Goal: Transaction & Acquisition: Book appointment/travel/reservation

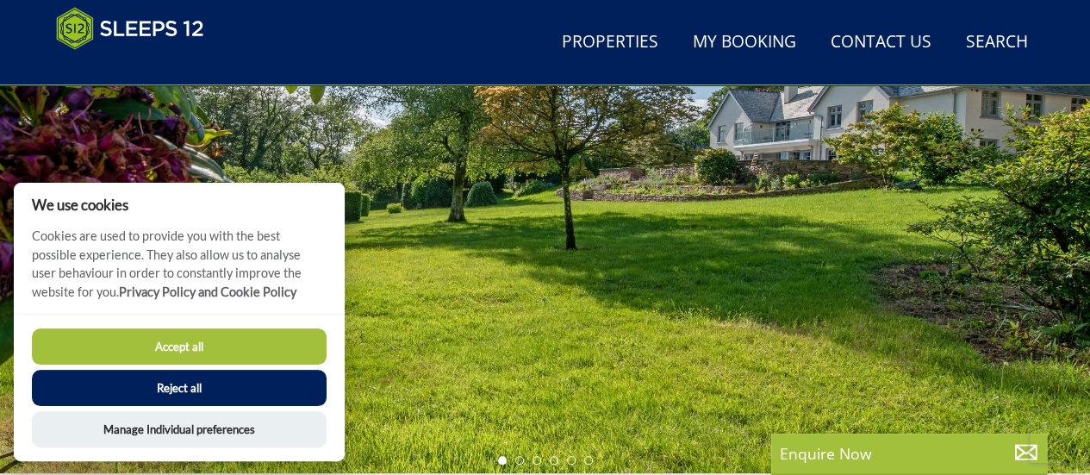
click at [263, 388] on button "Reject all" at bounding box center [179, 388] width 295 height 36
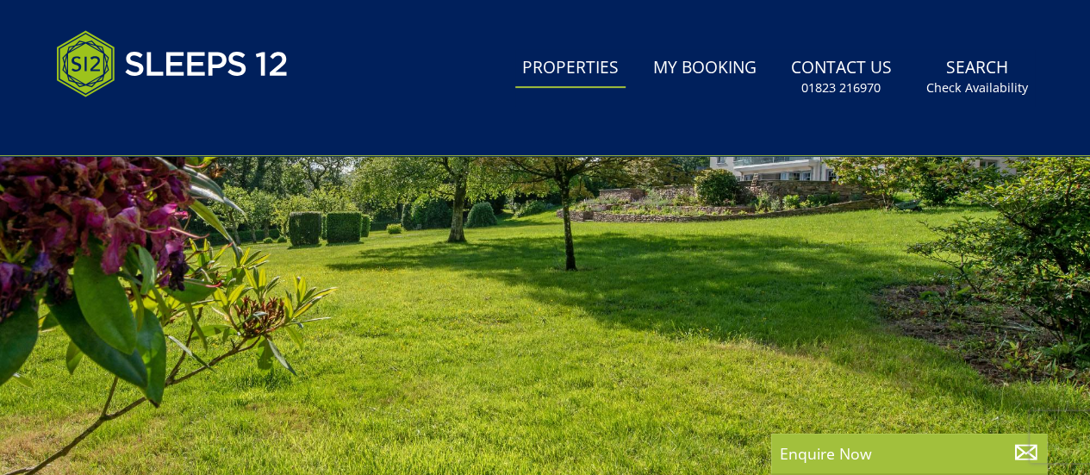
click at [561, 69] on link "Properties" at bounding box center [570, 68] width 110 height 39
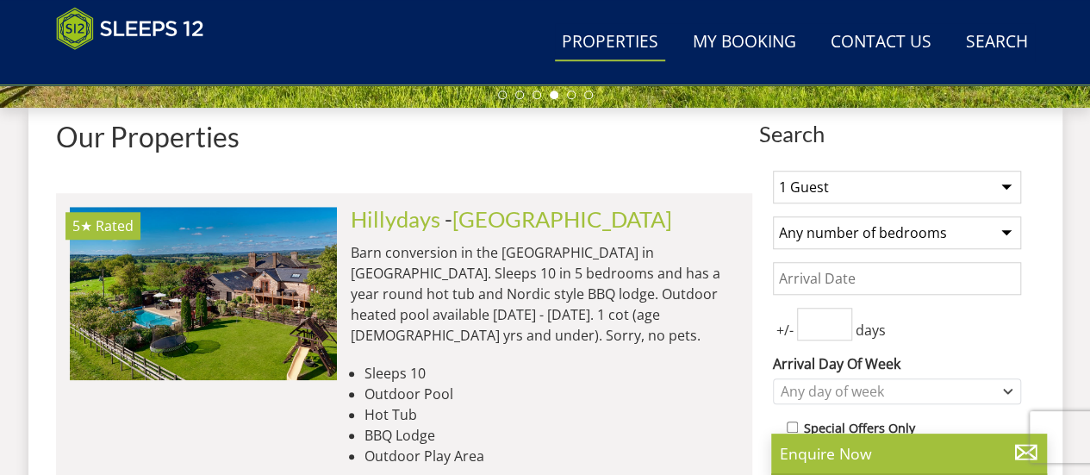
scroll to position [620, 0]
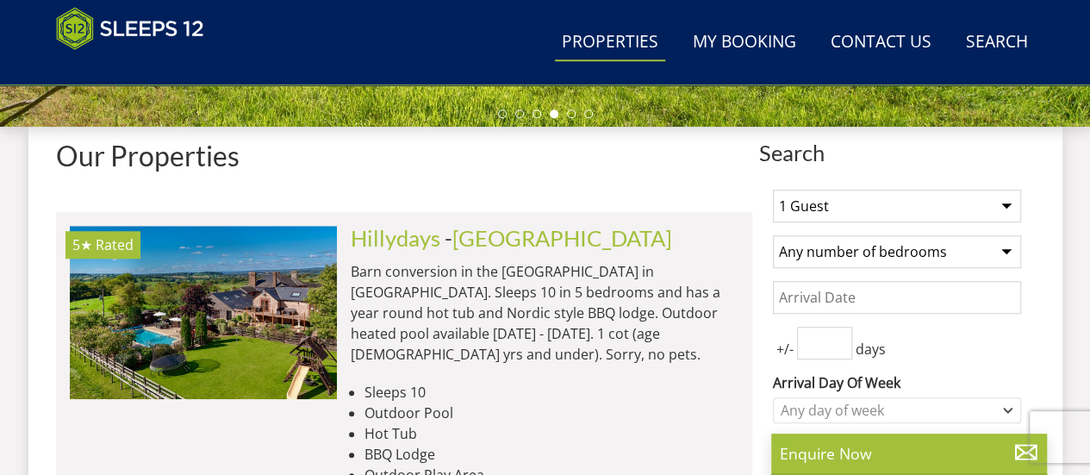
click at [854, 199] on select "1 Guest 2 Guests 3 Guests 4 Guests 5 Guests 6 Guests 7 Guests 8 Guests 9 Guests…" at bounding box center [897, 205] width 248 height 33
select select "11"
click at [773, 189] on select "1 Guest 2 Guests 3 Guests 4 Guests 5 Guests 6 Guests 7 Guests 8 Guests 9 Guests…" at bounding box center [897, 205] width 248 height 33
click at [829, 251] on select "Any number of bedrooms 4 Bedrooms 5 Bedrooms 6 Bedrooms 7 Bedrooms 8 Bedrooms 9…" at bounding box center [897, 251] width 248 height 33
select select "5"
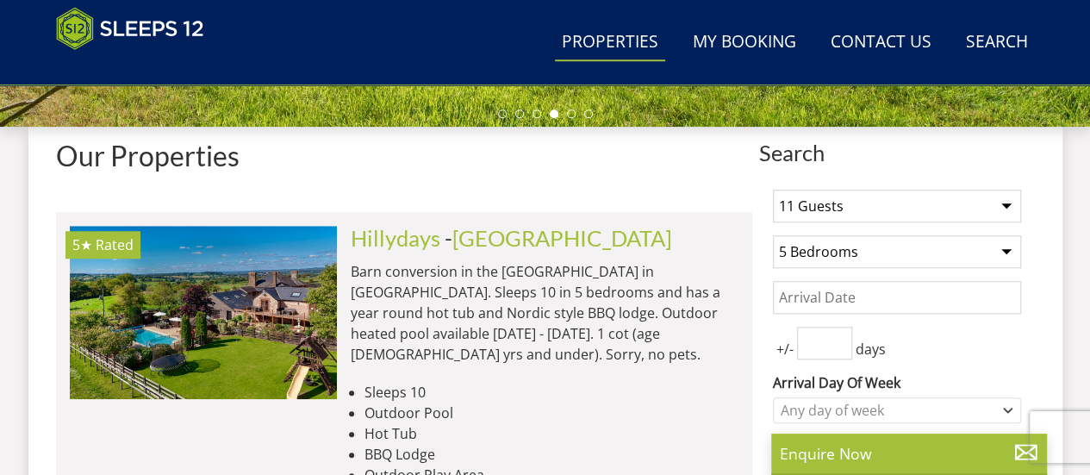
click at [773, 235] on select "Any number of bedrooms 4 Bedrooms 5 Bedrooms 6 Bedrooms 7 Bedrooms 8 Bedrooms 9…" at bounding box center [897, 251] width 248 height 33
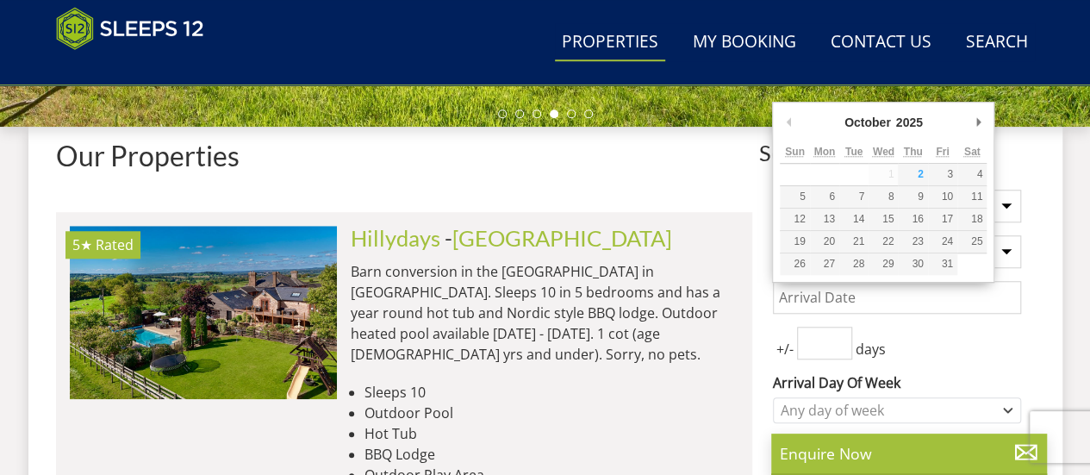
click at [825, 302] on input "Date" at bounding box center [897, 297] width 248 height 33
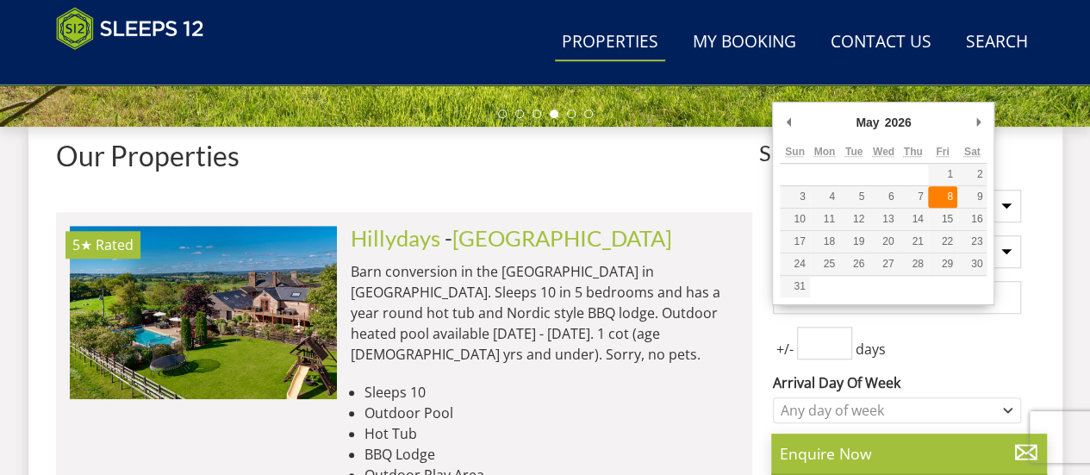
type input "08/05/2026"
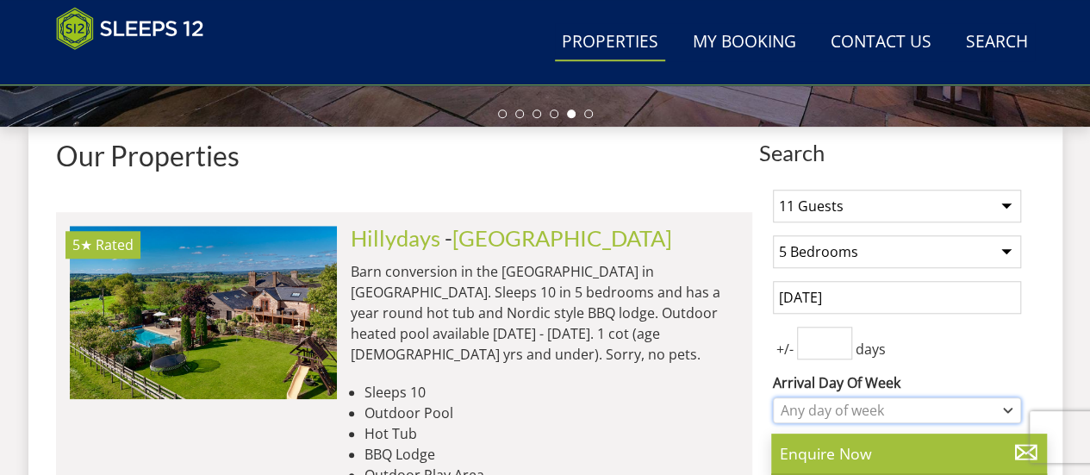
click at [824, 411] on div "Any day of week" at bounding box center [887, 410] width 223 height 19
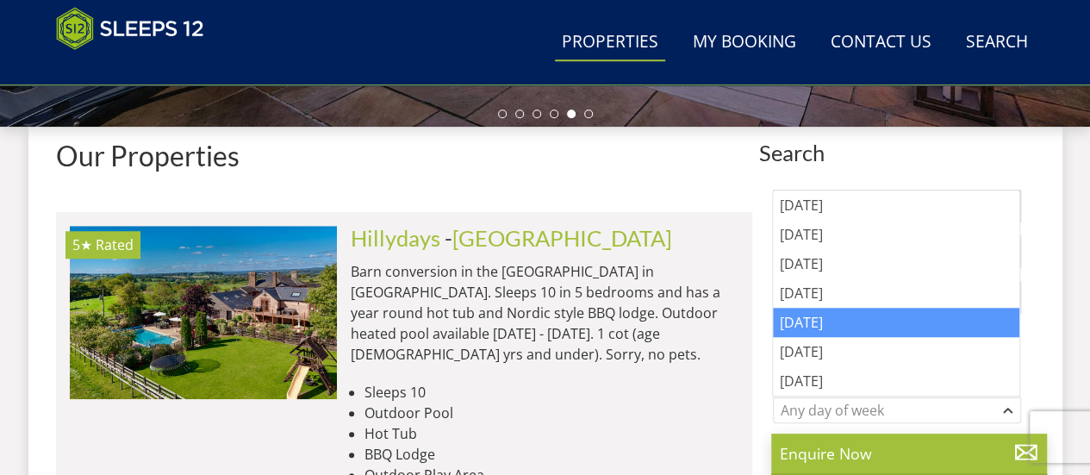
click at [824, 323] on div "[DATE]" at bounding box center [896, 321] width 246 height 29
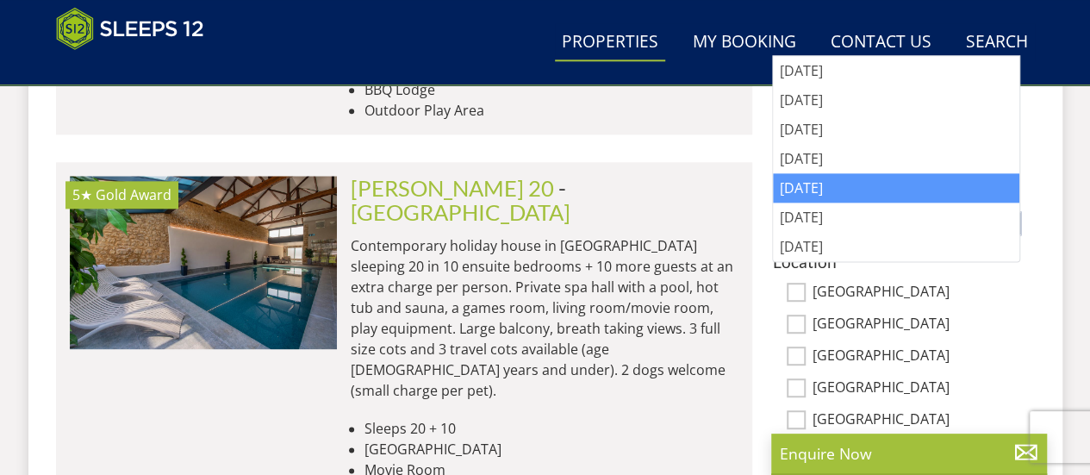
scroll to position [569, 0]
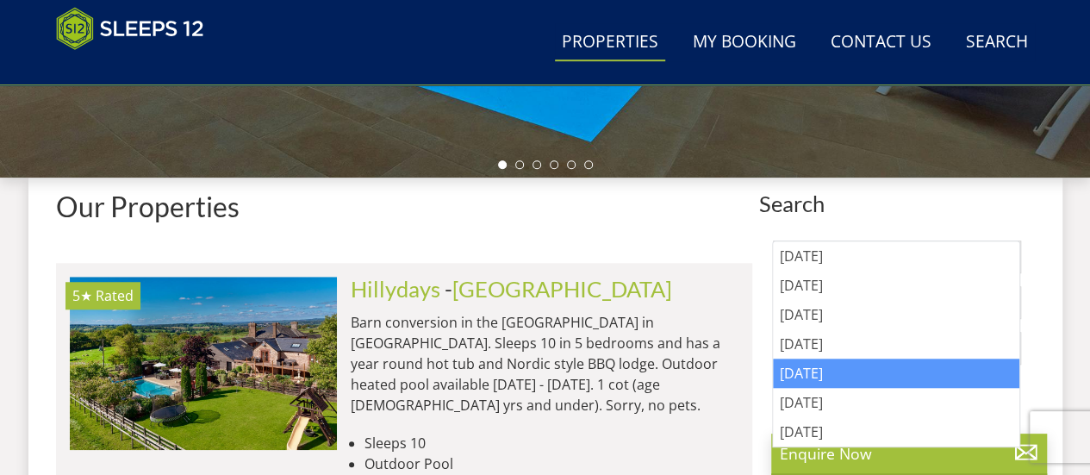
click at [940, 361] on div "[DATE]" at bounding box center [896, 372] width 246 height 29
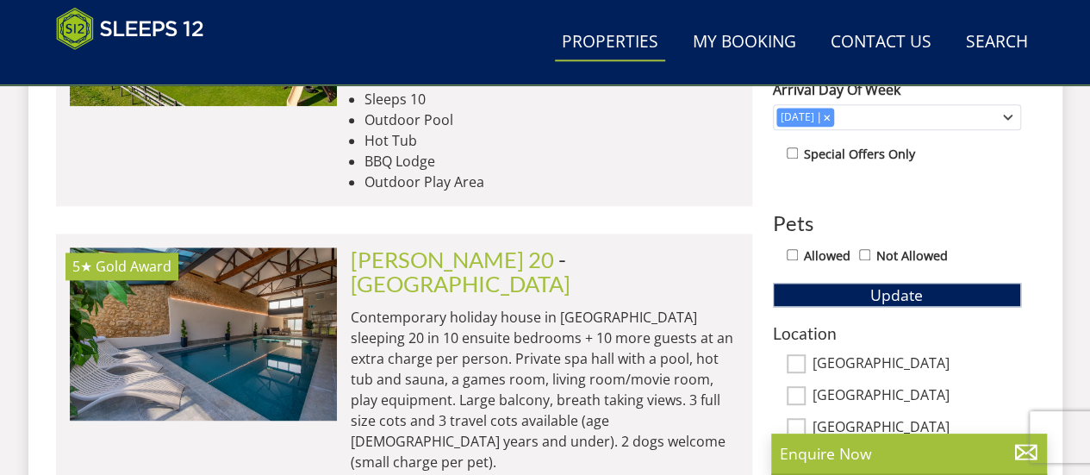
scroll to position [914, 0]
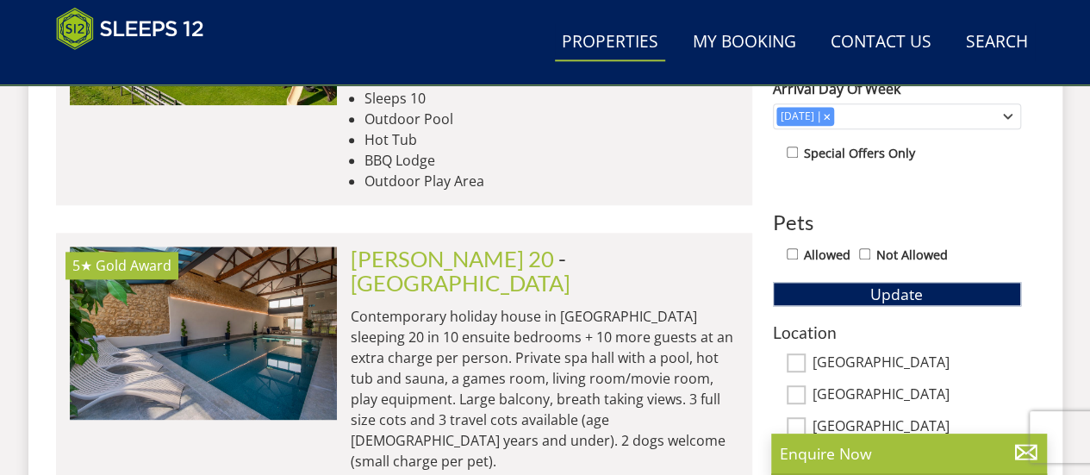
click at [786, 248] on input "Allowed" at bounding box center [791, 253] width 11 height 11
checkbox input "true"
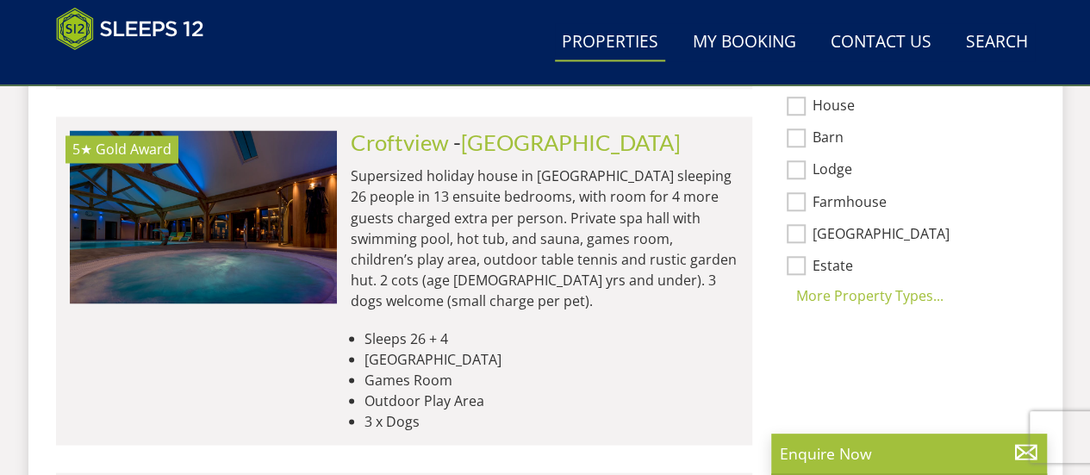
scroll to position [1016, 0]
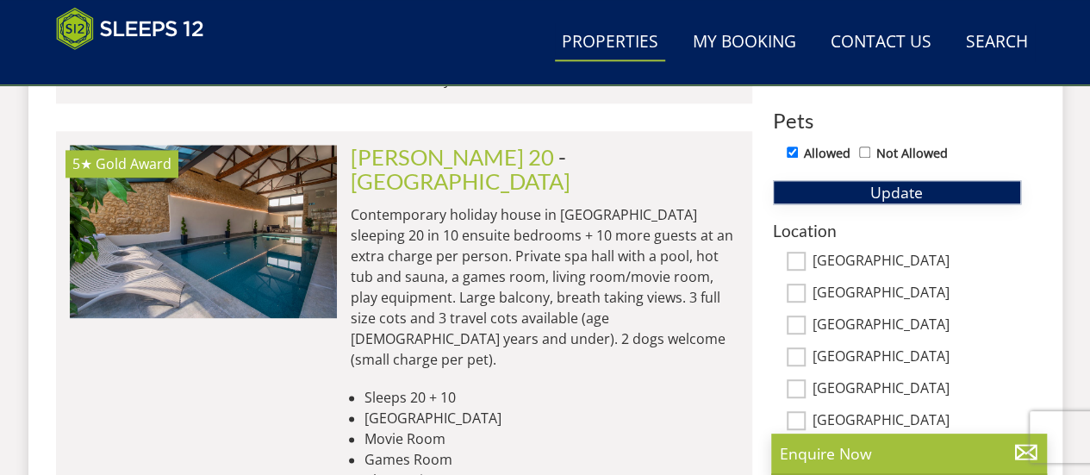
click at [855, 190] on button "Update" at bounding box center [897, 192] width 248 height 24
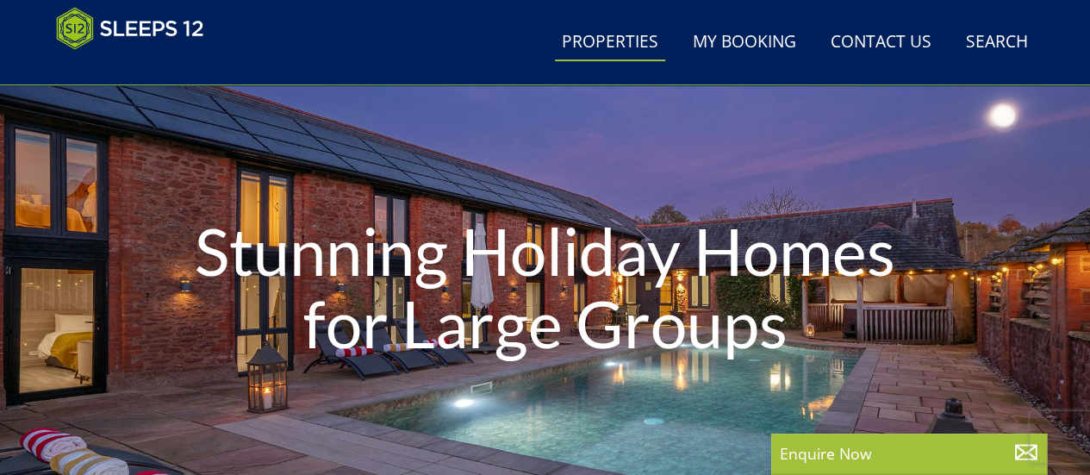
scroll to position [571, 0]
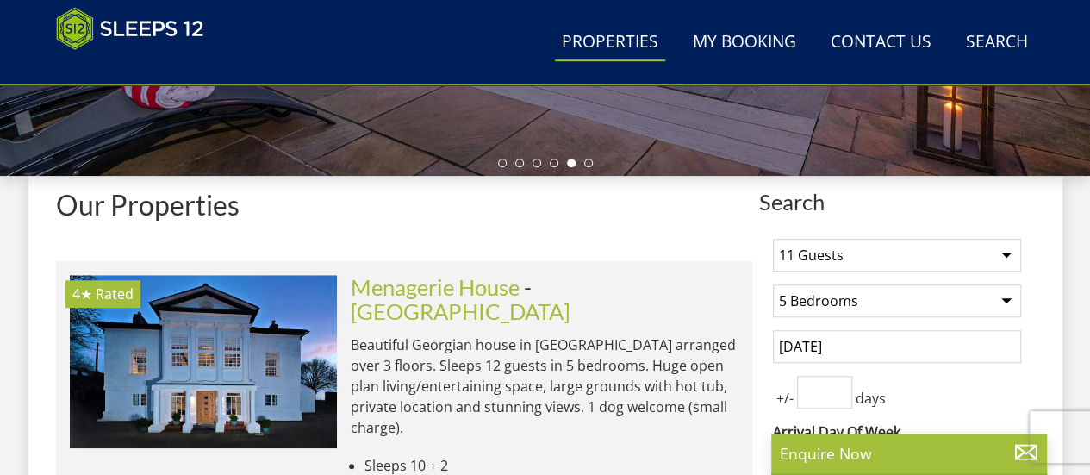
click at [858, 255] on select "1 Guest 2 Guests 3 Guests 4 Guests 5 Guests 6 Guests 7 Guests 8 Guests 9 Guests…" at bounding box center [897, 255] width 248 height 33
select select "14"
click at [773, 239] on select "1 Guest 2 Guests 3 Guests 4 Guests 5 Guests 6 Guests 7 Guests 8 Guests 9 Guests…" at bounding box center [897, 255] width 248 height 33
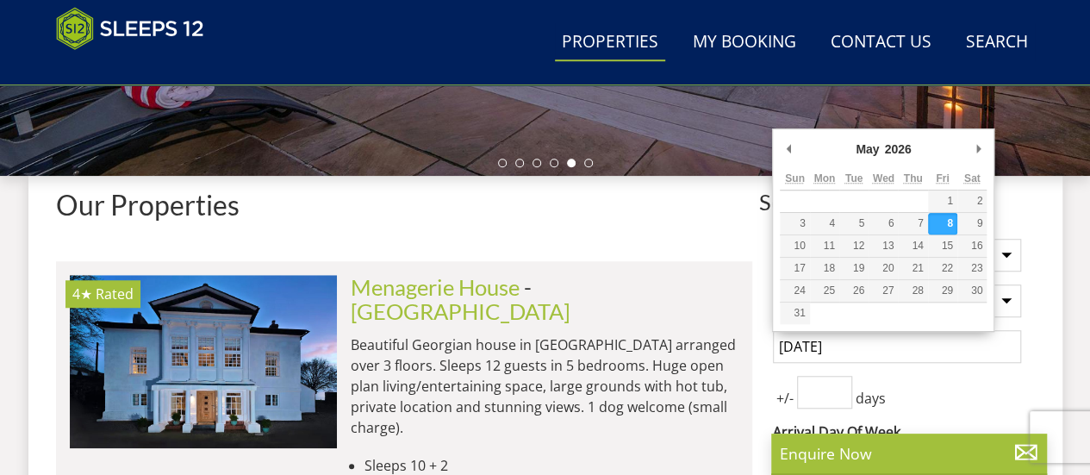
click at [817, 351] on input "08/05/2026" at bounding box center [897, 346] width 248 height 33
type input "15/05/2026"
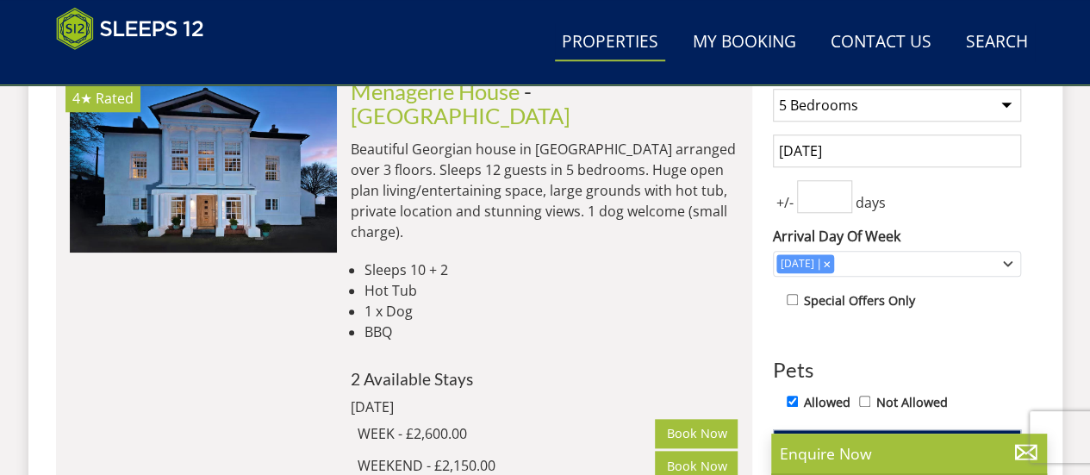
scroll to position [835, 0]
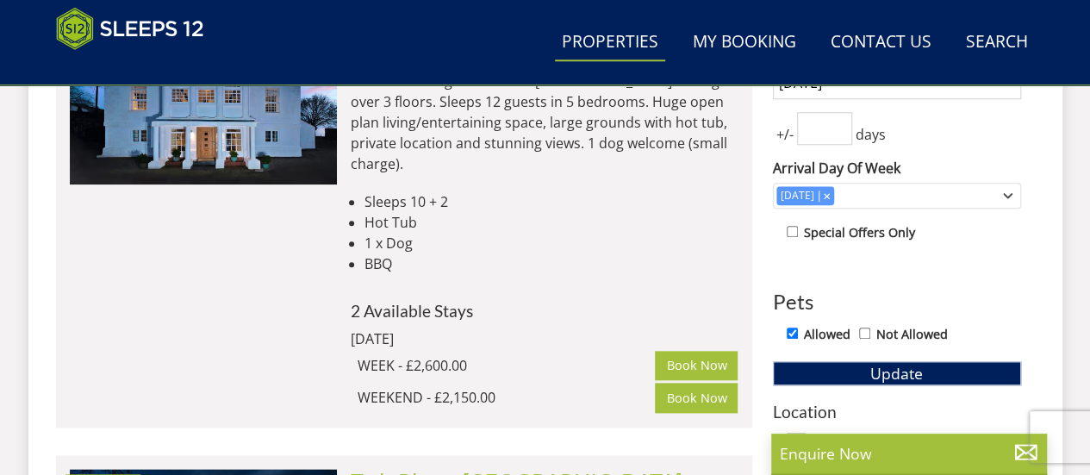
click at [788, 332] on input "Allowed" at bounding box center [791, 332] width 11 height 11
checkbox input "false"
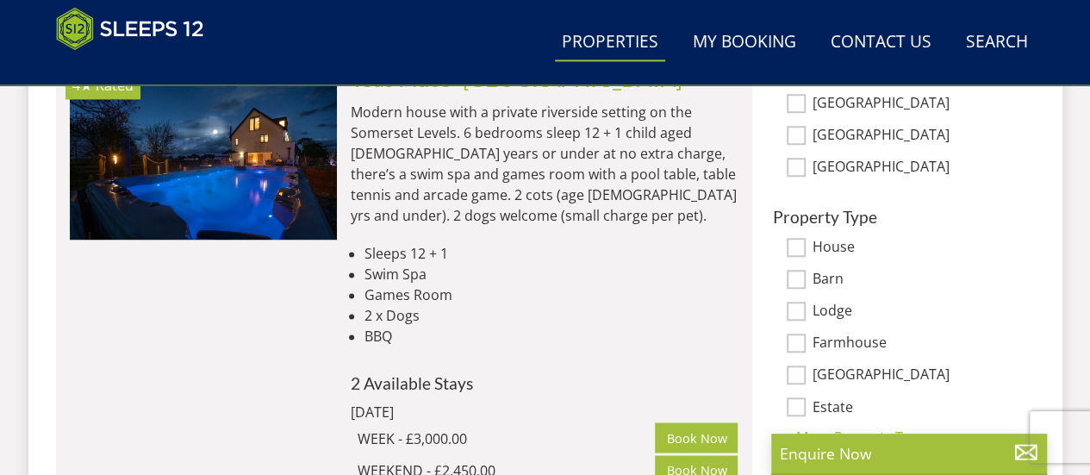
scroll to position [1316, 0]
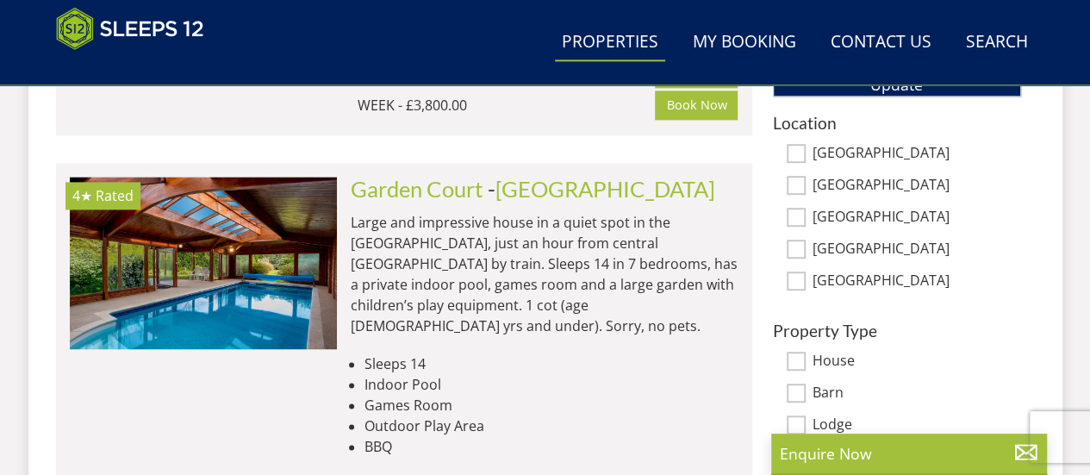
scroll to position [1109, 0]
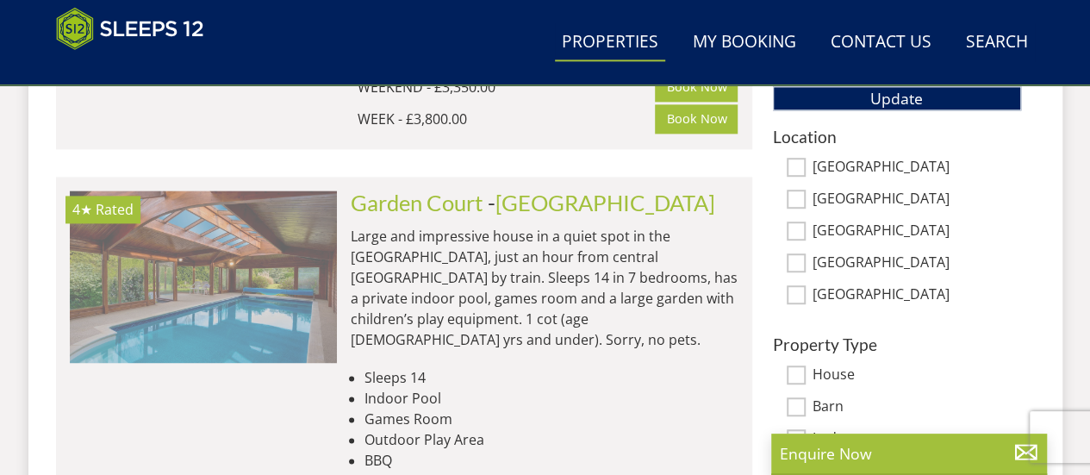
click at [234, 221] on img at bounding box center [203, 276] width 267 height 172
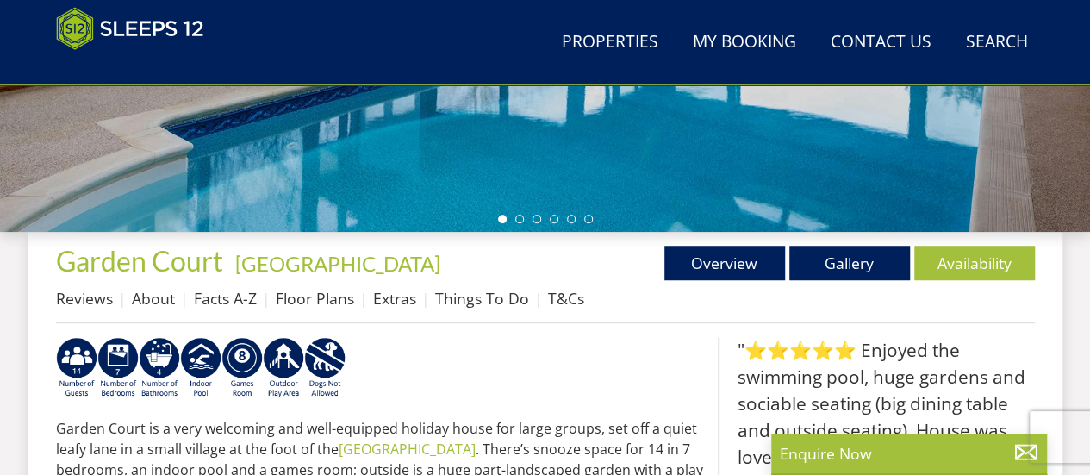
scroll to position [517, 0]
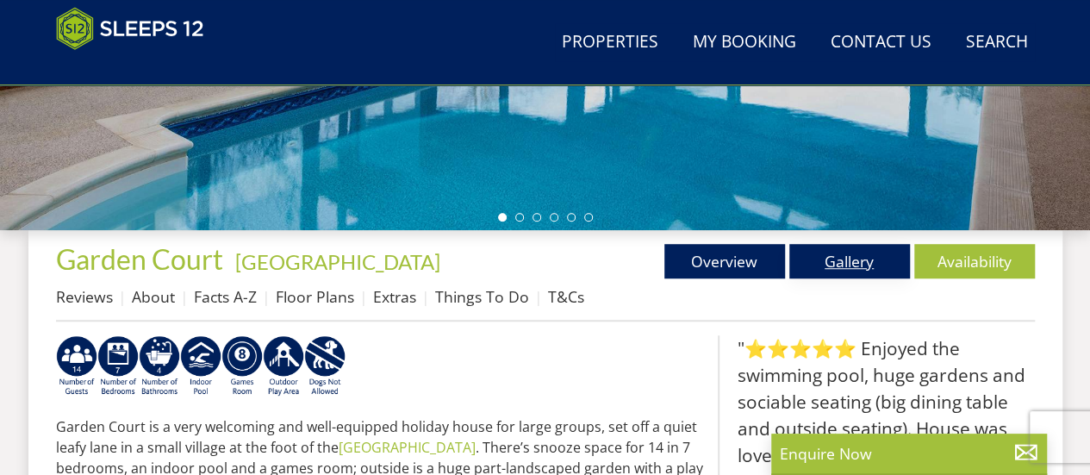
click at [822, 275] on link "Gallery" at bounding box center [849, 261] width 121 height 34
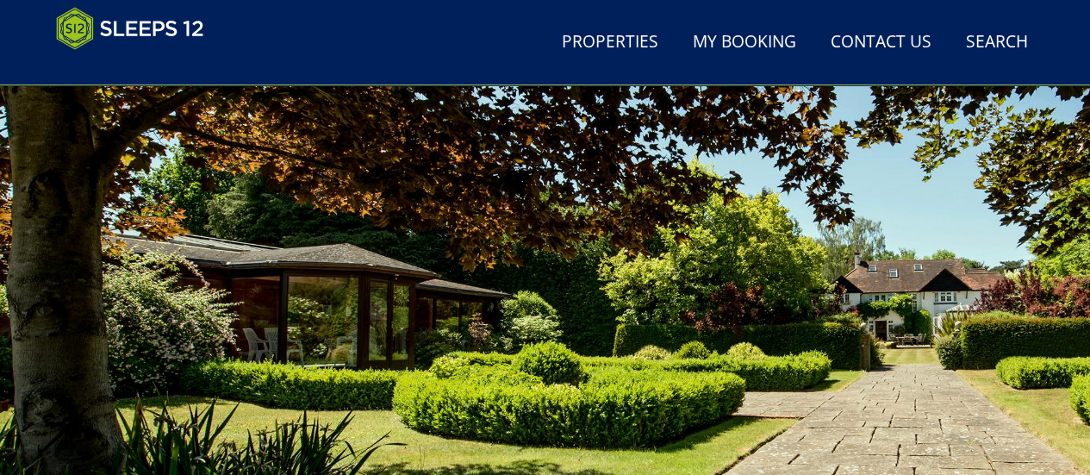
scroll to position [276, 0]
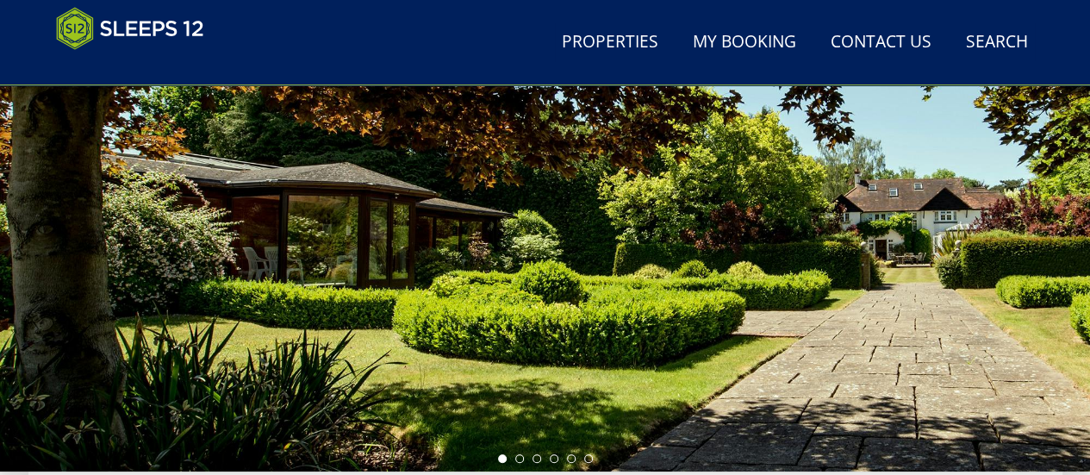
click at [943, 273] on div at bounding box center [545, 169] width 1090 height 603
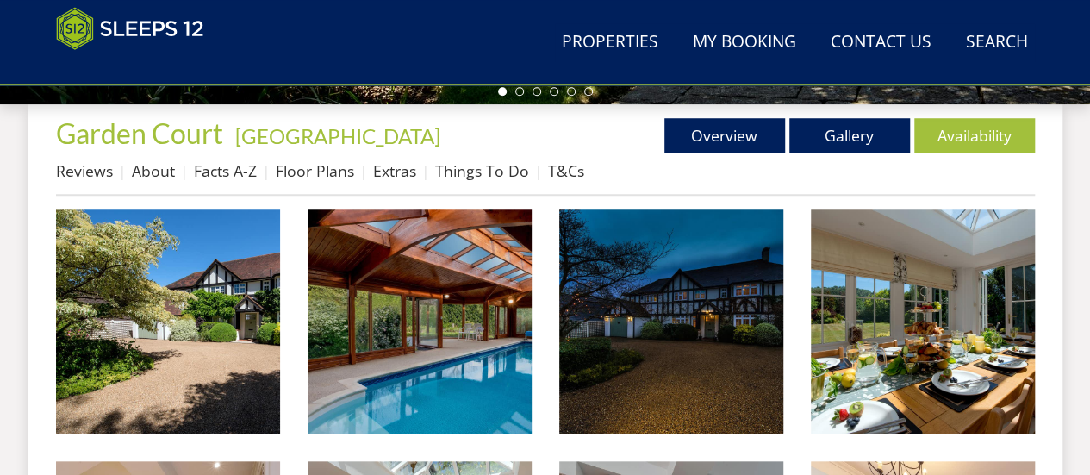
scroll to position [677, 0]
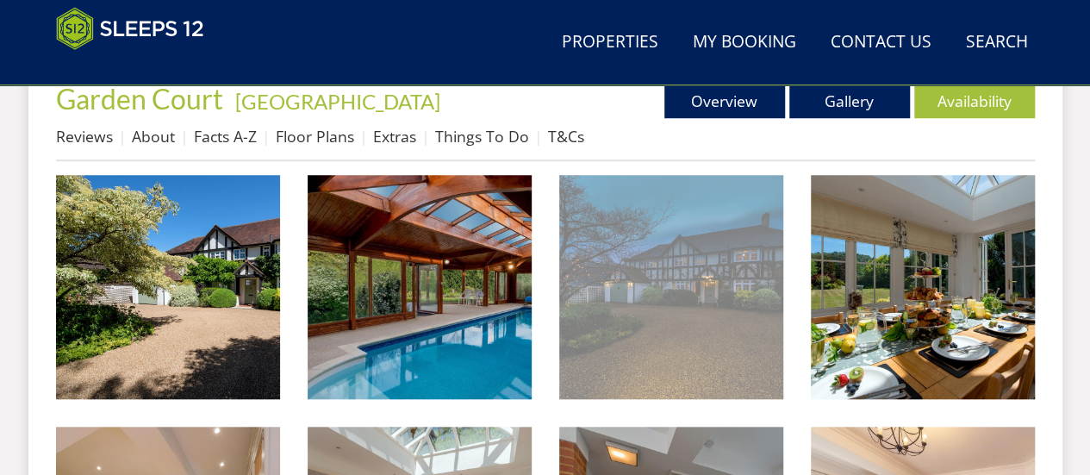
click at [649, 307] on img at bounding box center [671, 287] width 224 height 224
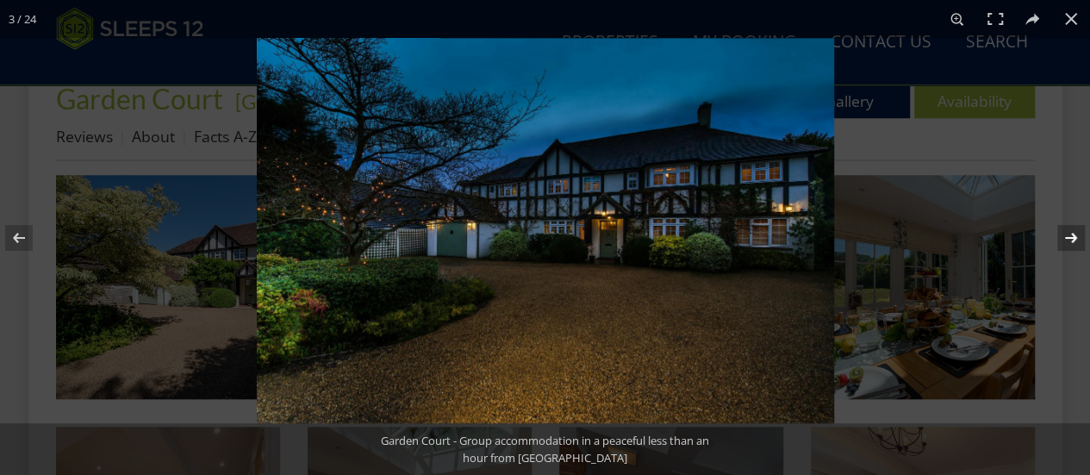
click at [1068, 239] on button at bounding box center [1059, 238] width 60 height 86
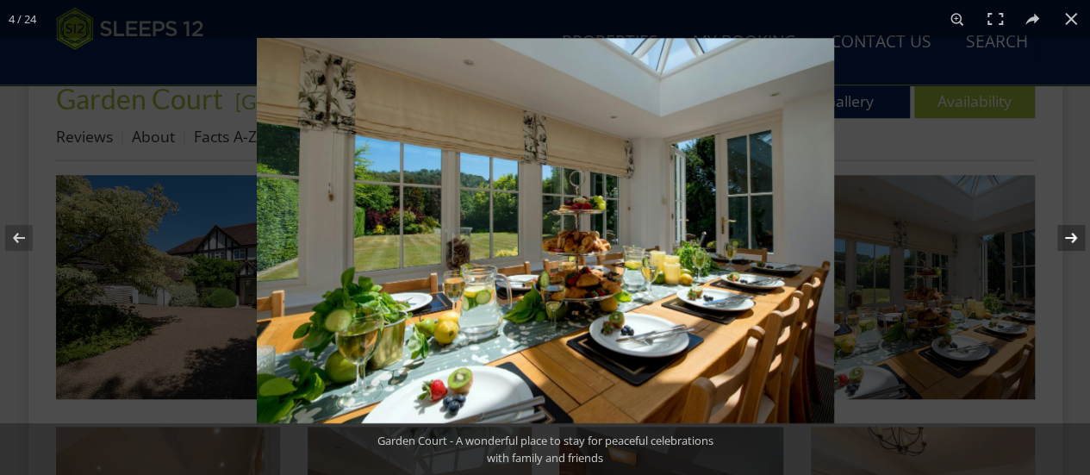
click at [1068, 239] on button at bounding box center [1059, 238] width 60 height 86
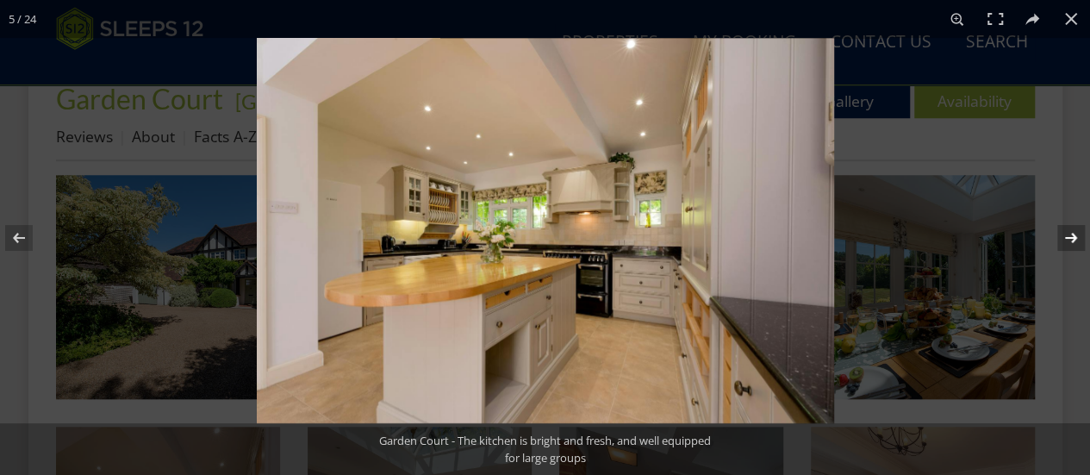
click at [1068, 239] on button at bounding box center [1059, 238] width 60 height 86
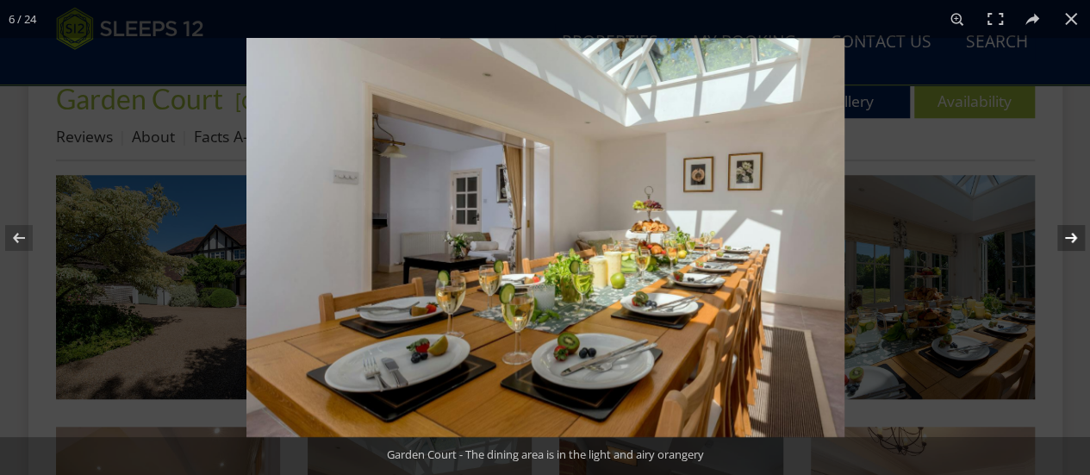
click at [1068, 239] on button at bounding box center [1059, 238] width 60 height 86
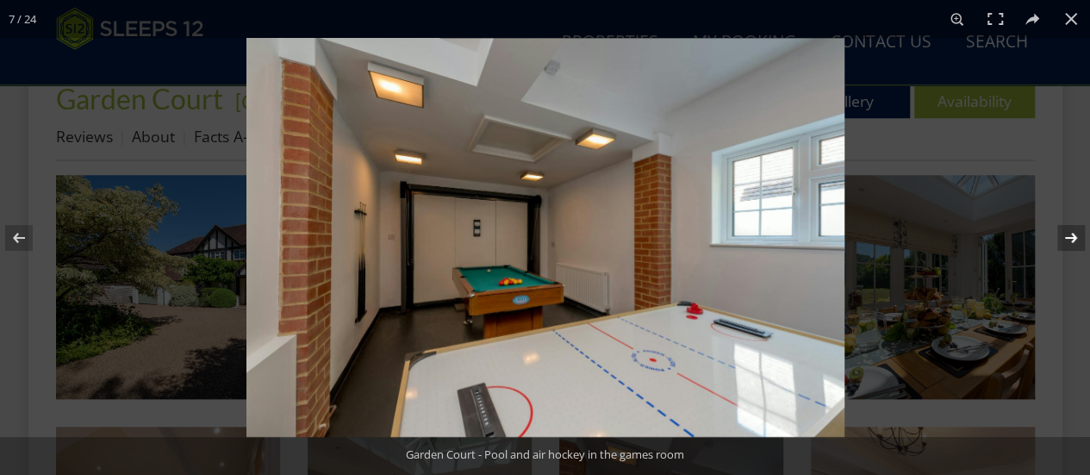
click at [1068, 239] on button at bounding box center [1059, 238] width 60 height 86
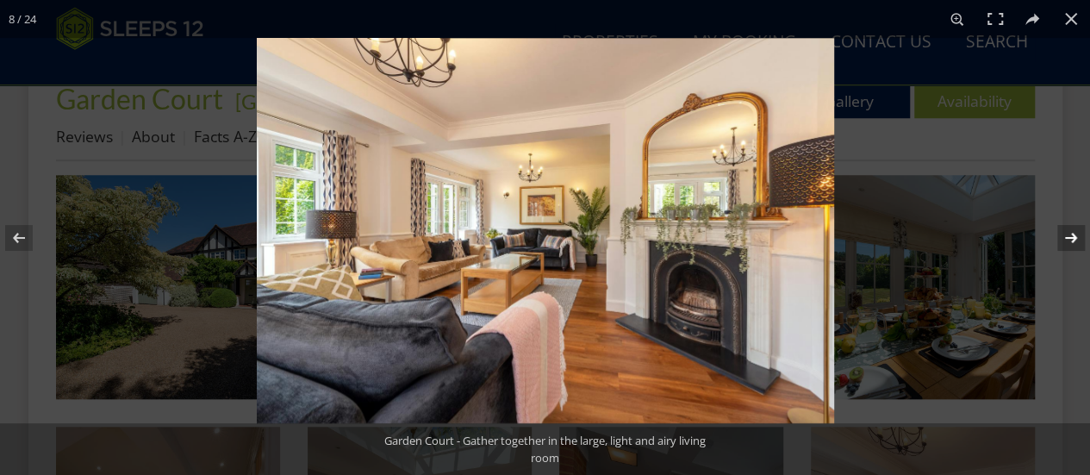
click at [1068, 239] on button at bounding box center [1059, 238] width 60 height 86
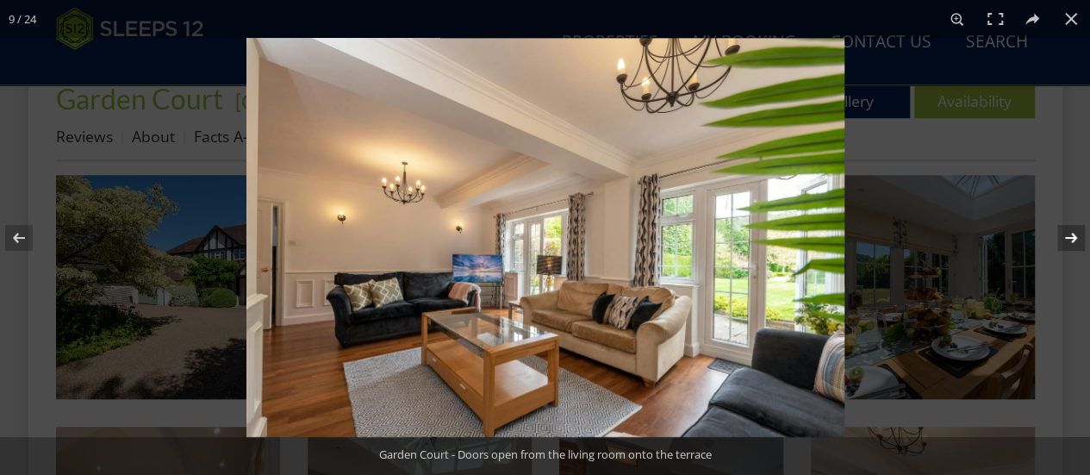
click at [1068, 239] on button at bounding box center [1059, 238] width 60 height 86
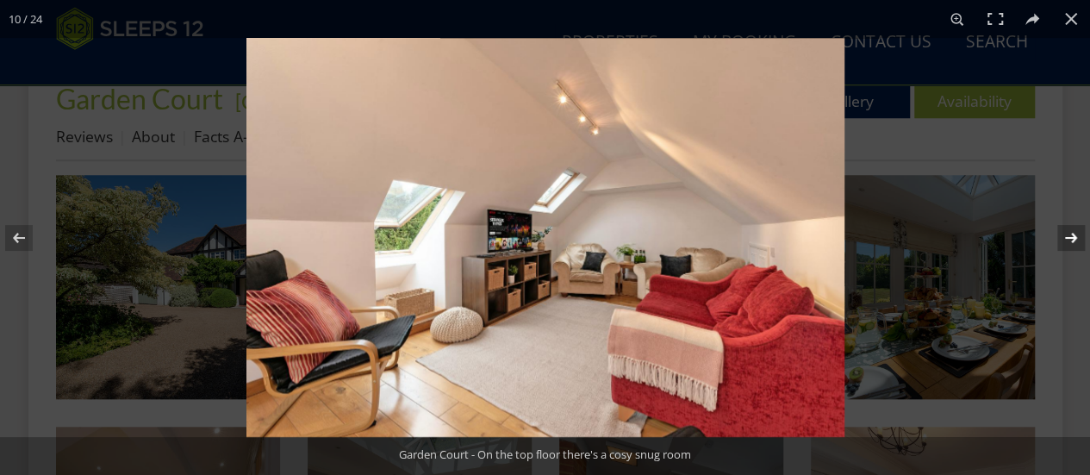
click at [1068, 239] on button at bounding box center [1059, 238] width 60 height 86
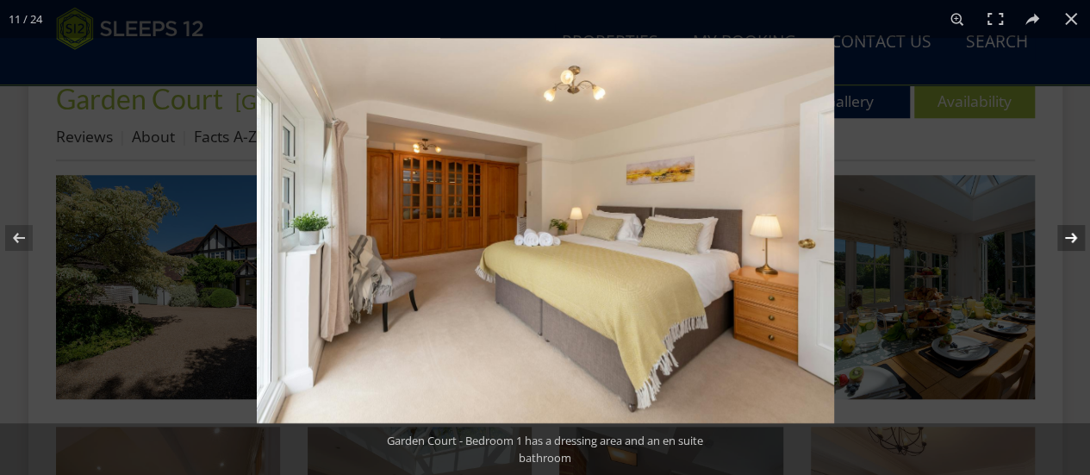
click at [1068, 239] on button at bounding box center [1059, 238] width 60 height 86
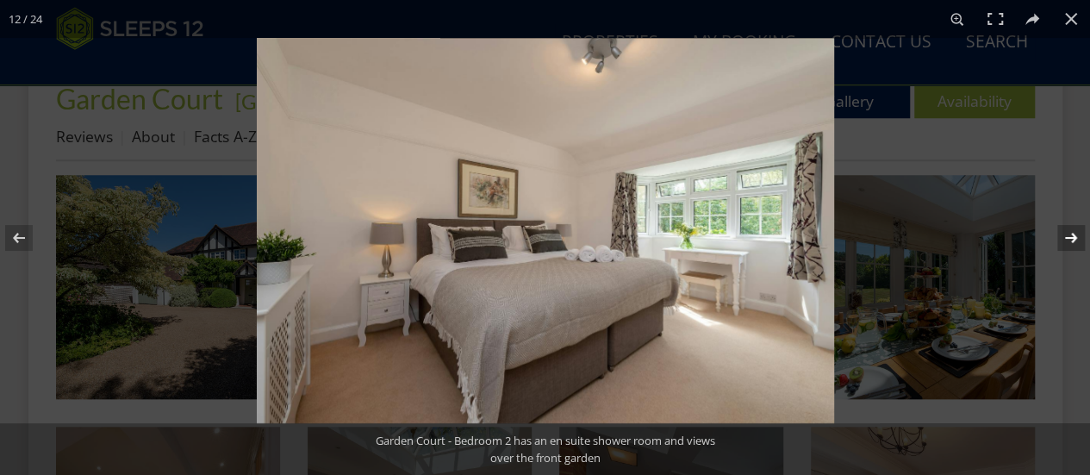
click at [1068, 239] on button at bounding box center [1059, 238] width 60 height 86
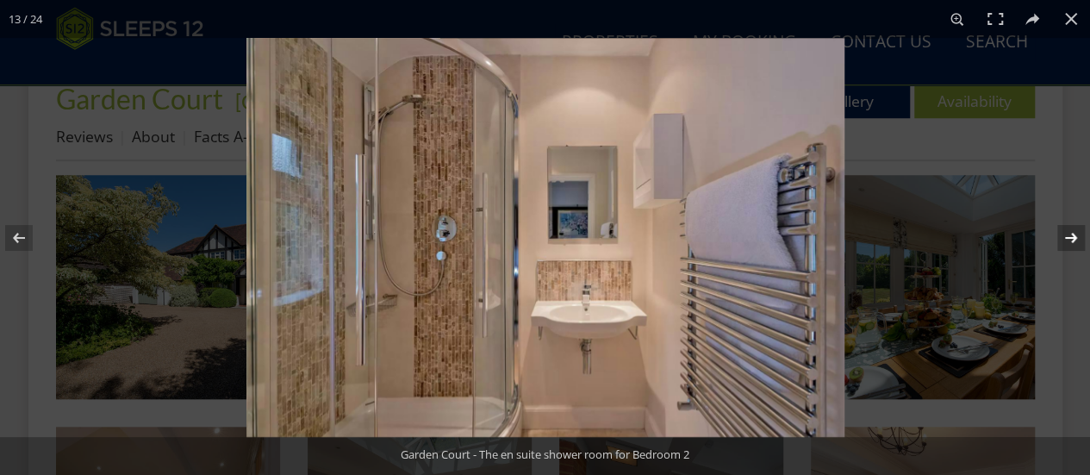
click at [1068, 239] on button at bounding box center [1059, 238] width 60 height 86
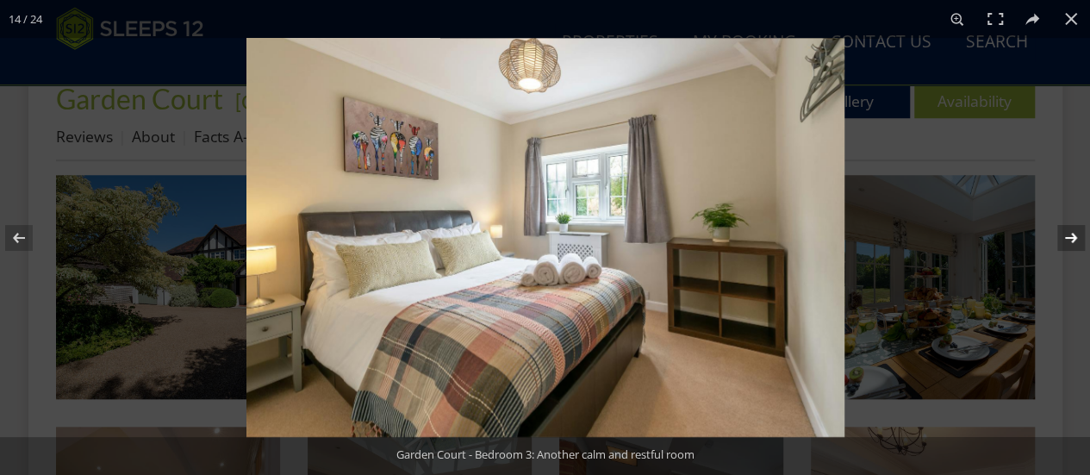
click at [1068, 239] on button at bounding box center [1059, 238] width 60 height 86
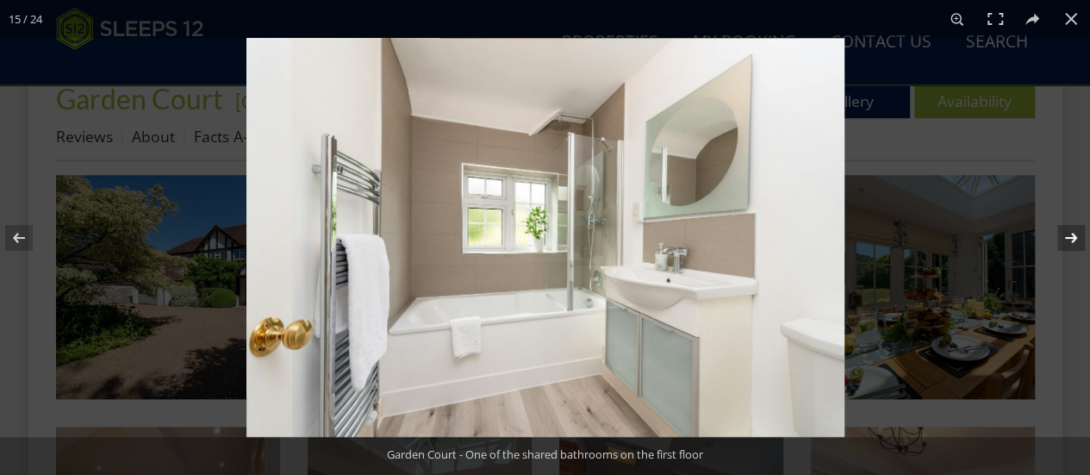
click at [1068, 239] on button at bounding box center [1059, 238] width 60 height 86
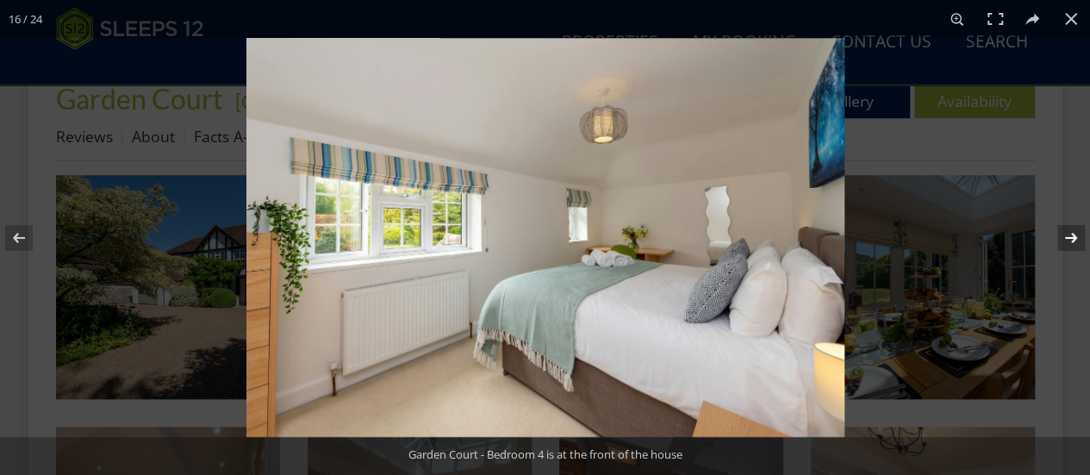
click at [1068, 239] on button at bounding box center [1059, 238] width 60 height 86
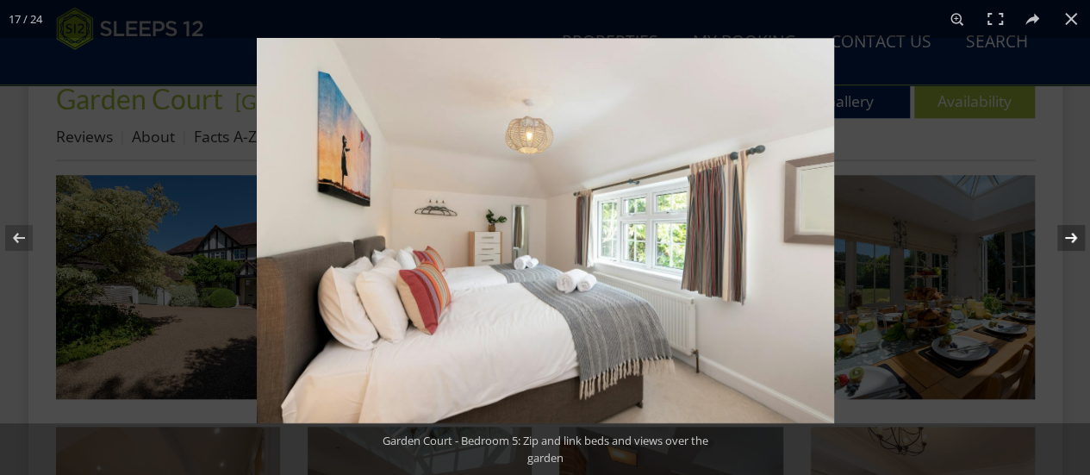
click at [1068, 239] on button at bounding box center [1059, 238] width 60 height 86
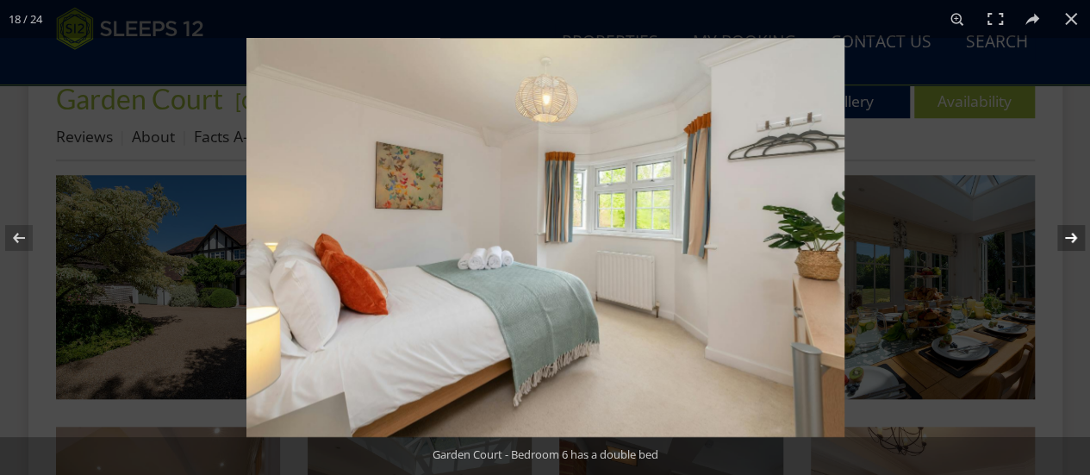
click at [1068, 239] on button at bounding box center [1059, 238] width 60 height 86
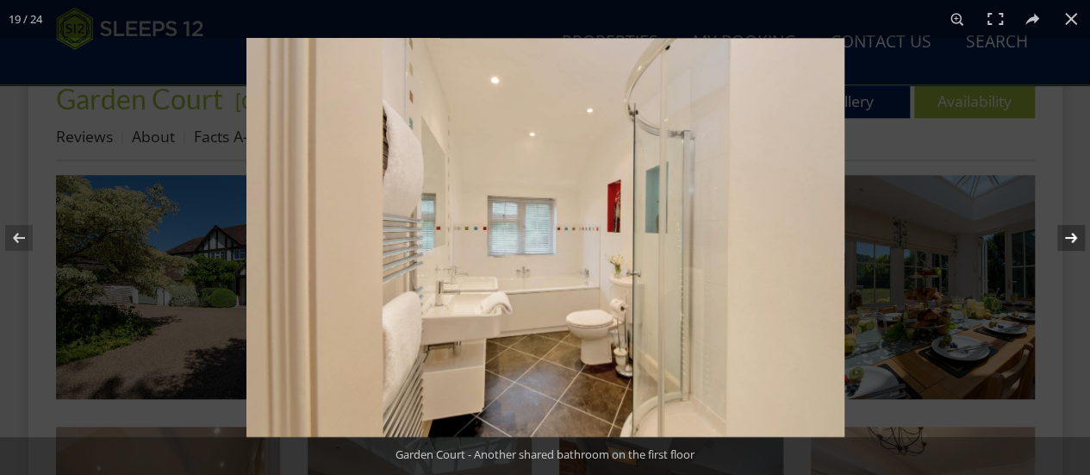
click at [1068, 239] on button at bounding box center [1059, 238] width 60 height 86
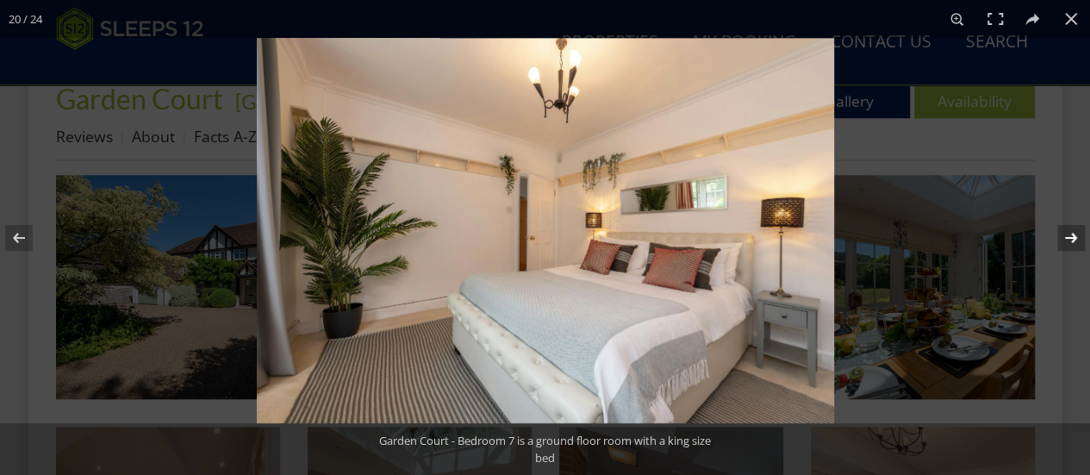
click at [1068, 239] on button at bounding box center [1059, 238] width 60 height 86
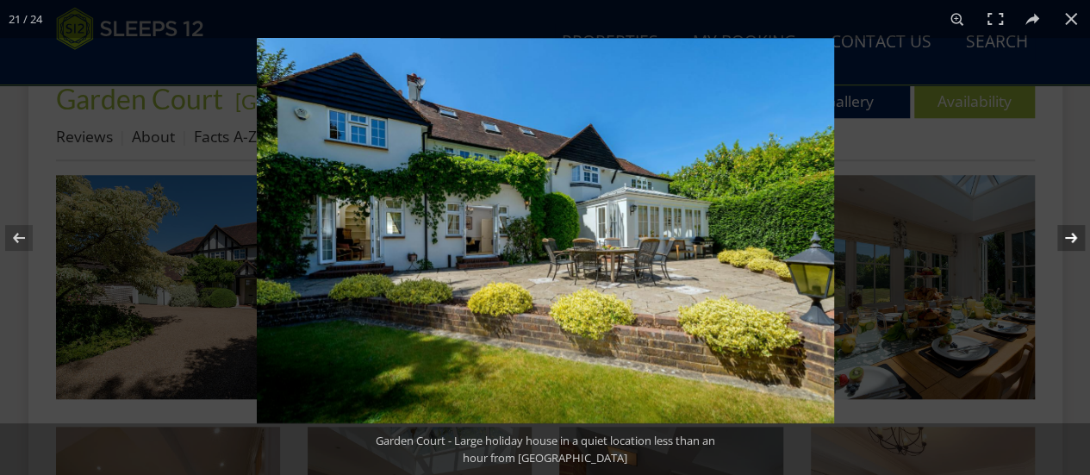
click at [1068, 239] on button at bounding box center [1059, 238] width 60 height 86
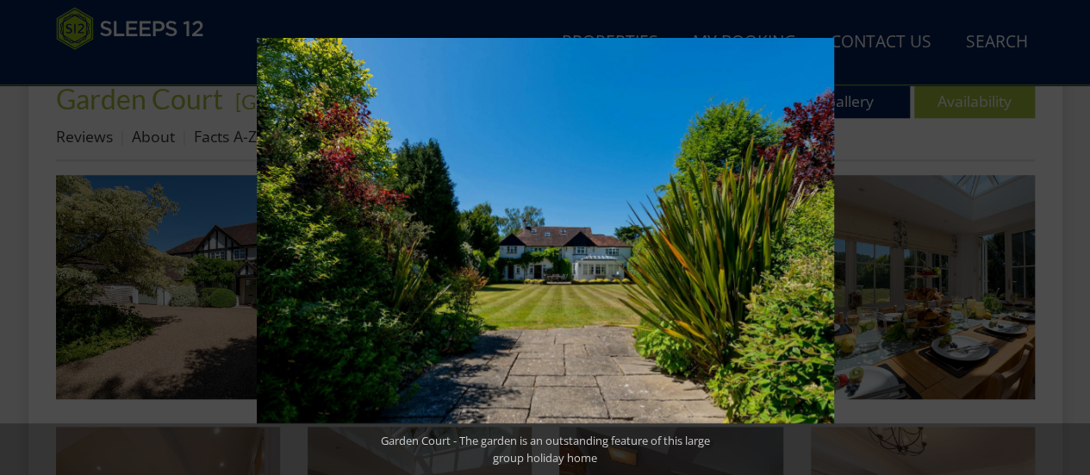
click at [1068, 239] on button at bounding box center [1059, 238] width 60 height 86
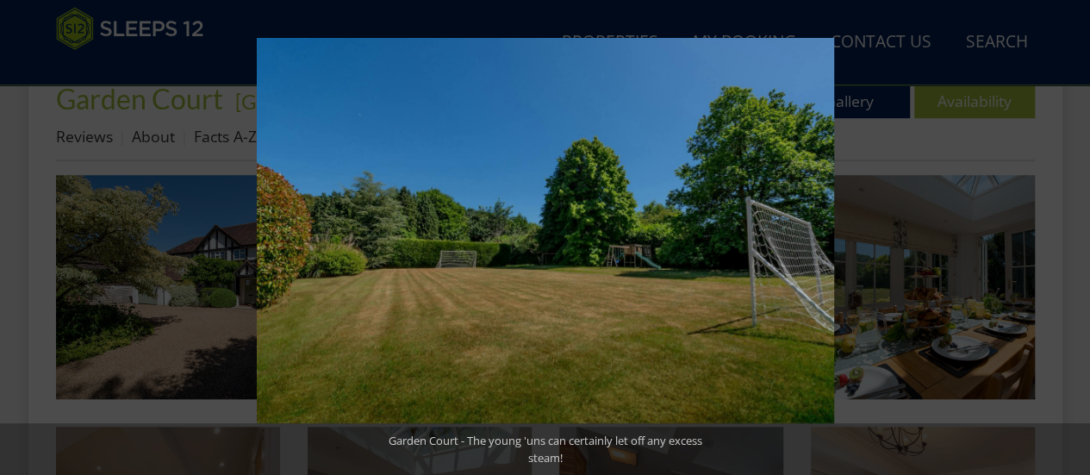
click at [1068, 239] on button at bounding box center [1059, 238] width 60 height 86
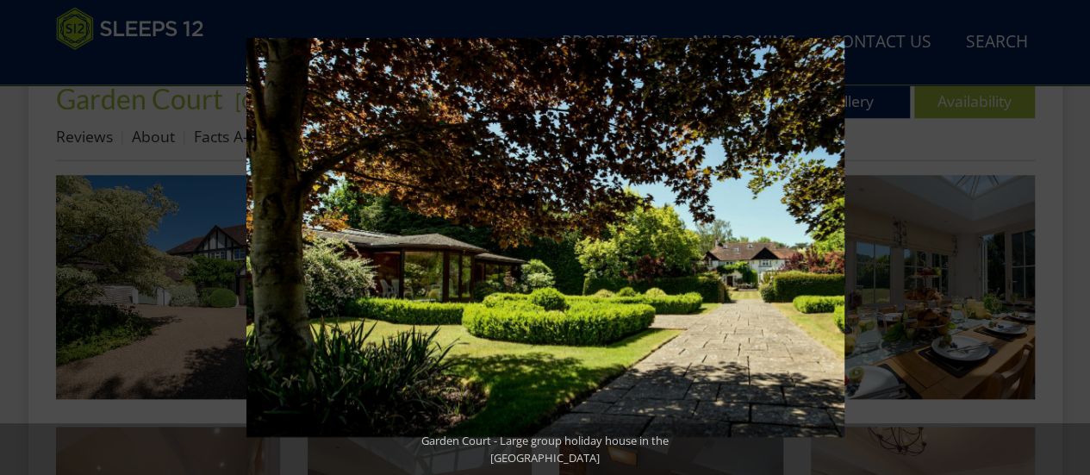
click at [1068, 239] on button at bounding box center [1059, 238] width 60 height 86
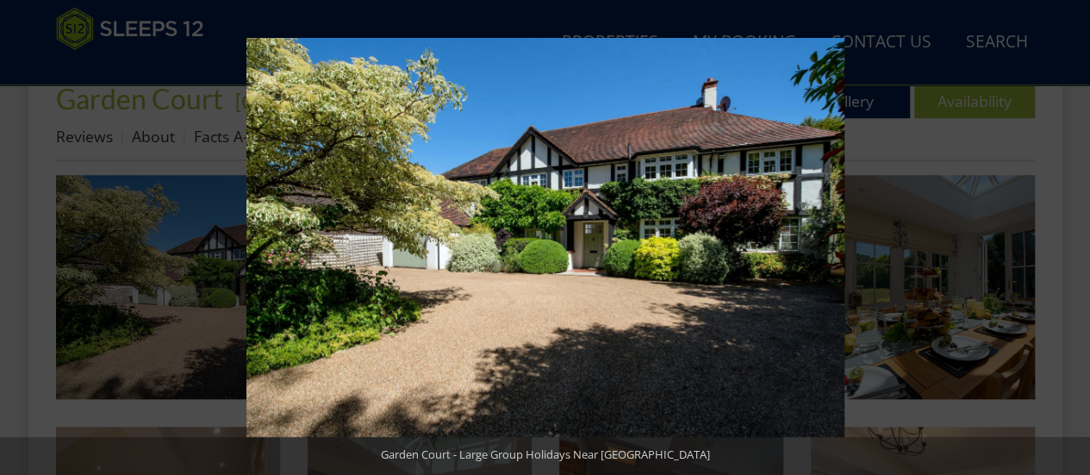
click at [1068, 239] on button at bounding box center [1059, 238] width 60 height 86
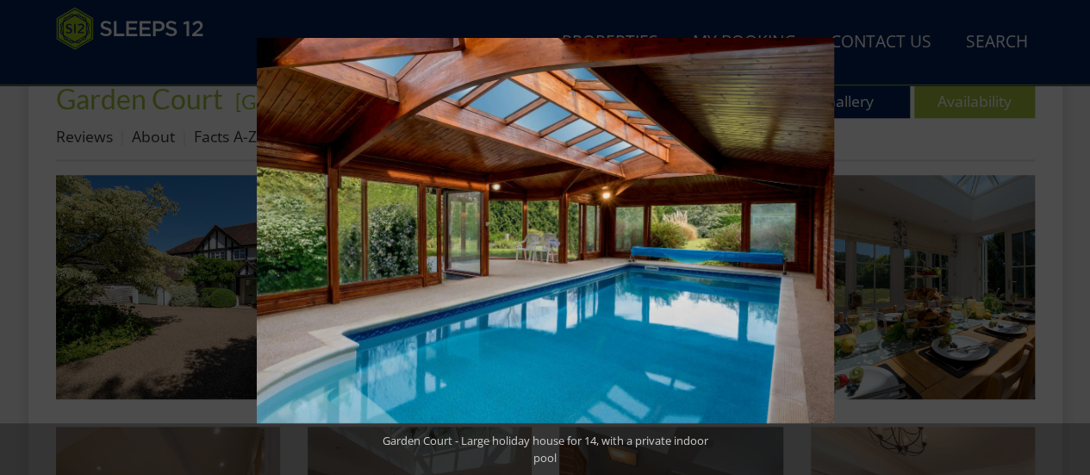
click at [1068, 239] on button at bounding box center [1059, 238] width 60 height 86
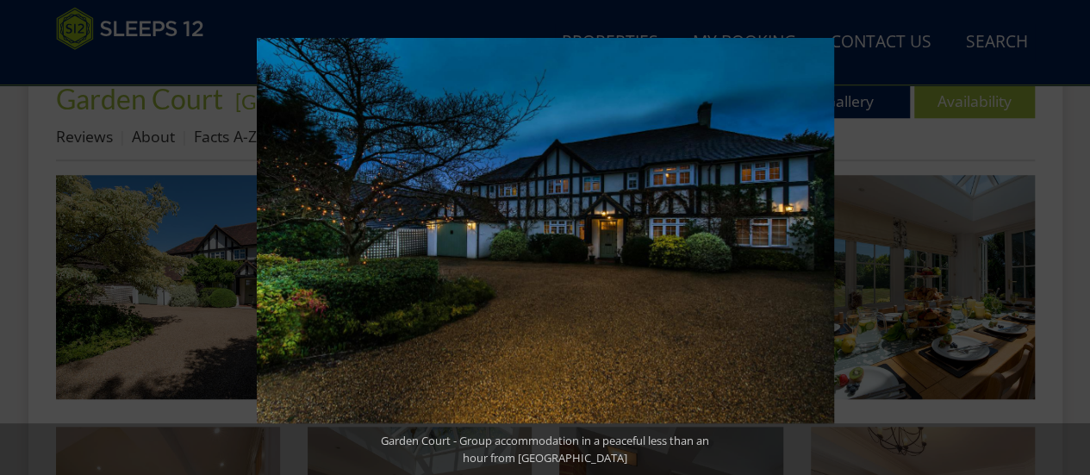
click at [1068, 239] on button at bounding box center [1059, 238] width 60 height 86
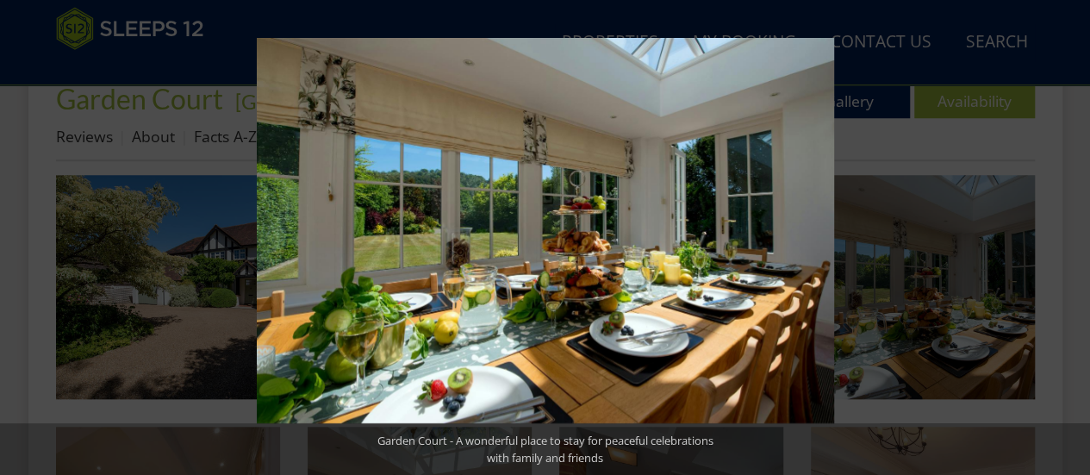
click at [1068, 239] on button at bounding box center [1059, 238] width 60 height 86
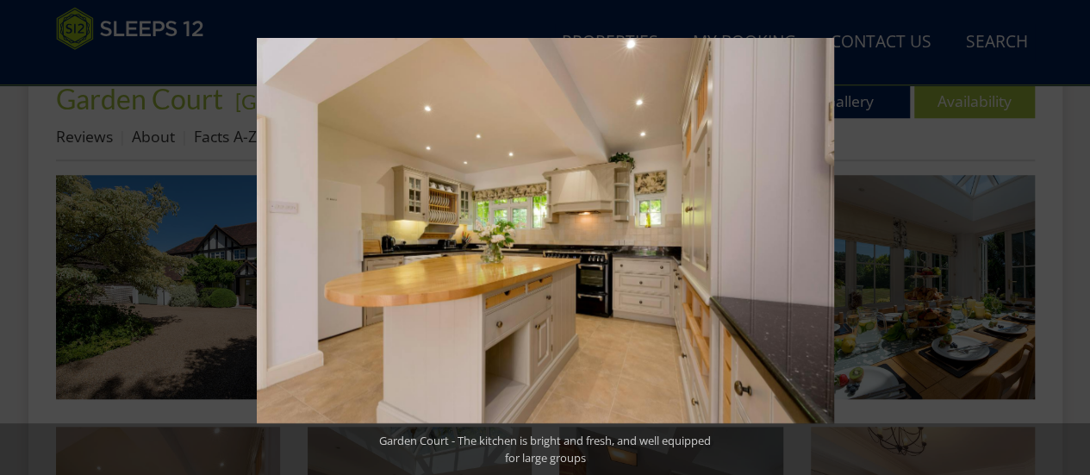
click at [1068, 239] on button at bounding box center [1059, 238] width 60 height 86
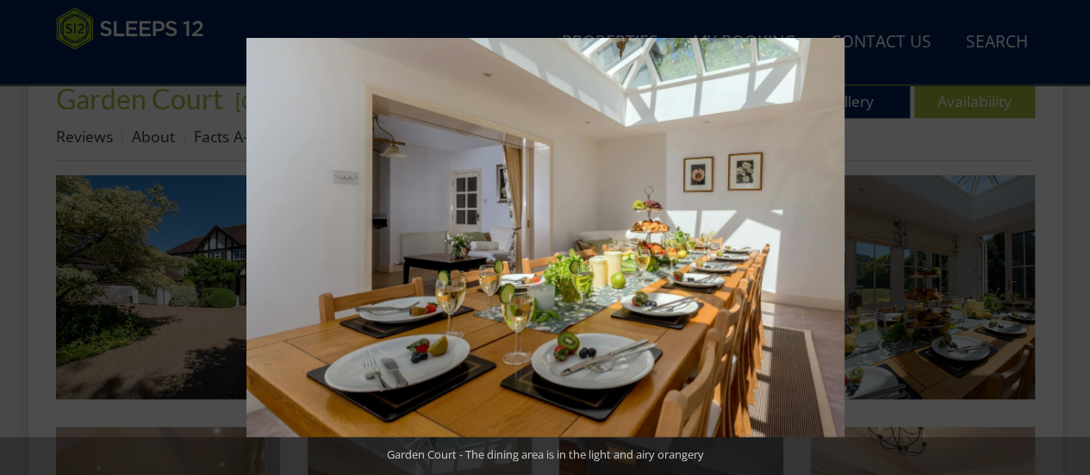
click at [1068, 239] on button at bounding box center [1059, 238] width 60 height 86
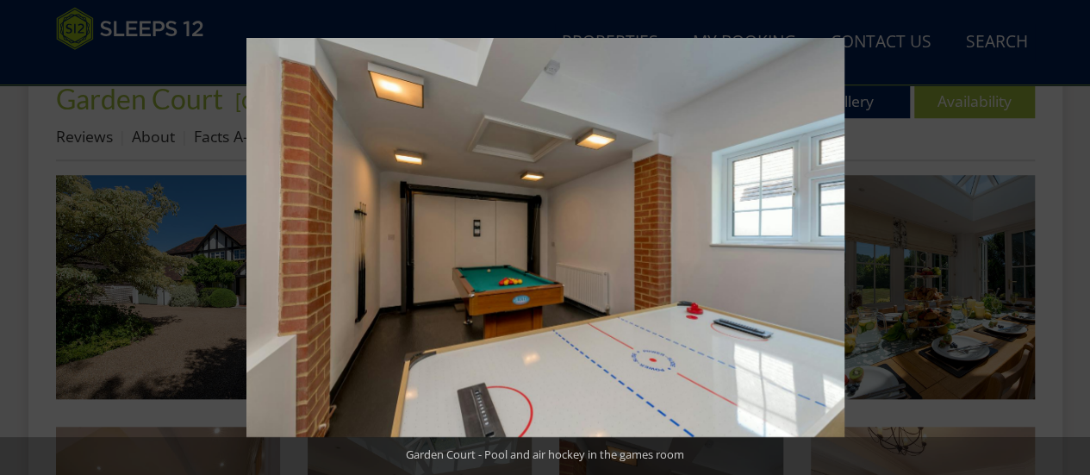
click at [1068, 239] on button at bounding box center [1059, 238] width 60 height 86
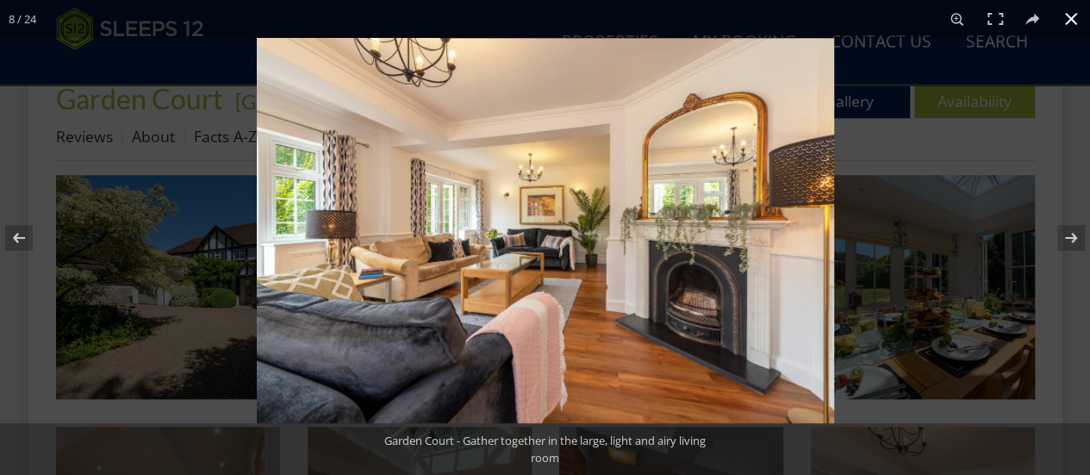
click at [1067, 15] on button at bounding box center [1071, 19] width 38 height 38
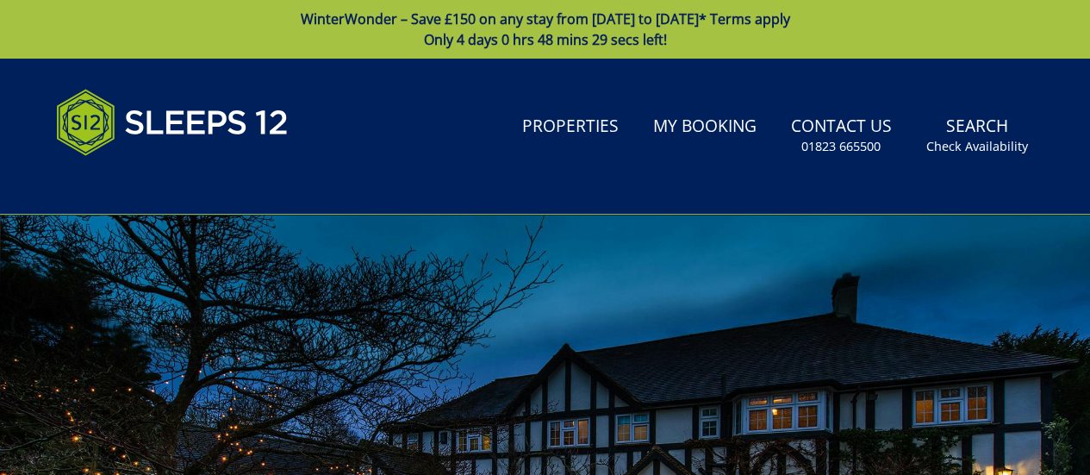
scroll to position [415, 0]
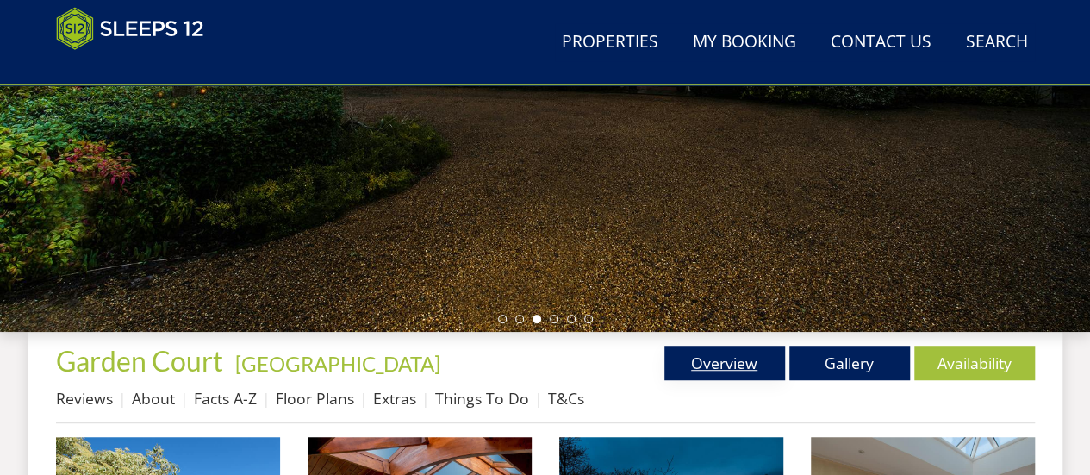
click at [731, 366] on link "Overview" at bounding box center [724, 362] width 121 height 34
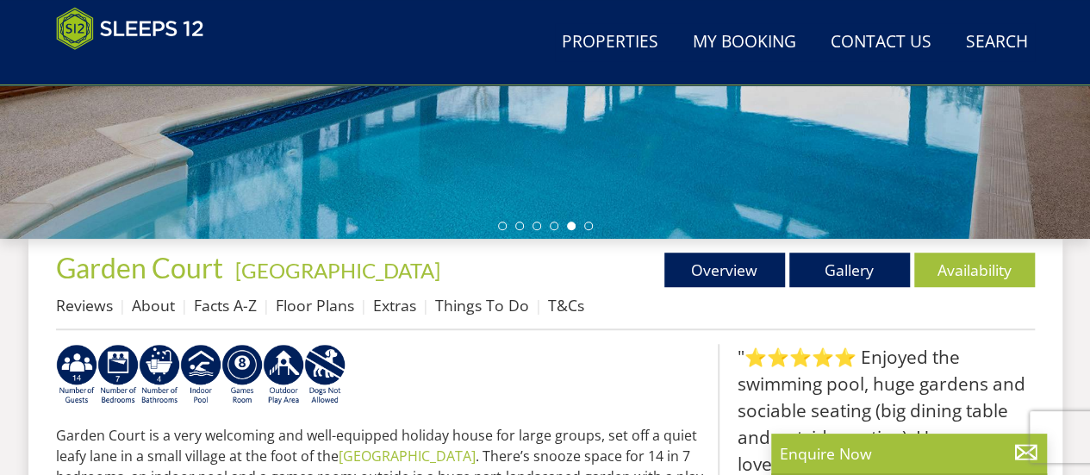
scroll to position [513, 0]
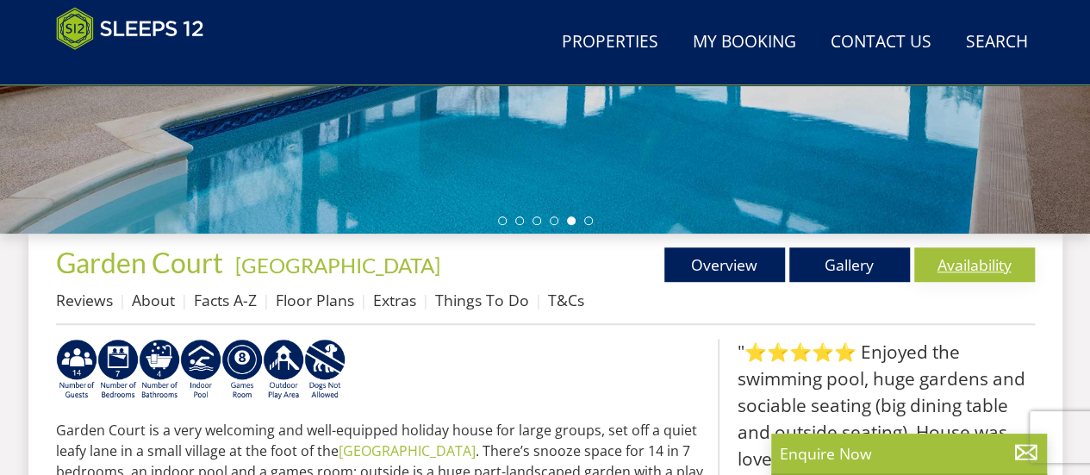
click at [949, 259] on link "Availability" at bounding box center [974, 264] width 121 height 34
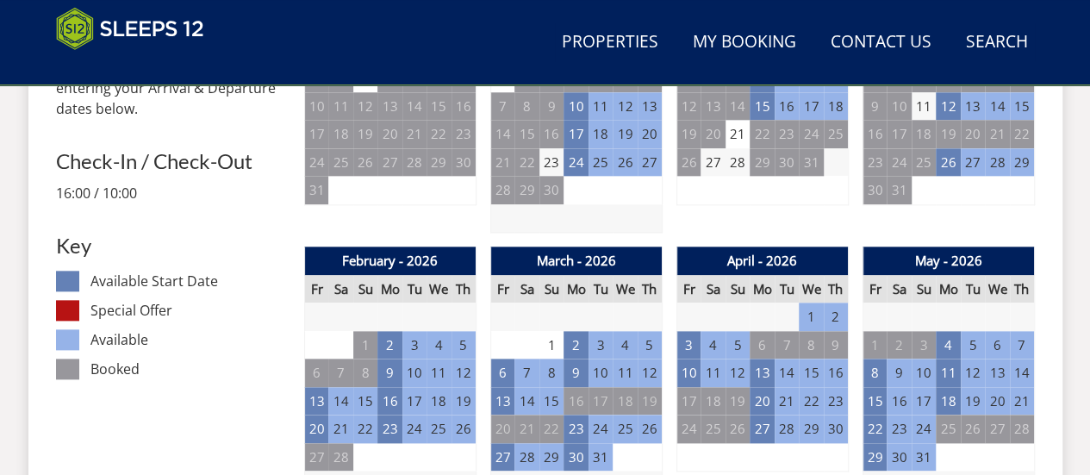
scroll to position [877, 0]
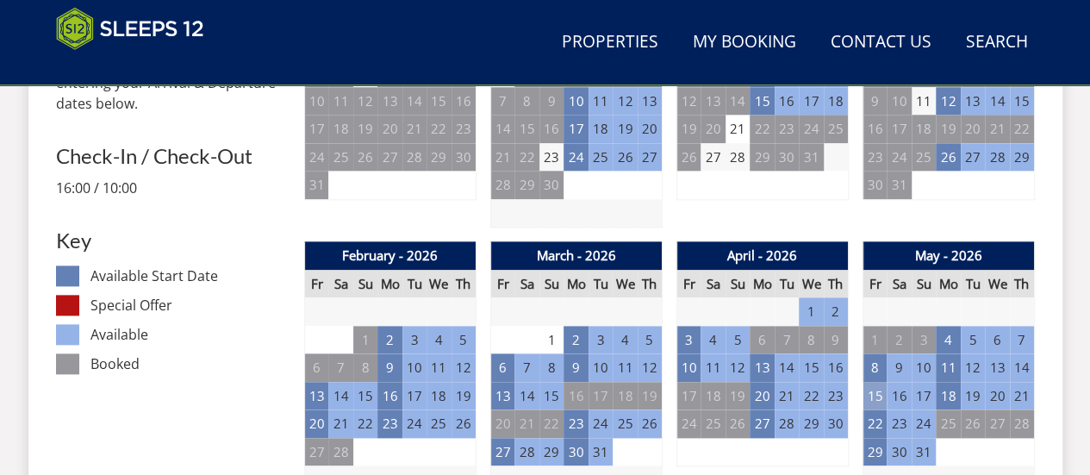
click at [877, 390] on td "15" at bounding box center [874, 396] width 24 height 28
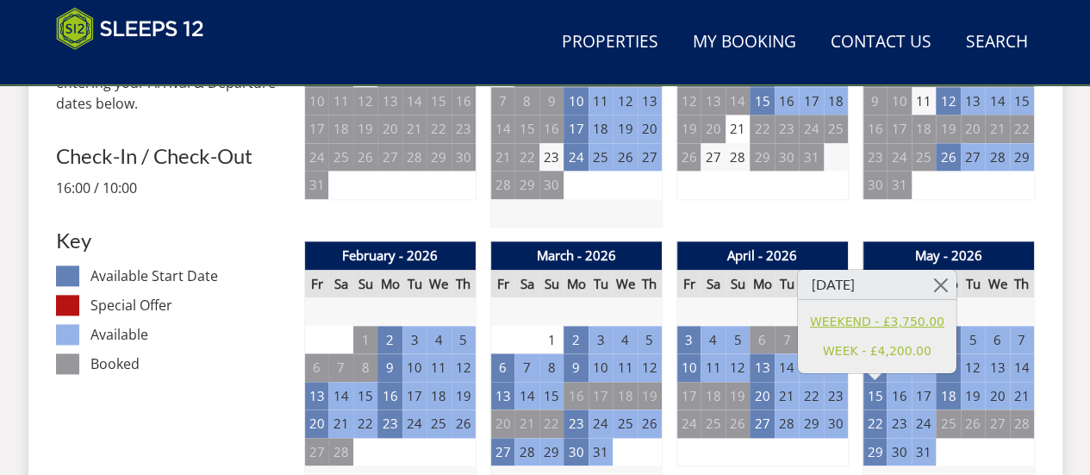
click at [893, 320] on link "WEEKEND - £3,750.00" at bounding box center [877, 322] width 134 height 18
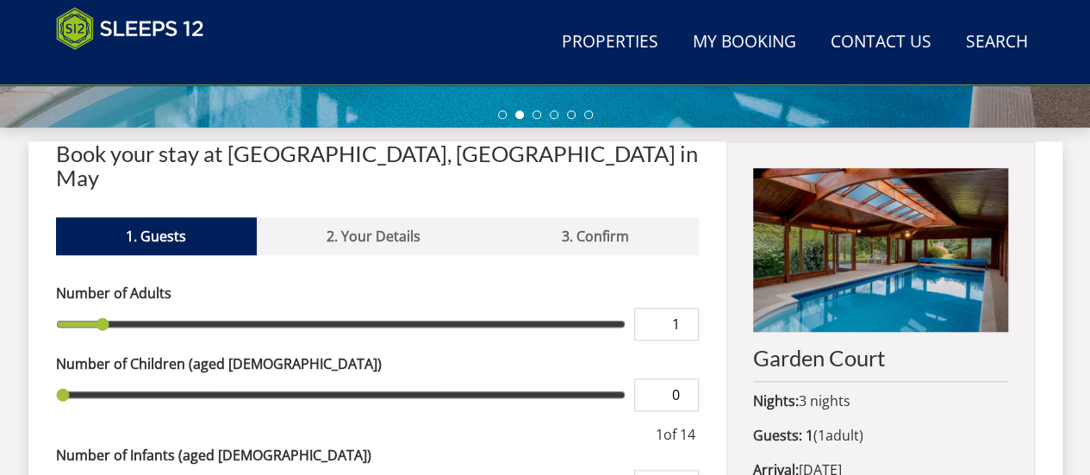
scroll to position [665, 0]
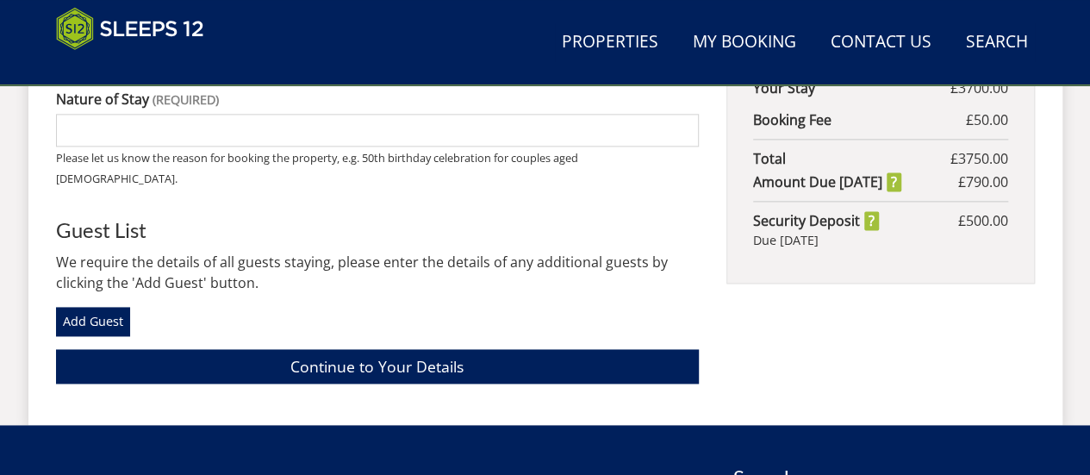
scroll to position [1090, 0]
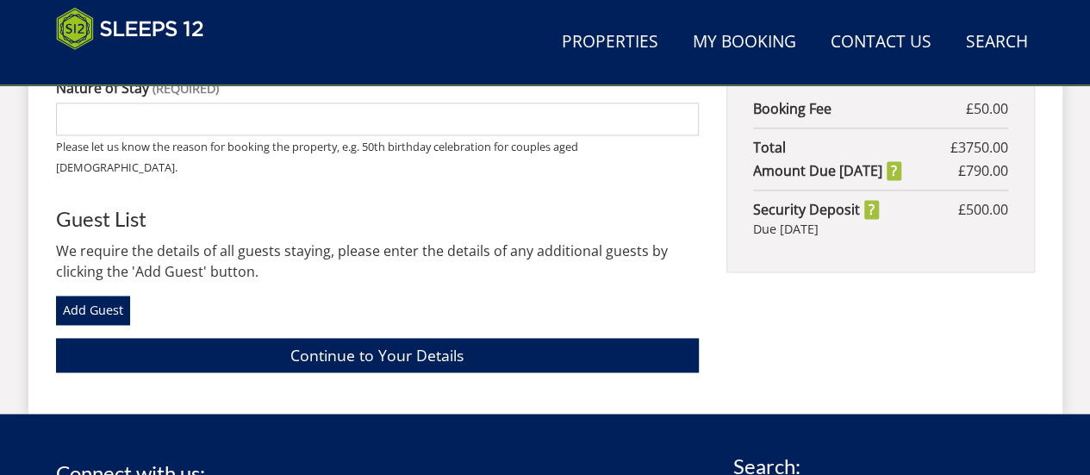
scroll to position [877, 0]
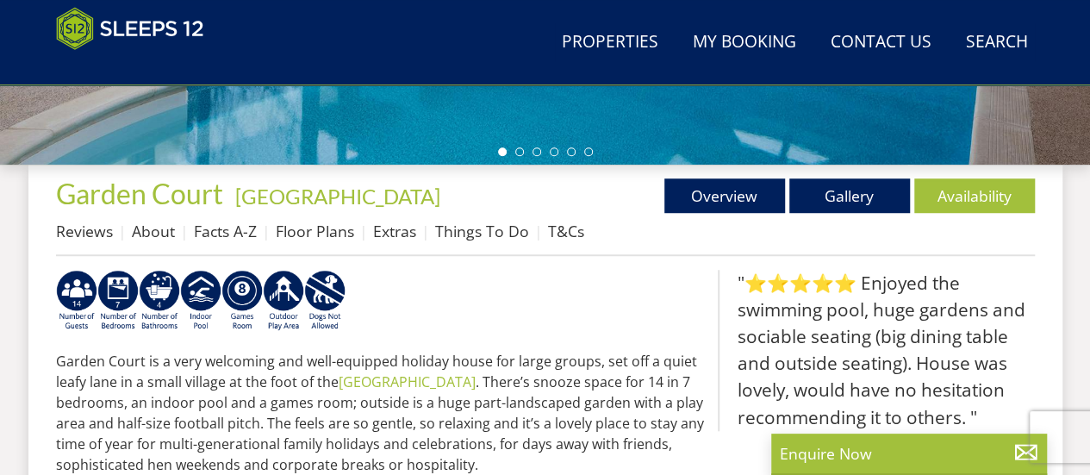
scroll to position [617, 0]
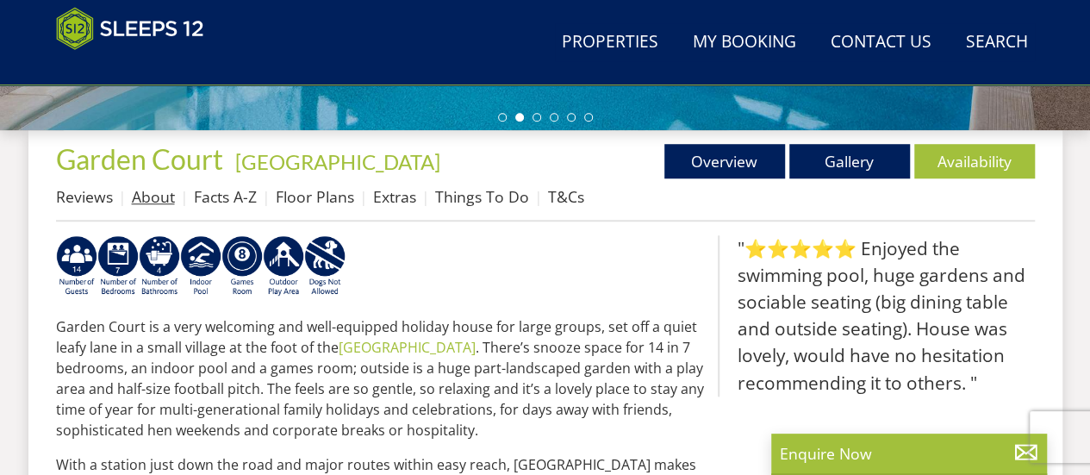
click at [164, 195] on link "About" at bounding box center [153, 196] width 43 height 21
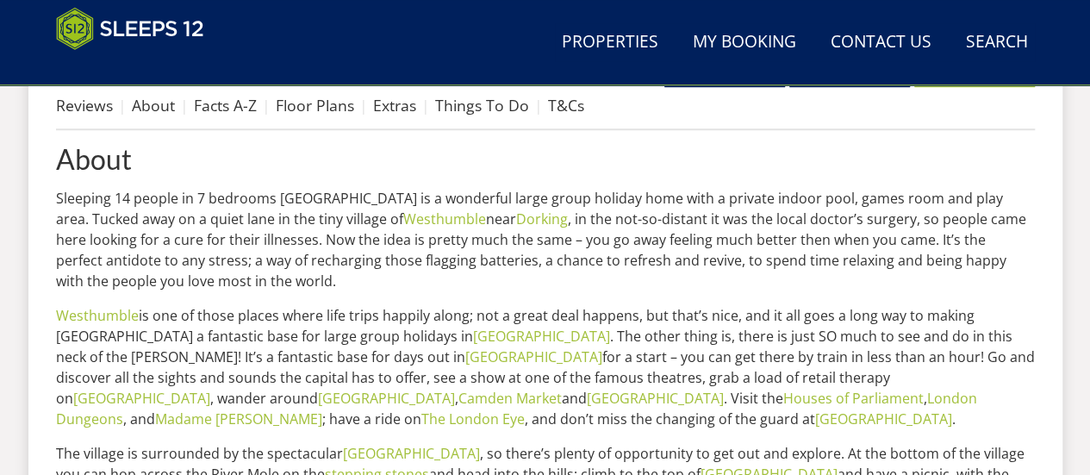
scroll to position [693, 0]
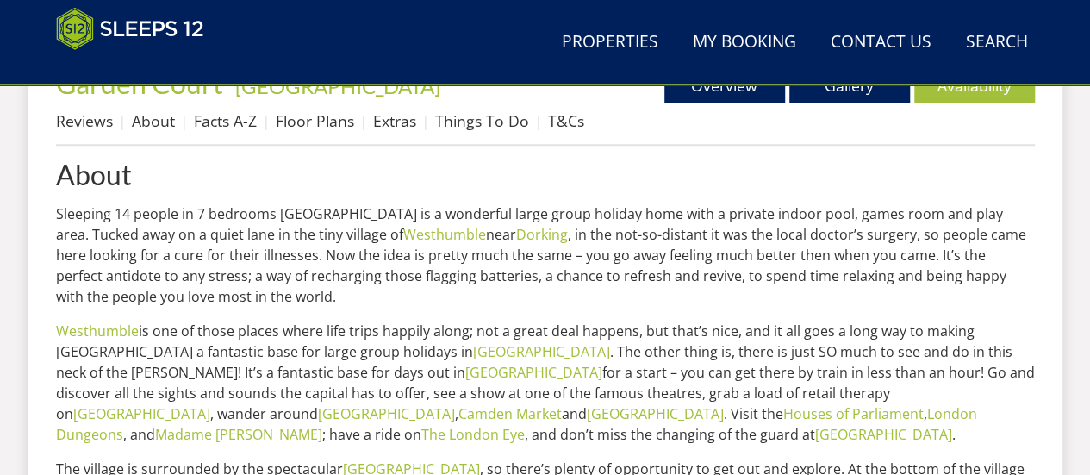
click at [1088, 8] on header "Search Menu Properties My Booking Contact Us 01823 665500 Search Check Availabi…" at bounding box center [545, 42] width 1090 height 85
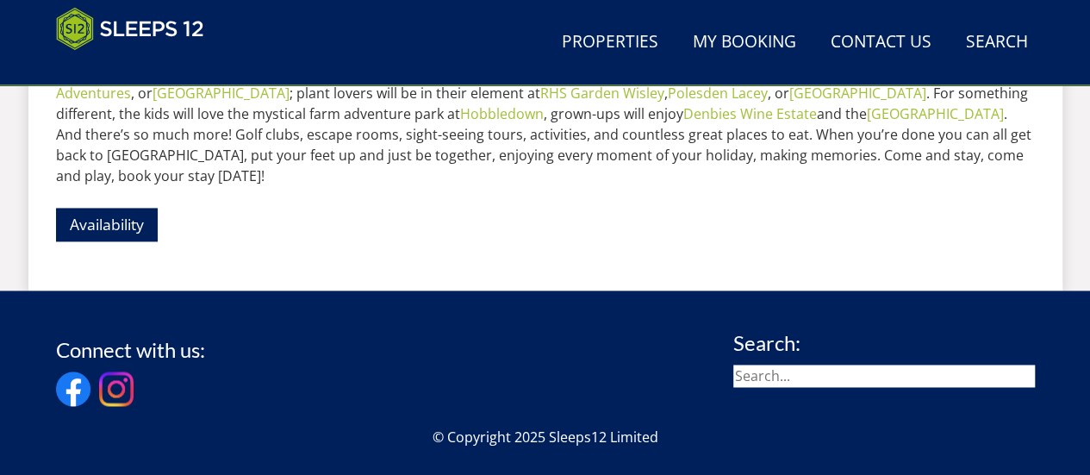
scroll to position [1216, 0]
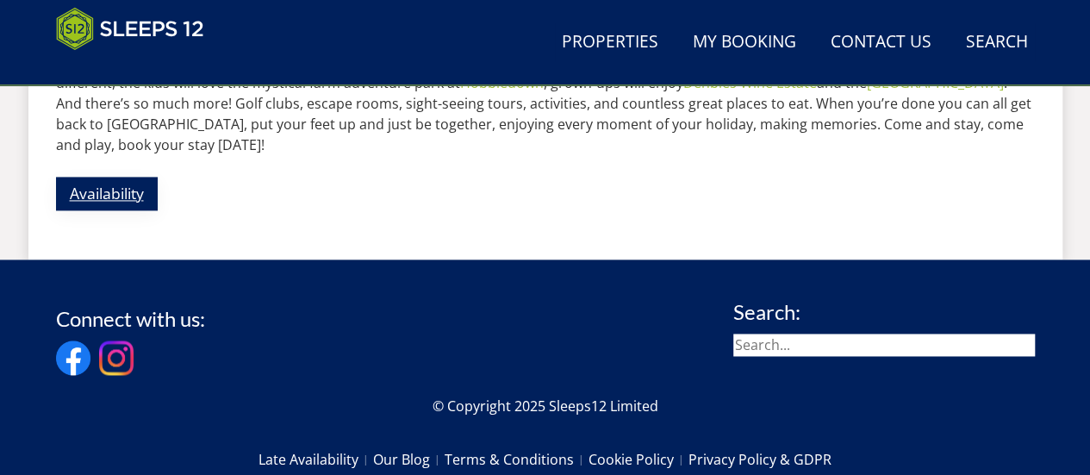
click at [133, 180] on link "Availability" at bounding box center [107, 194] width 102 height 34
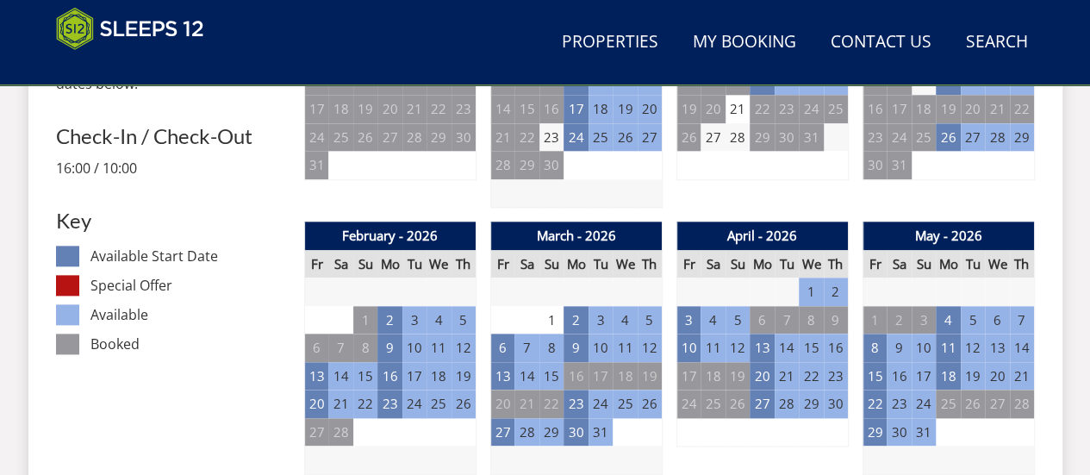
scroll to position [931, 0]
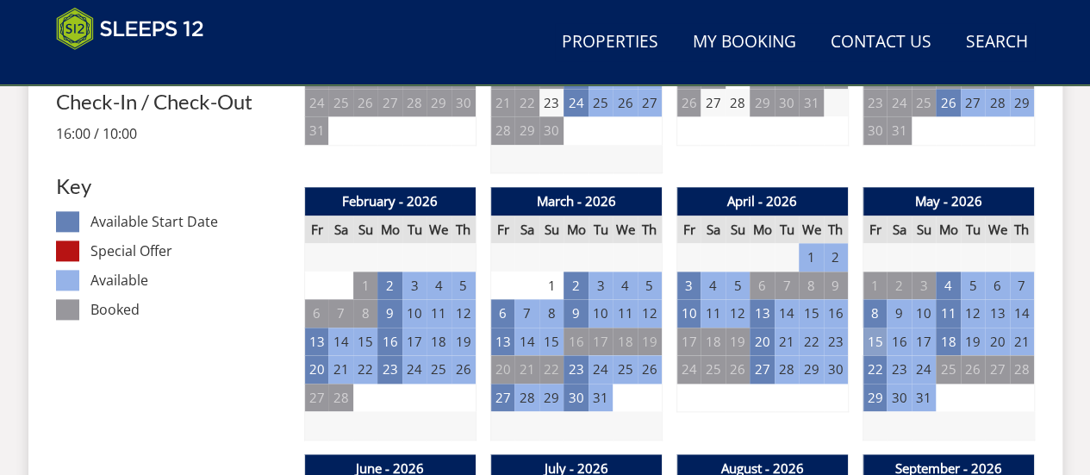
click at [873, 338] on td "15" at bounding box center [874, 341] width 24 height 28
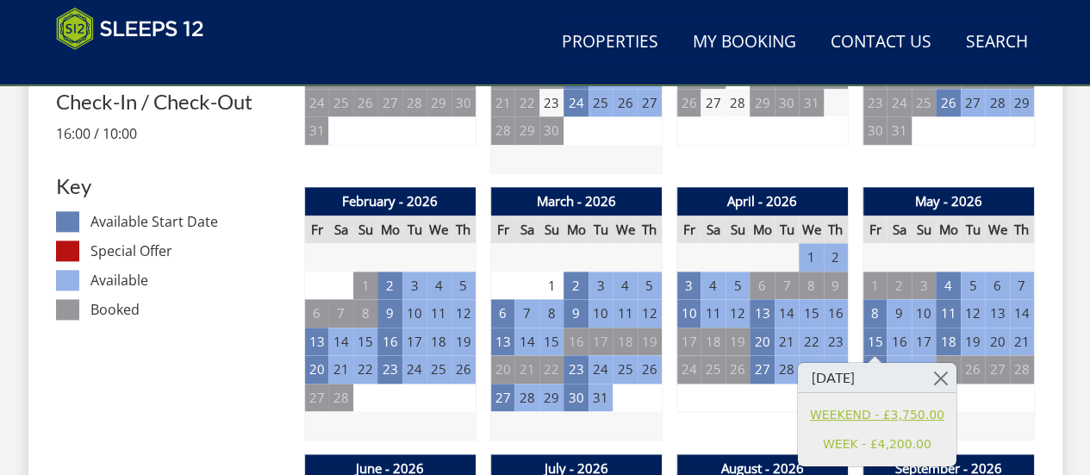
click at [882, 413] on link "WEEKEND - £3,750.00" at bounding box center [877, 414] width 134 height 18
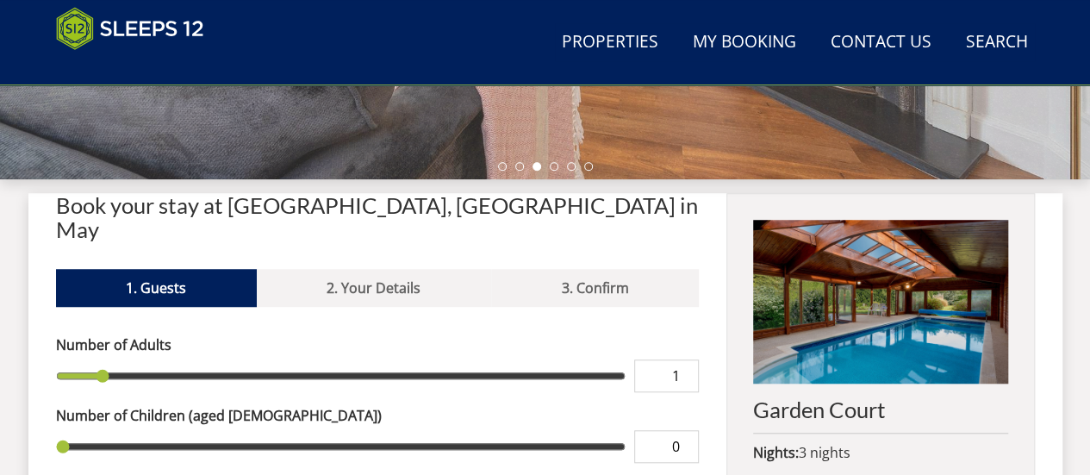
scroll to position [214, 0]
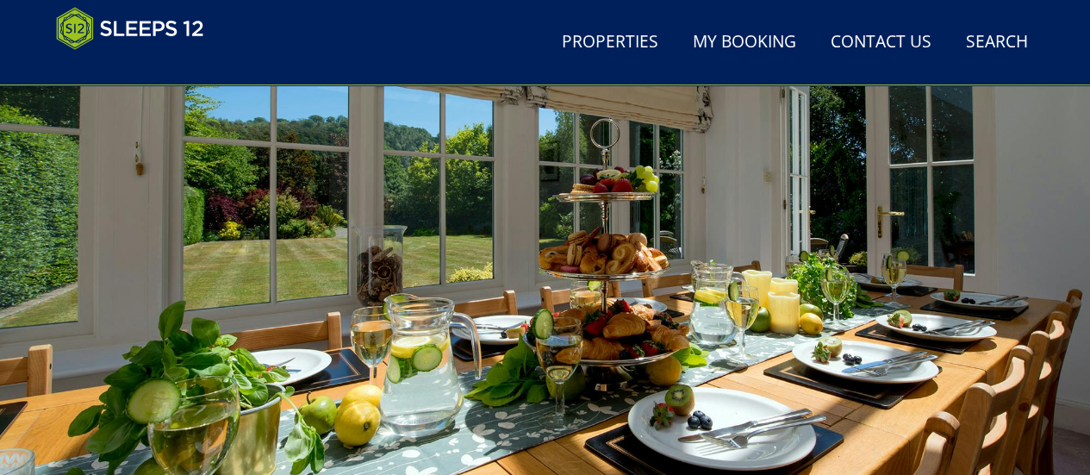
scroll to position [931, 0]
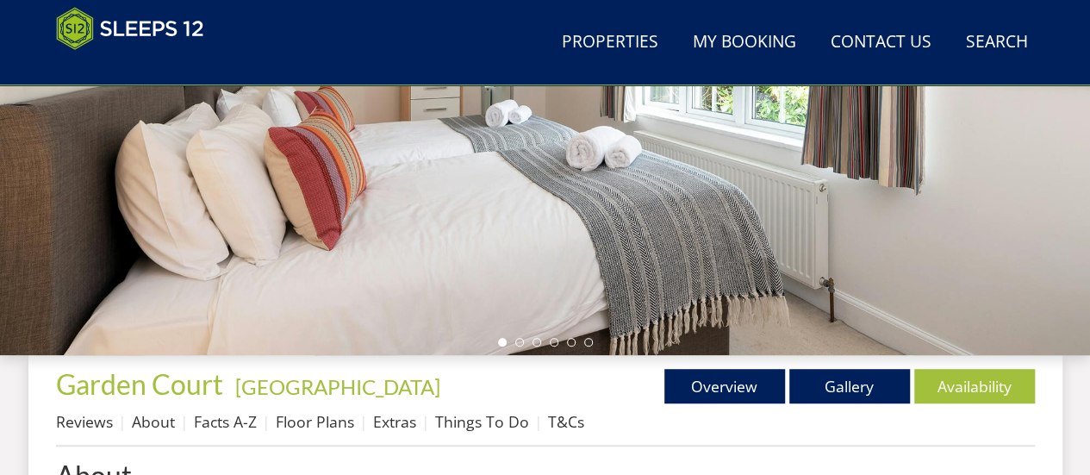
scroll to position [393, 0]
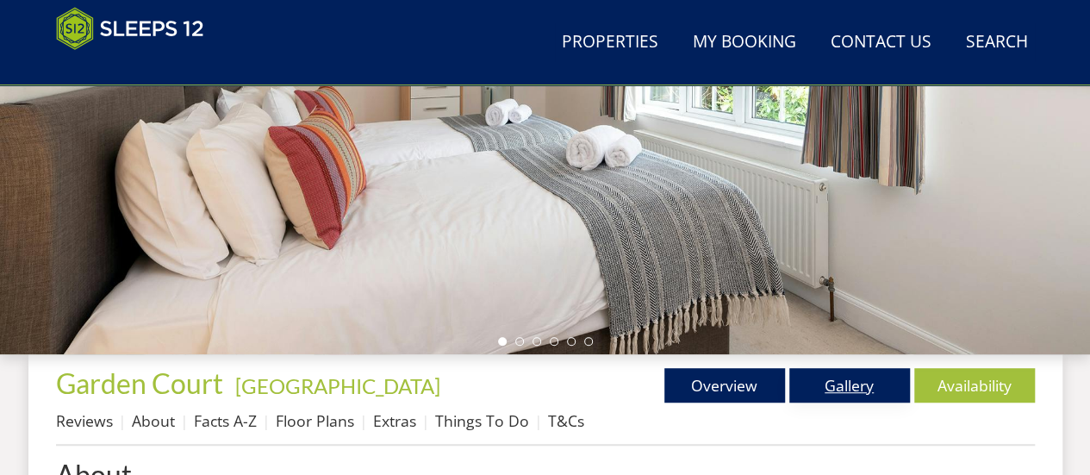
click at [854, 395] on link "Gallery" at bounding box center [849, 385] width 121 height 34
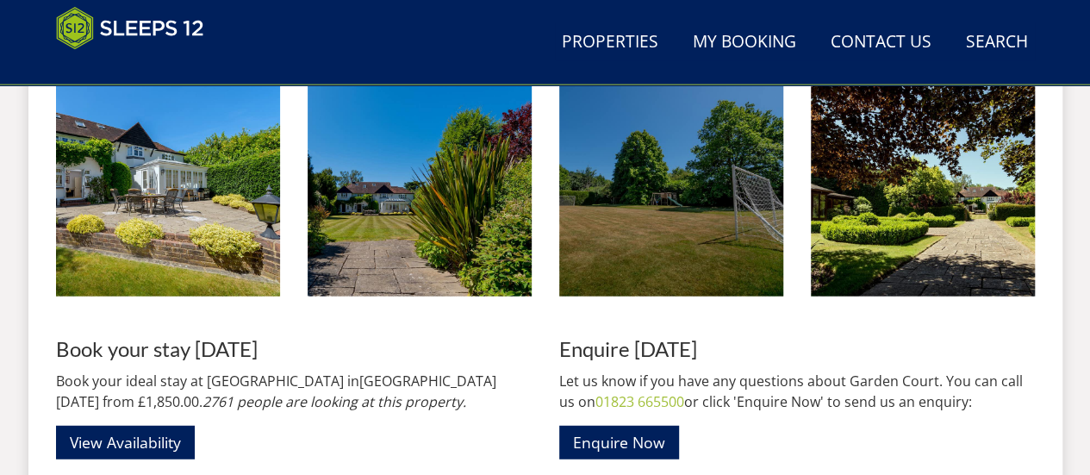
scroll to position [2003, 0]
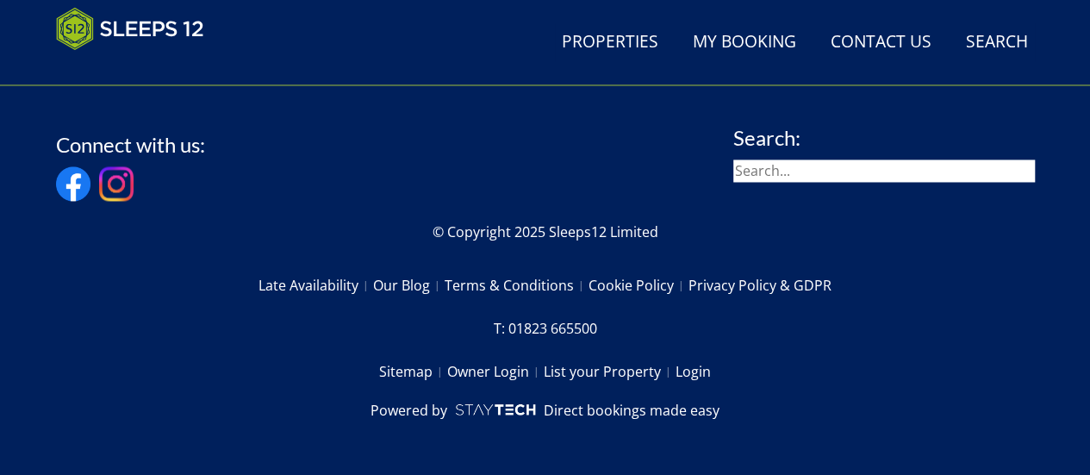
scroll to position [393, 0]
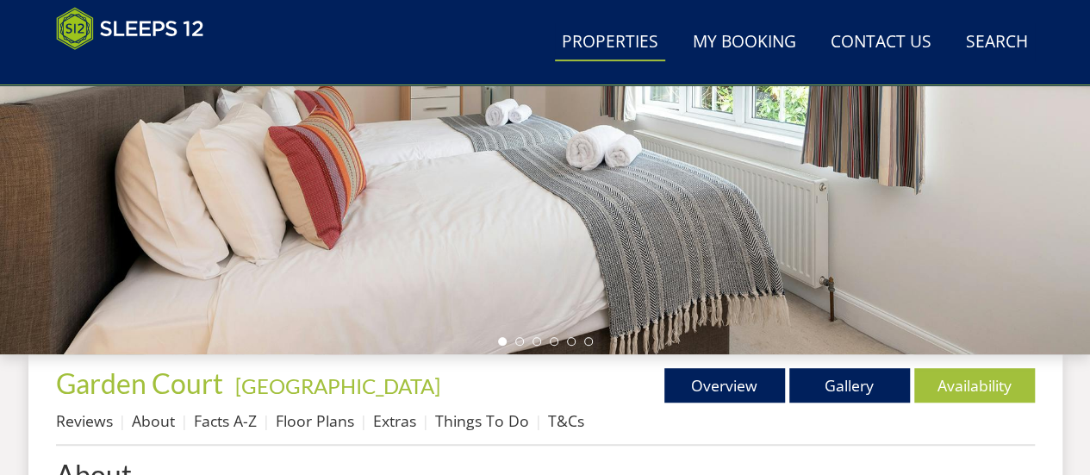
click at [612, 54] on link "Properties" at bounding box center [610, 42] width 110 height 39
select select "14"
select select "5"
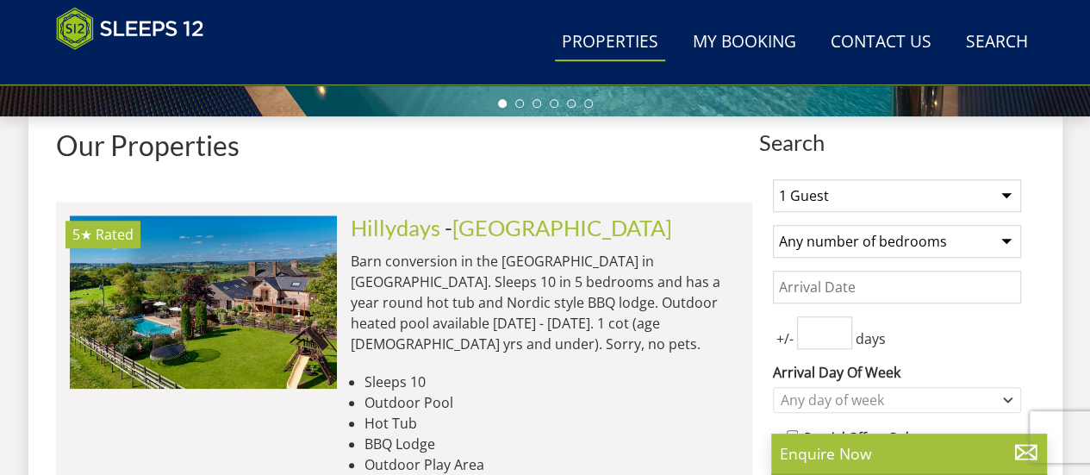
scroll to position [641, 0]
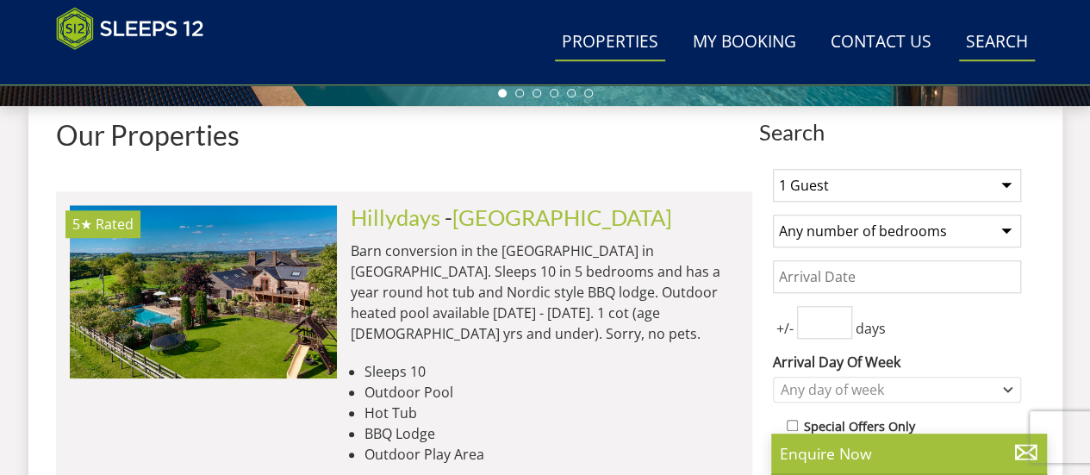
click at [991, 36] on link "Search Check Availability" at bounding box center [997, 42] width 76 height 39
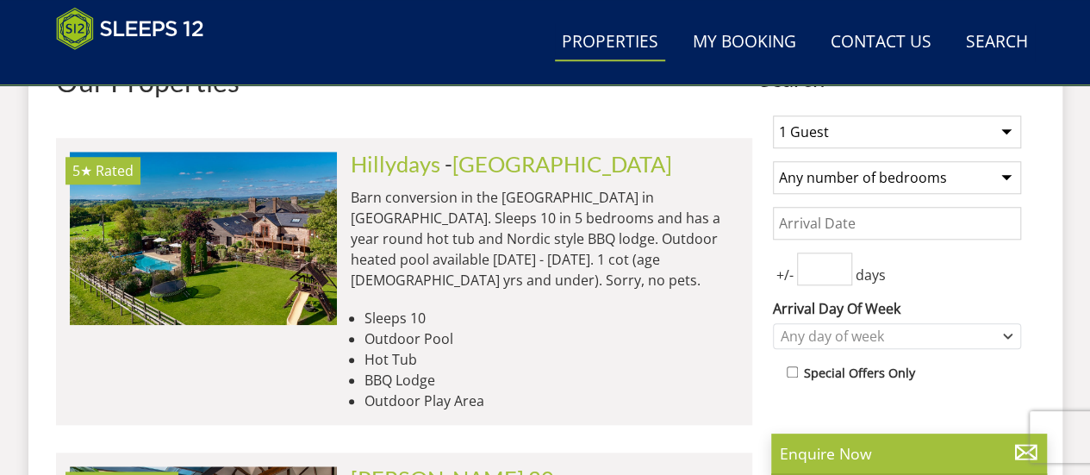
scroll to position [684, 0]
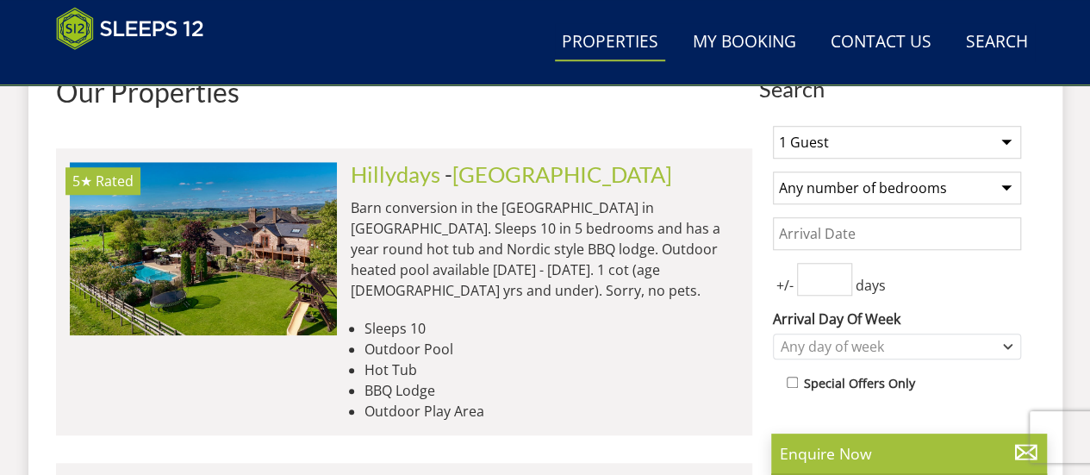
click at [860, 152] on select "1 Guest 2 Guests 3 Guests 4 Guests 5 Guests 6 Guests 7 Guests 8 Guests 9 Guests…" at bounding box center [897, 142] width 248 height 33
click at [773, 126] on select "1 Guest 2 Guests 3 Guests 4 Guests 5 Guests 6 Guests 7 Guests 8 Guests 9 Guests…" at bounding box center [897, 142] width 248 height 33
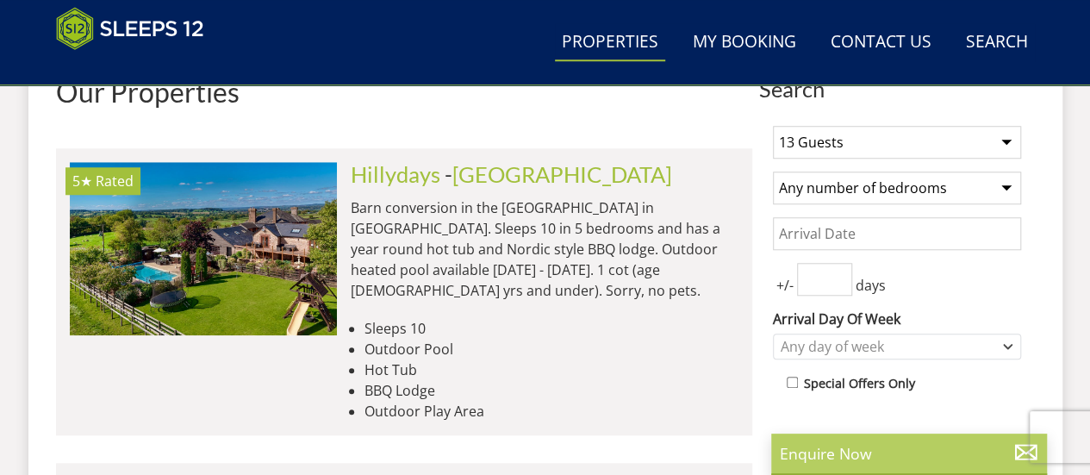
select select "14"
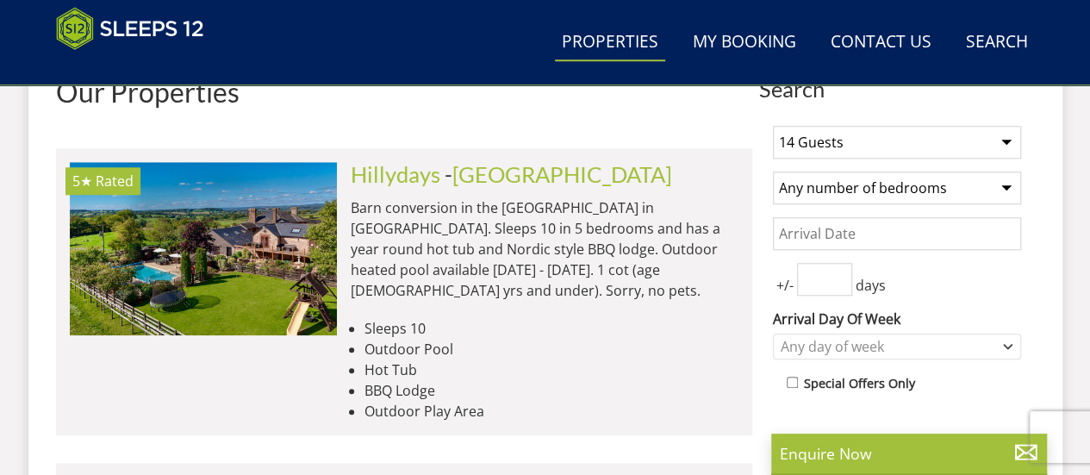
click at [896, 237] on input "Date" at bounding box center [897, 233] width 248 height 33
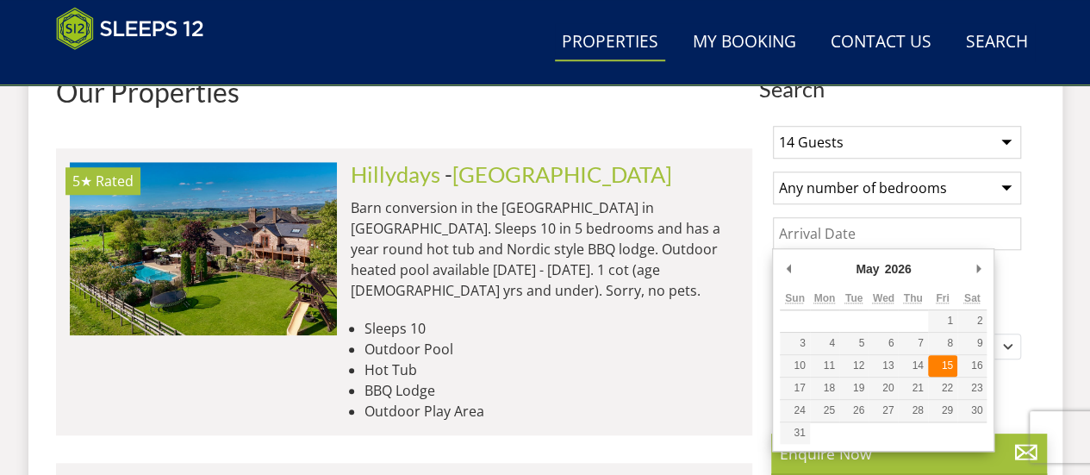
type input "15/05/2026"
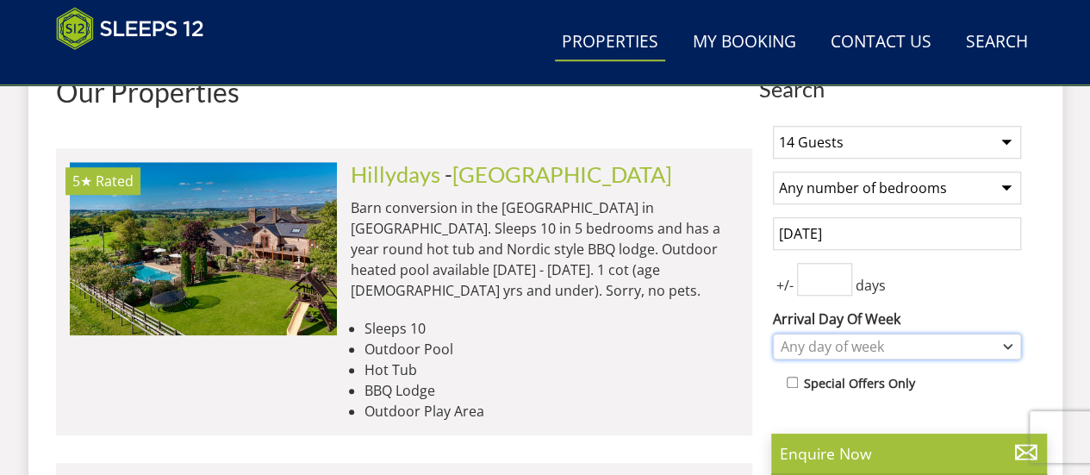
click at [939, 340] on div "Any day of week" at bounding box center [887, 346] width 223 height 19
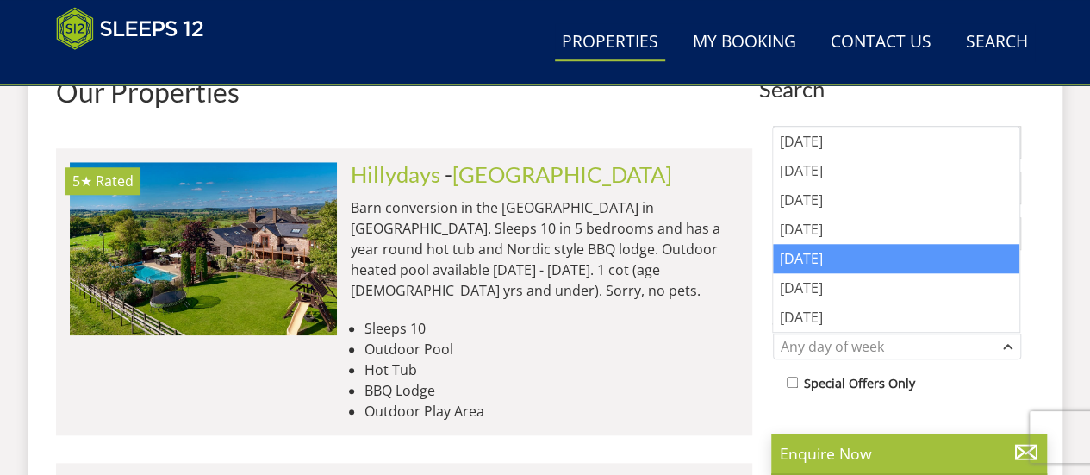
click at [855, 254] on div "[DATE]" at bounding box center [896, 258] width 246 height 29
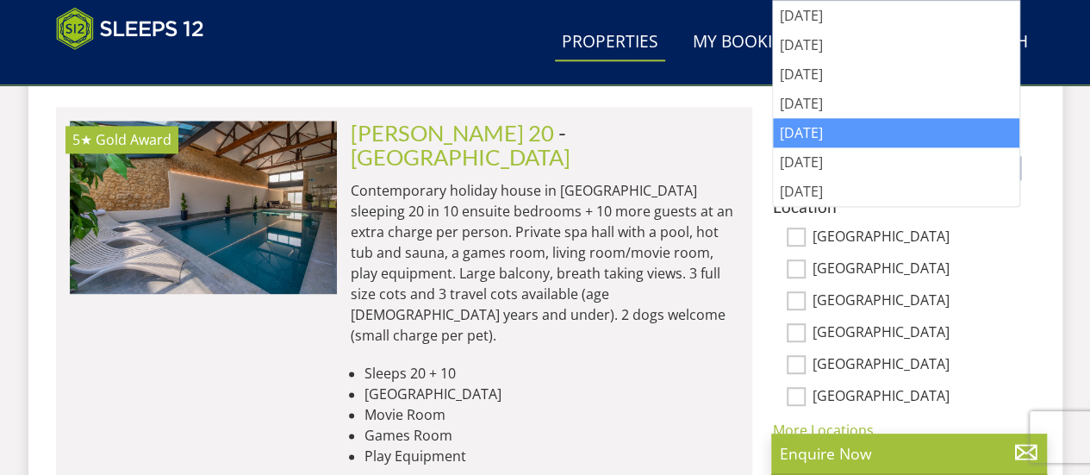
scroll to position [978, 0]
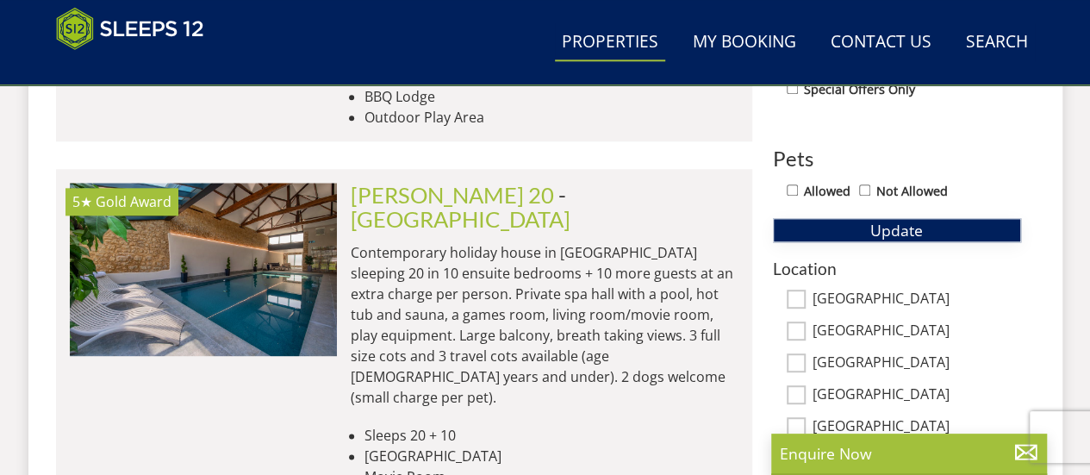
click at [904, 225] on span "Update" at bounding box center [896, 230] width 53 height 21
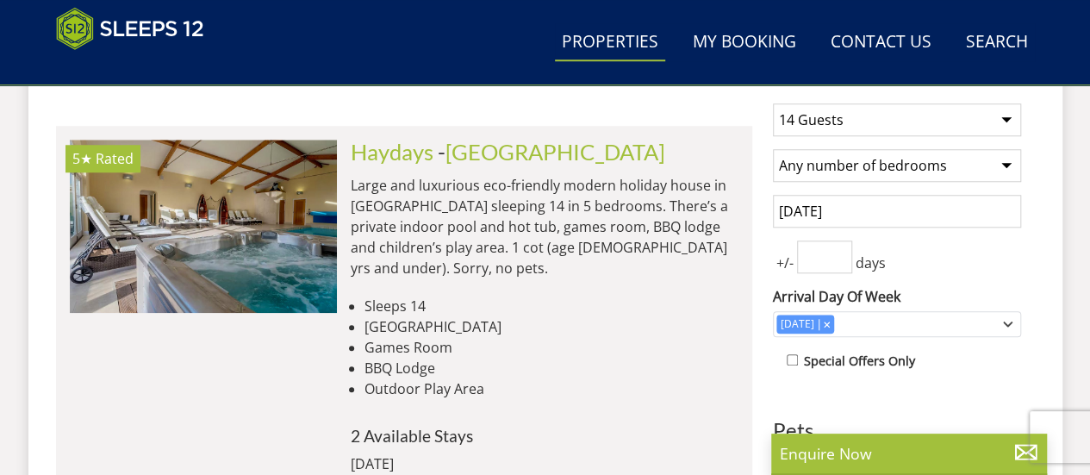
scroll to position [702, 0]
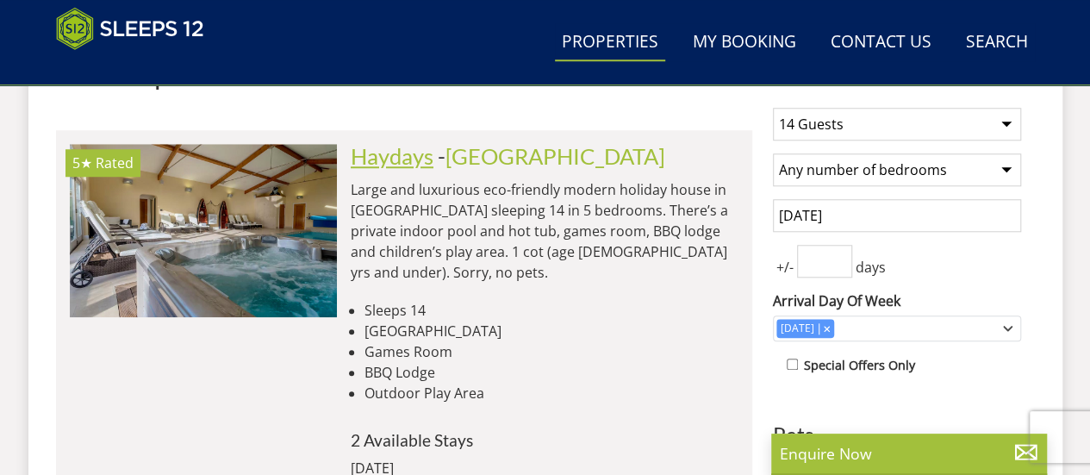
click at [385, 154] on link "Haydays" at bounding box center [392, 156] width 83 height 26
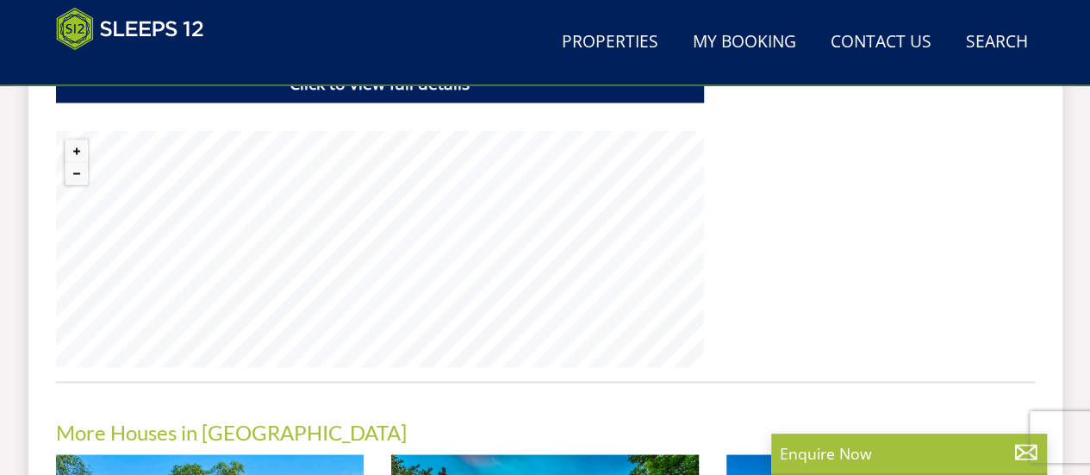
scroll to position [1344, 0]
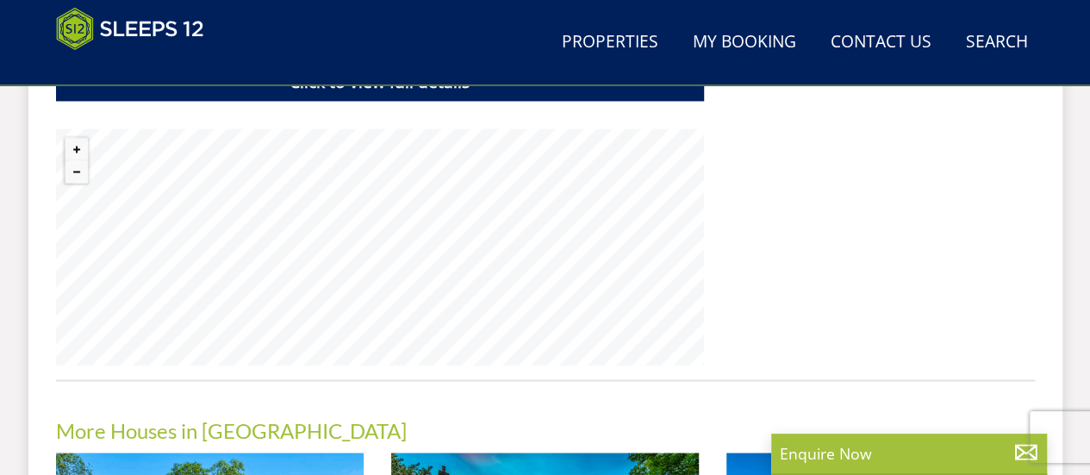
select select "14"
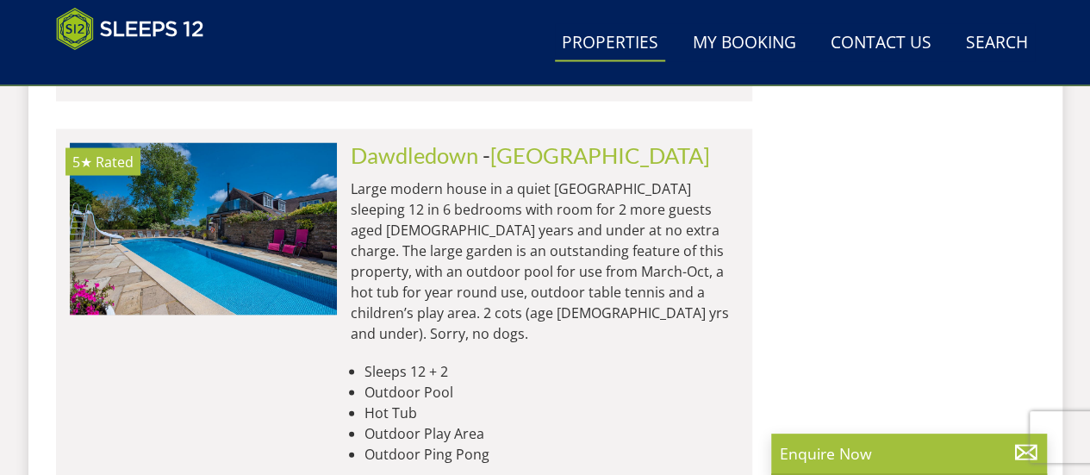
scroll to position [1598, 0]
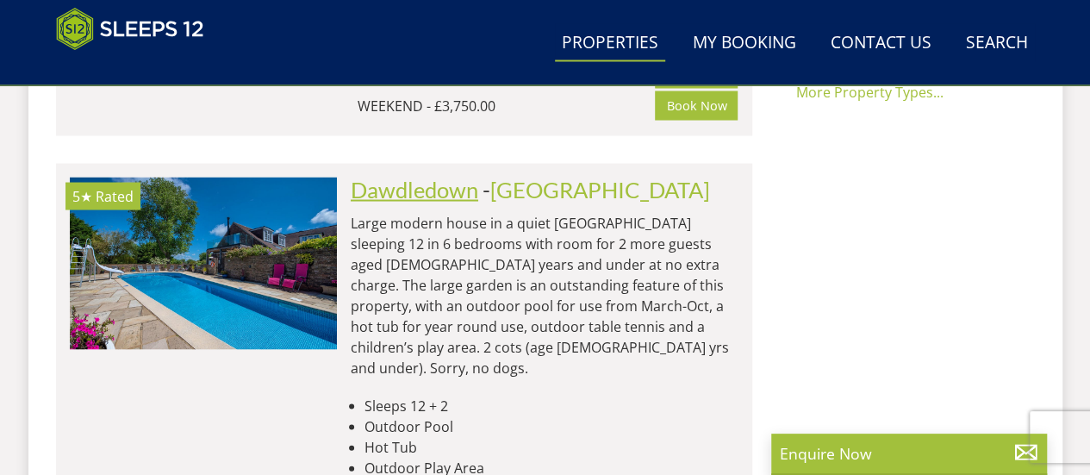
click at [420, 176] on link "Dawdledown" at bounding box center [414, 189] width 127 height 26
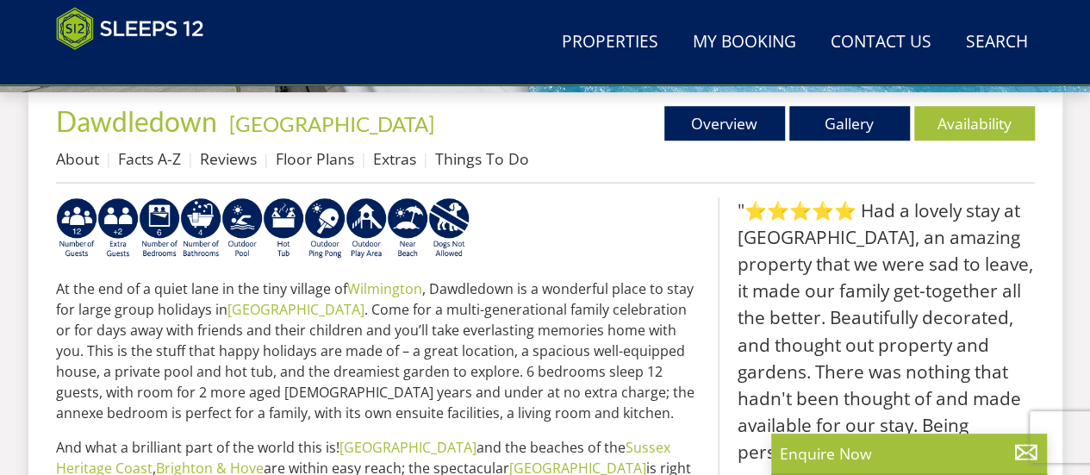
scroll to position [689, 0]
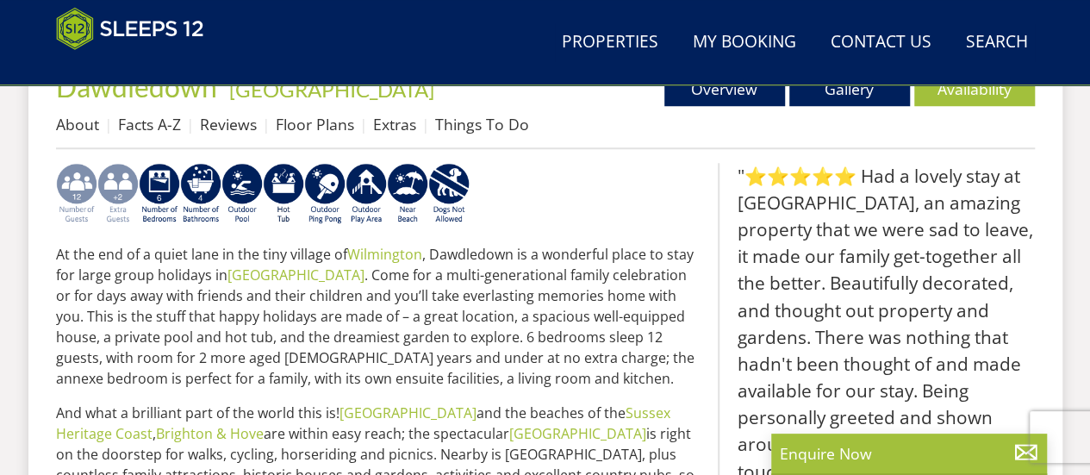
click at [115, 182] on img at bounding box center [117, 194] width 41 height 62
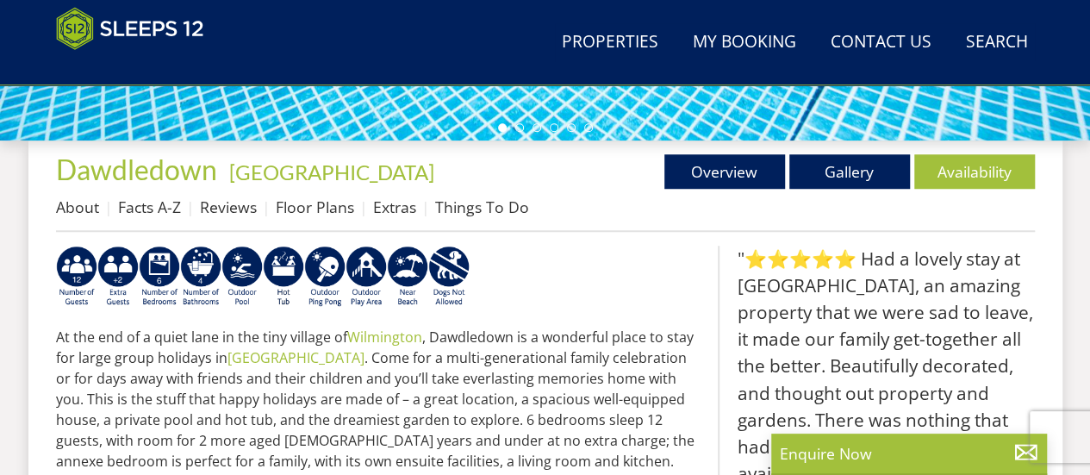
scroll to position [551, 0]
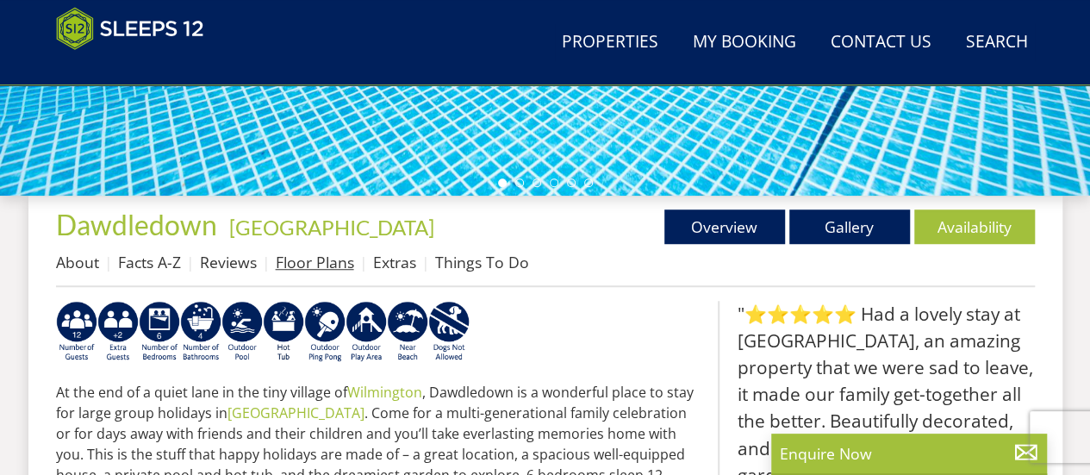
click at [315, 260] on link "Floor Plans" at bounding box center [315, 262] width 78 height 21
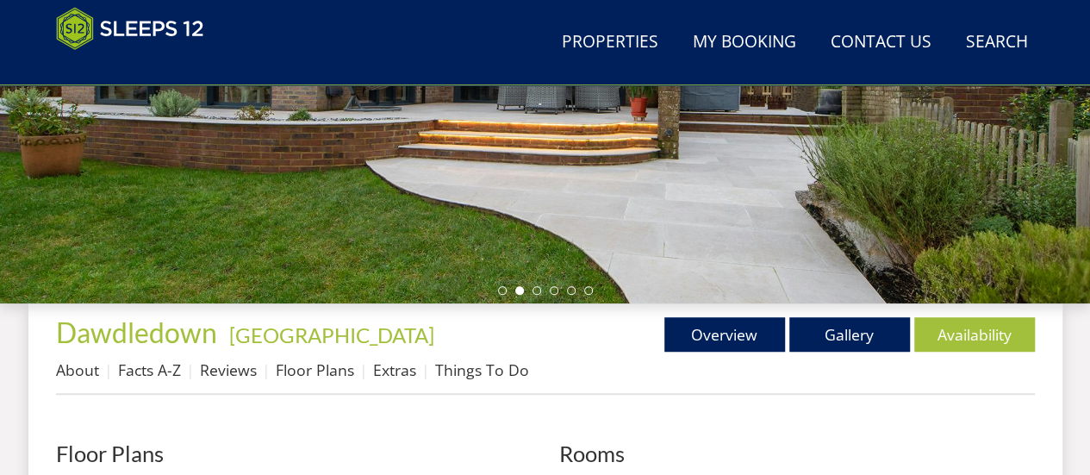
scroll to position [482, 0]
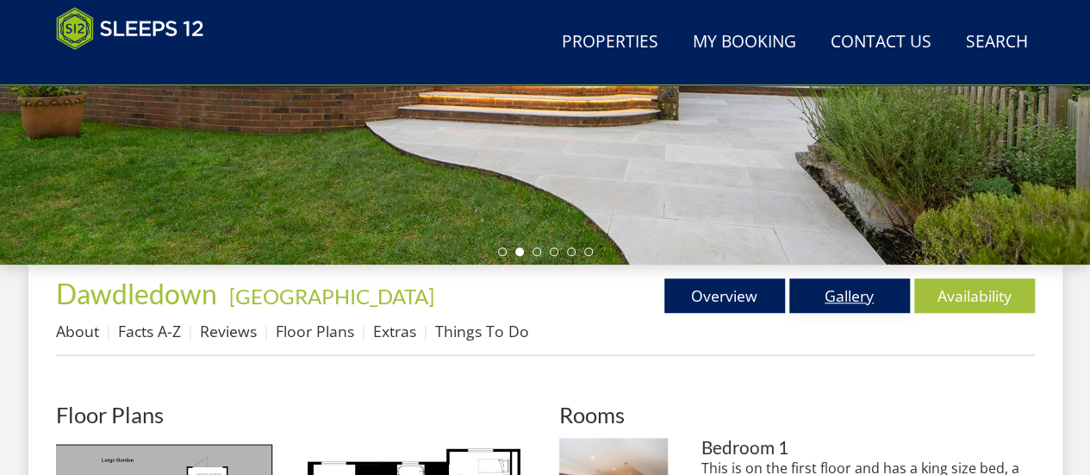
click at [840, 299] on link "Gallery" at bounding box center [849, 295] width 121 height 34
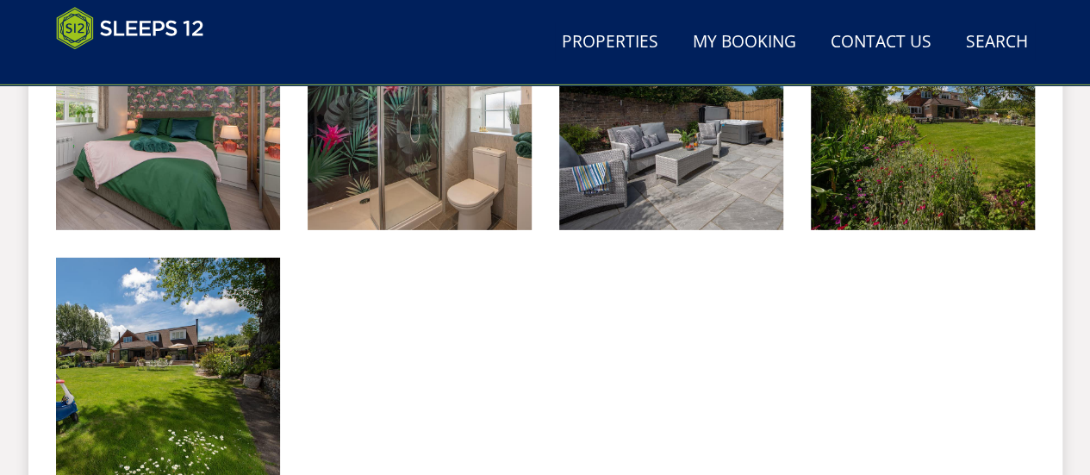
scroll to position [2618, 0]
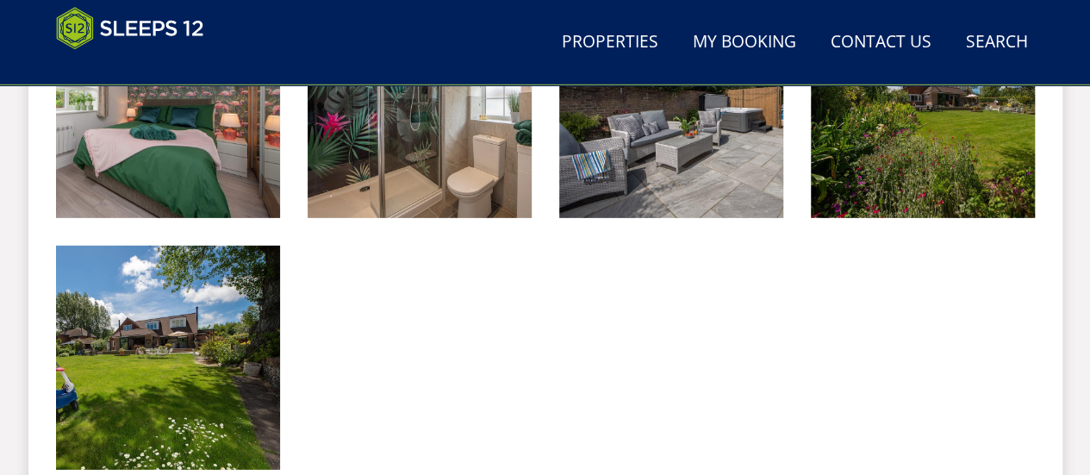
scroll to position [482, 0]
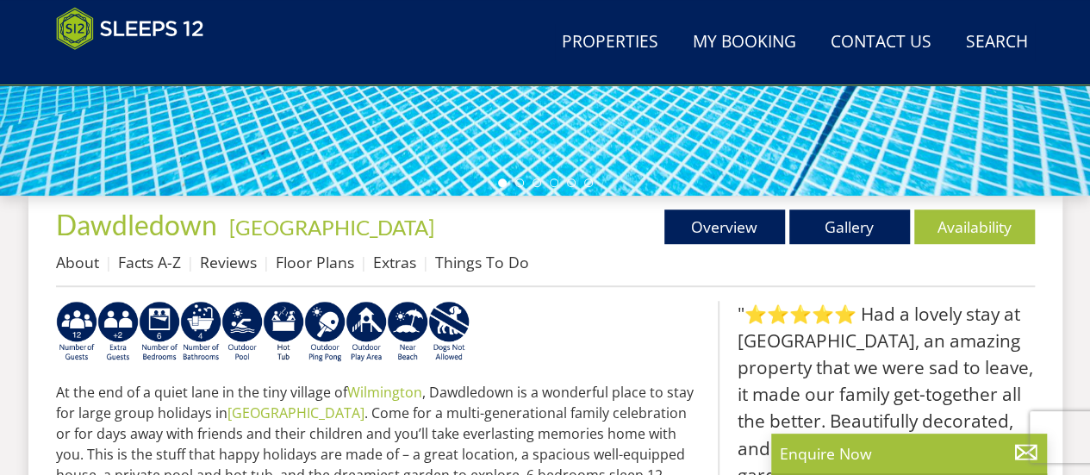
select select "14"
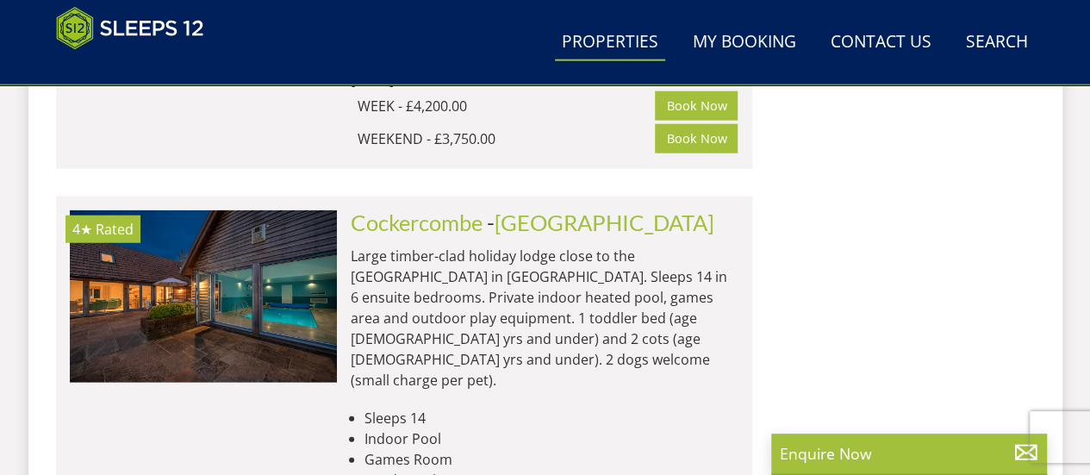
scroll to position [2046, 0]
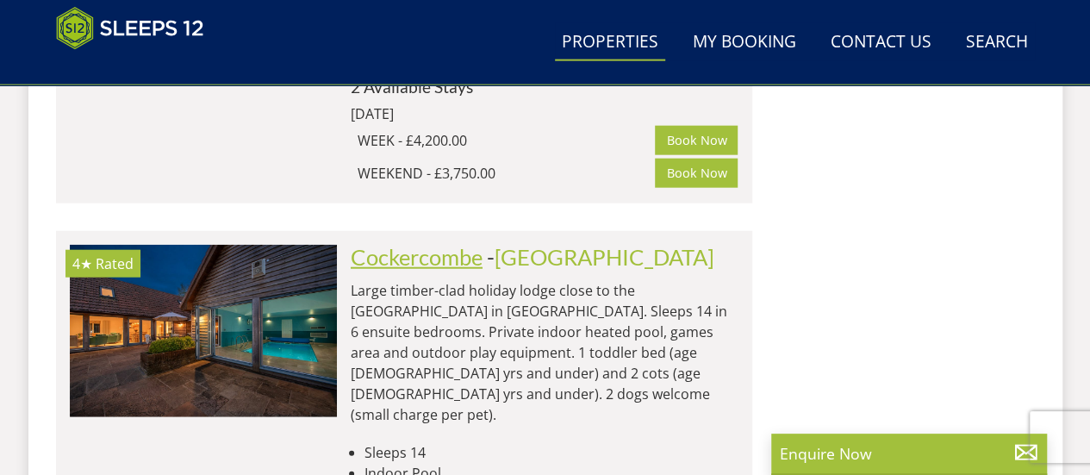
click at [435, 244] on link "Cockercombe" at bounding box center [417, 257] width 132 height 26
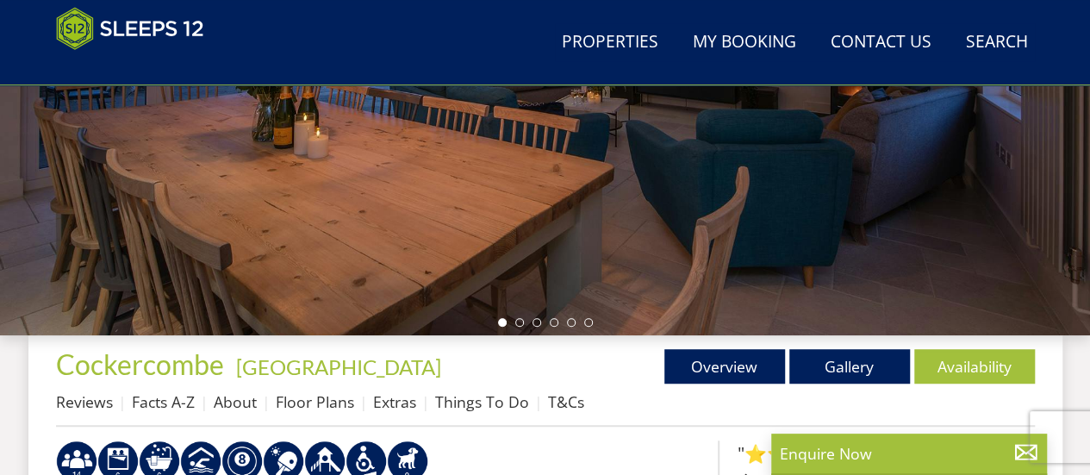
scroll to position [413, 0]
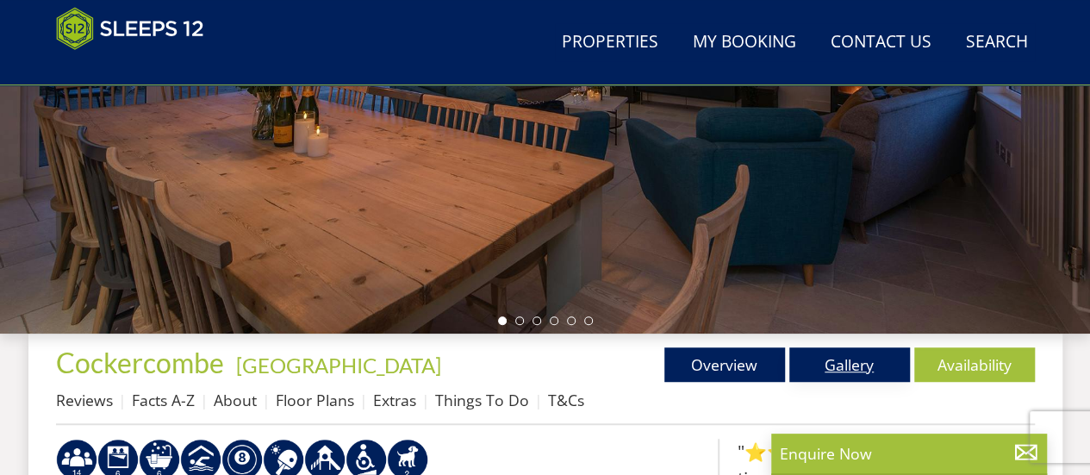
click at [855, 362] on link "Gallery" at bounding box center [849, 364] width 121 height 34
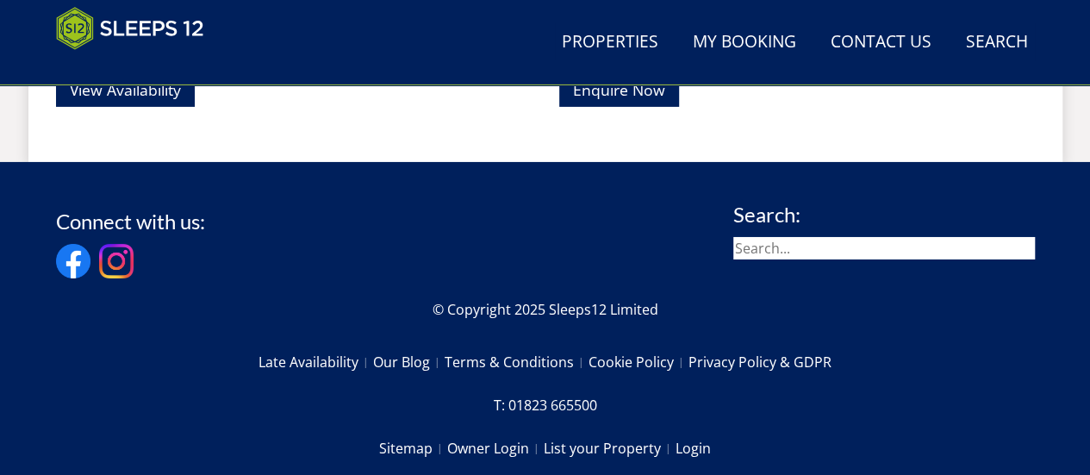
scroll to position [2894, 0]
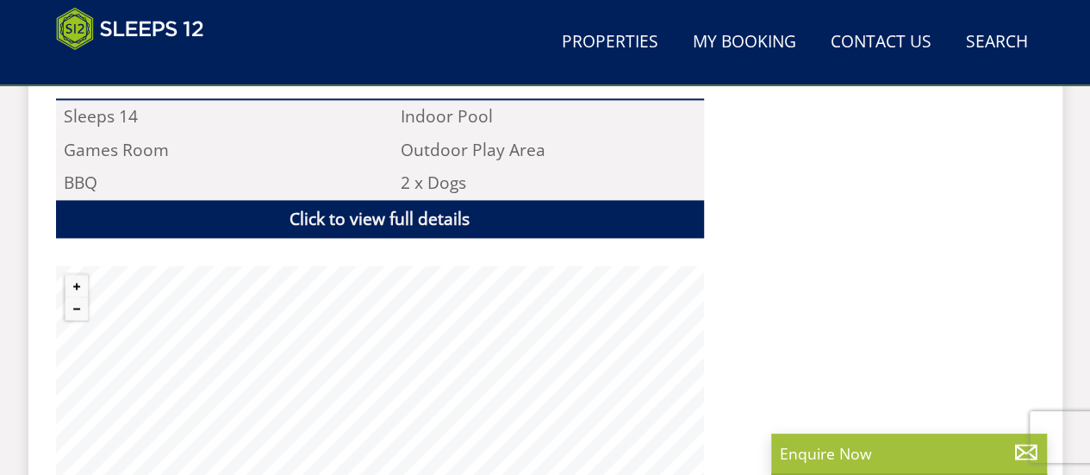
scroll to position [1206, 0]
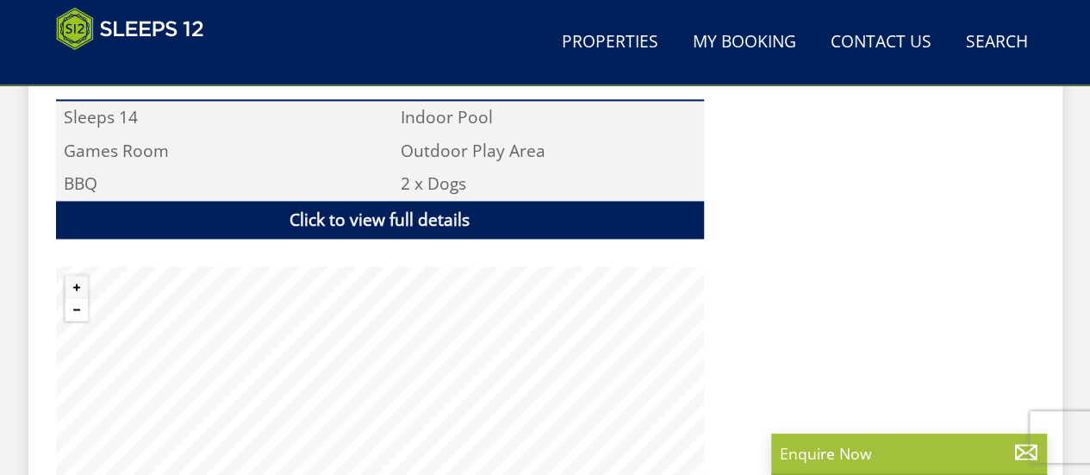
click at [70, 298] on button "Zoom out" at bounding box center [76, 309] width 22 height 22
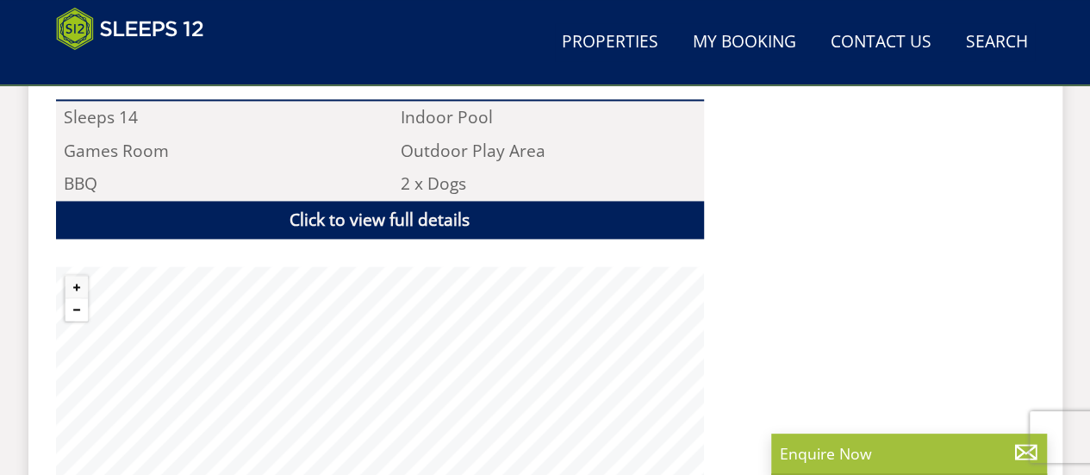
click at [70, 298] on button "Zoom out" at bounding box center [76, 309] width 22 height 22
select select "14"
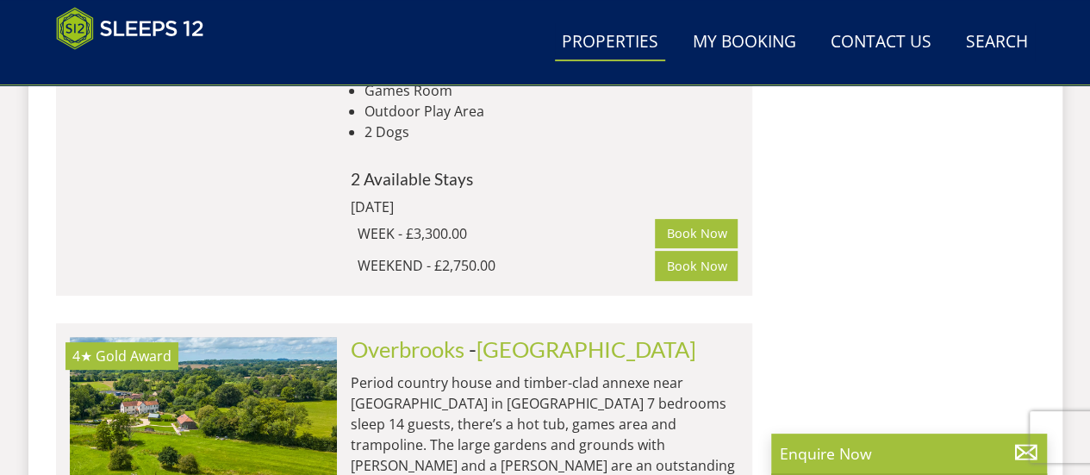
scroll to position [3424, 0]
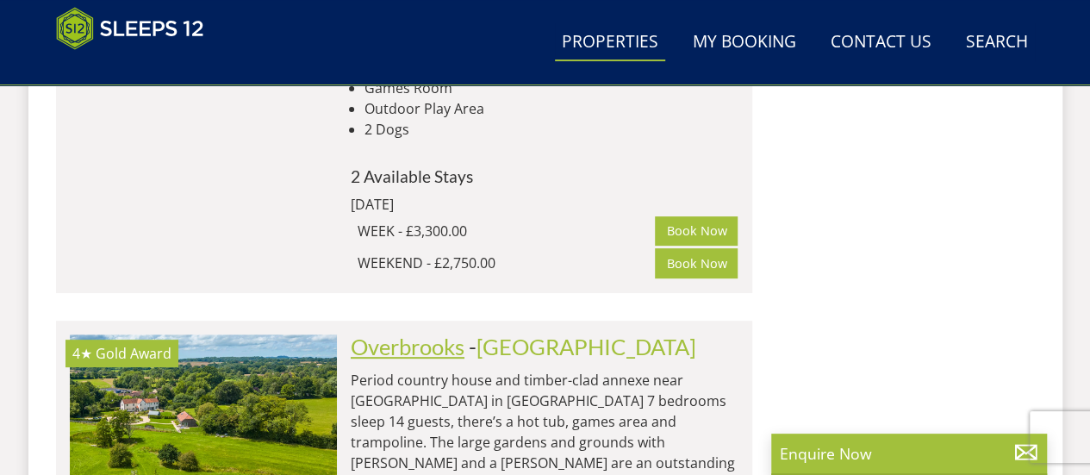
click at [446, 333] on link "Overbrooks" at bounding box center [408, 346] width 114 height 26
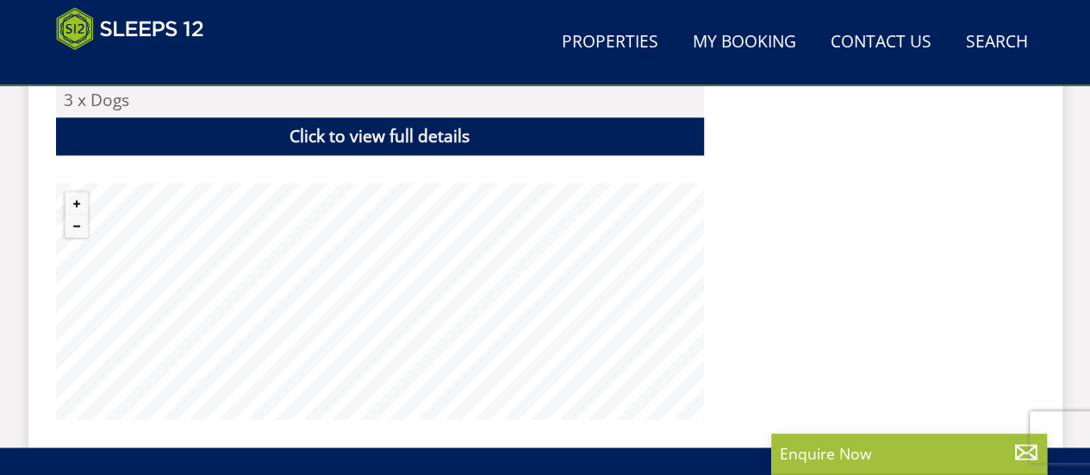
scroll to position [1344, 0]
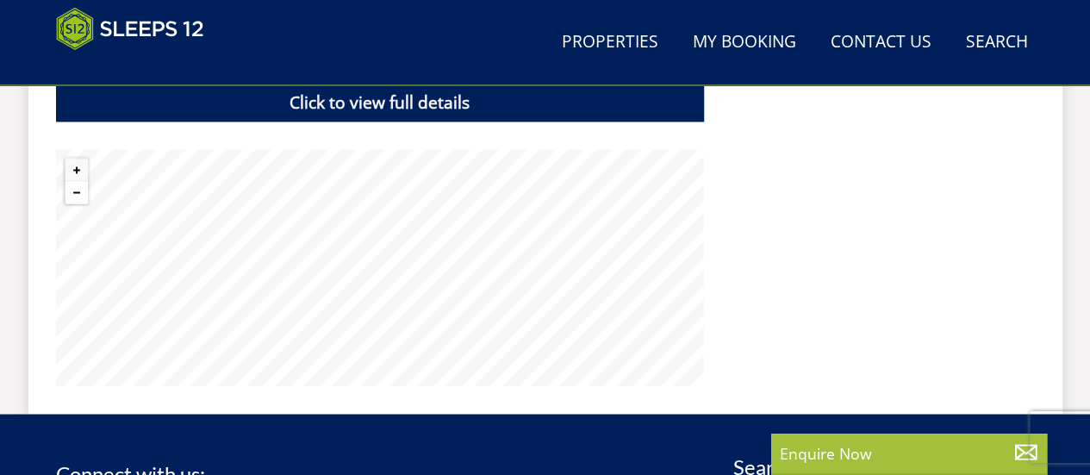
click at [73, 189] on button "Zoom out" at bounding box center [76, 192] width 22 height 22
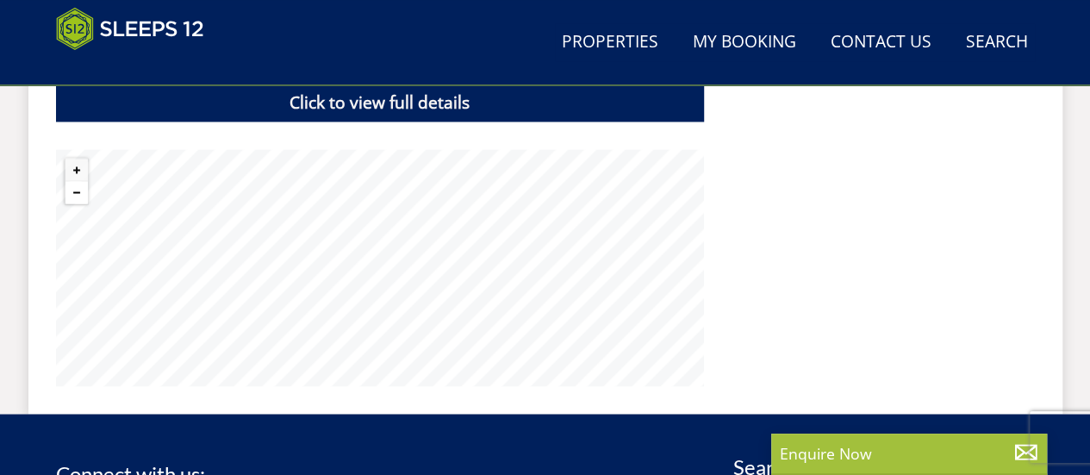
click at [73, 189] on button "Zoom out" at bounding box center [76, 192] width 22 height 22
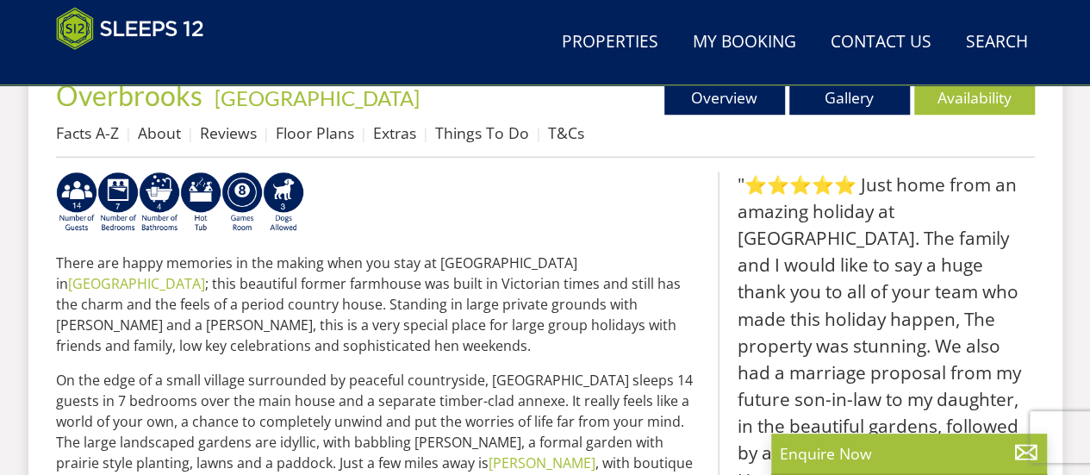
scroll to position [655, 0]
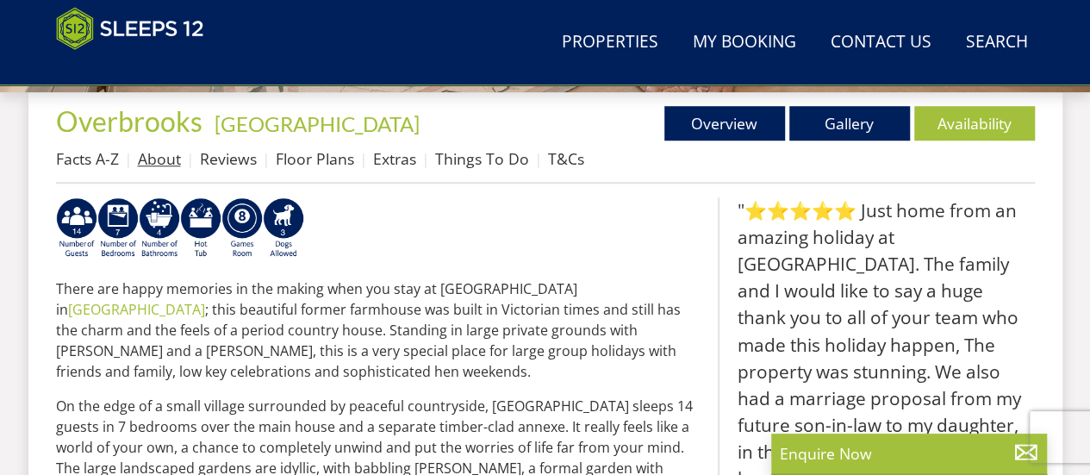
click at [155, 158] on link "About" at bounding box center [159, 158] width 43 height 21
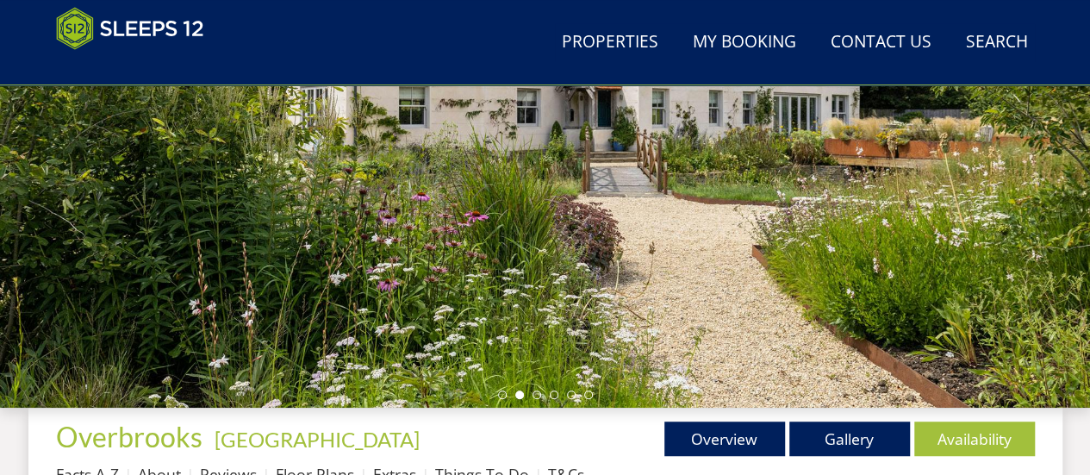
scroll to position [310, 0]
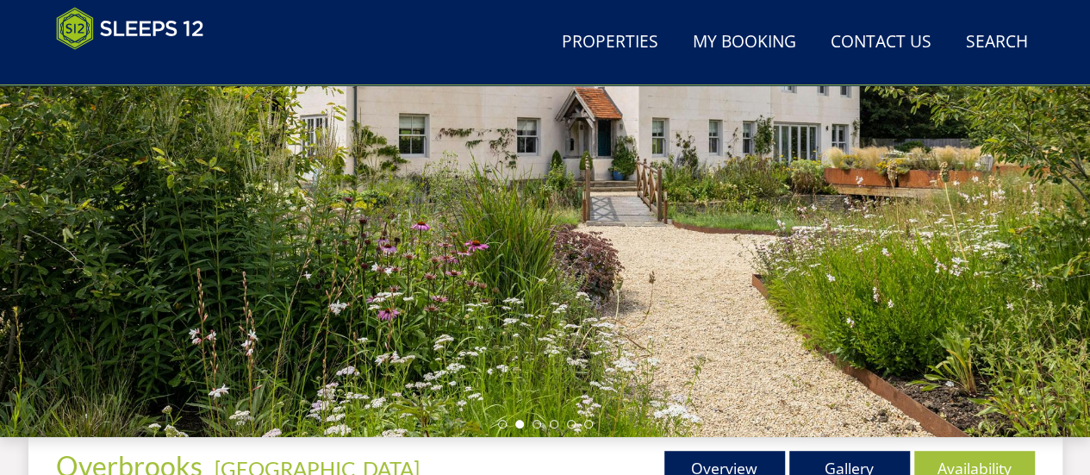
click at [825, 455] on link "Gallery" at bounding box center [849, 467] width 121 height 34
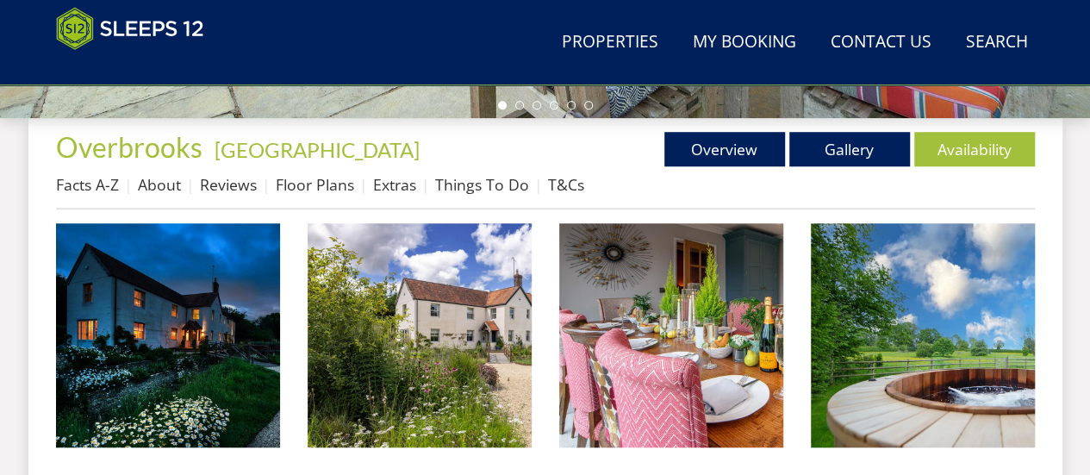
scroll to position [655, 0]
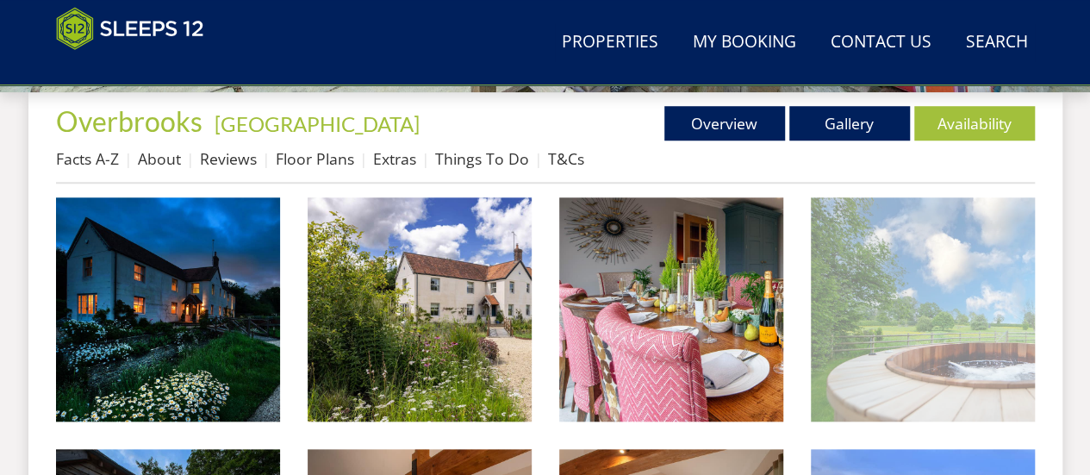
click at [939, 282] on img at bounding box center [923, 309] width 224 height 224
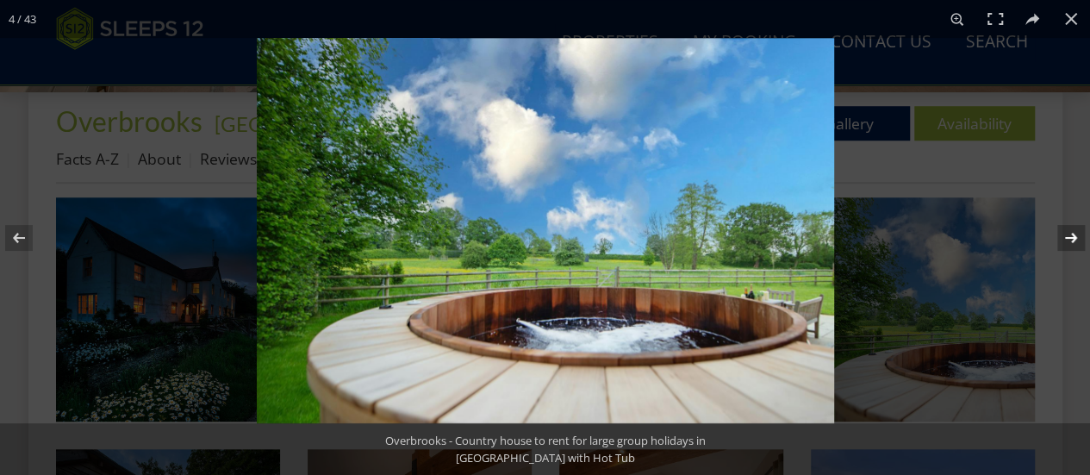
click at [1065, 237] on button at bounding box center [1059, 238] width 60 height 86
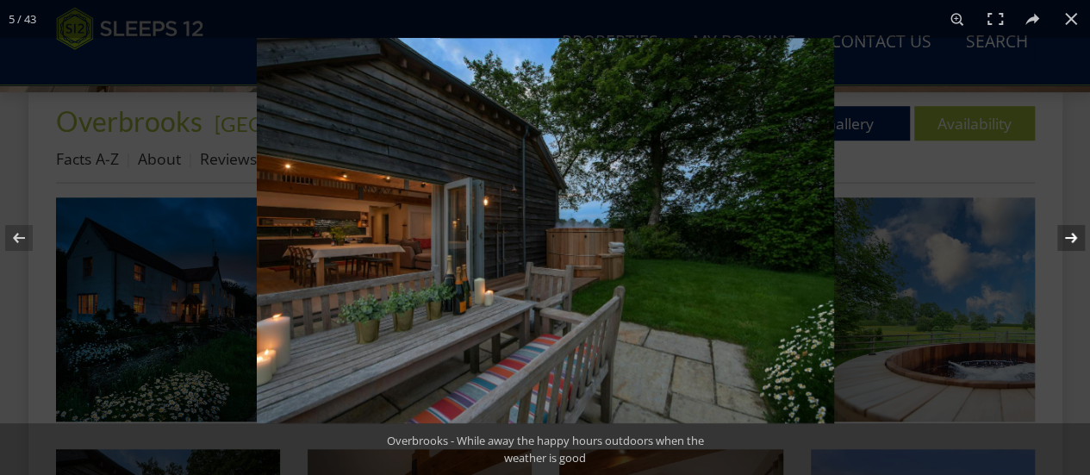
click at [1065, 237] on button at bounding box center [1059, 238] width 60 height 86
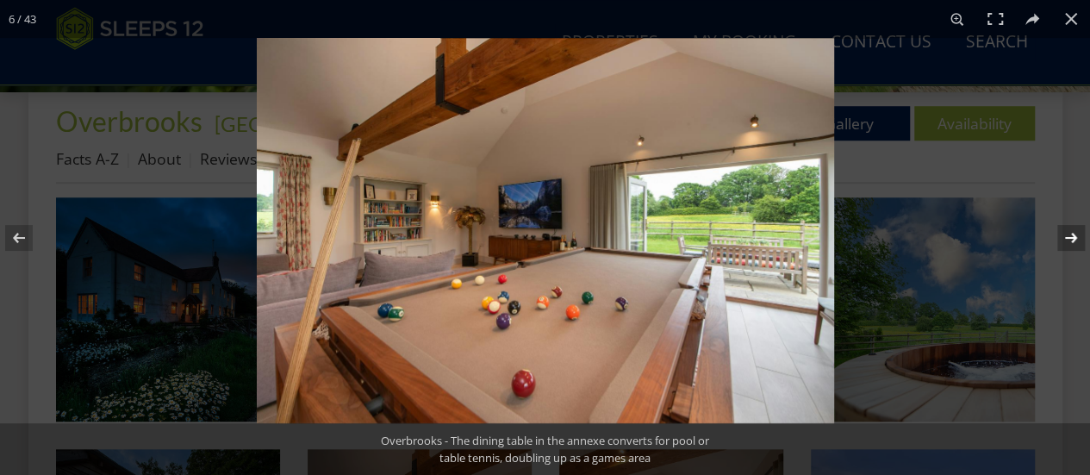
click at [1065, 237] on button at bounding box center [1059, 238] width 60 height 86
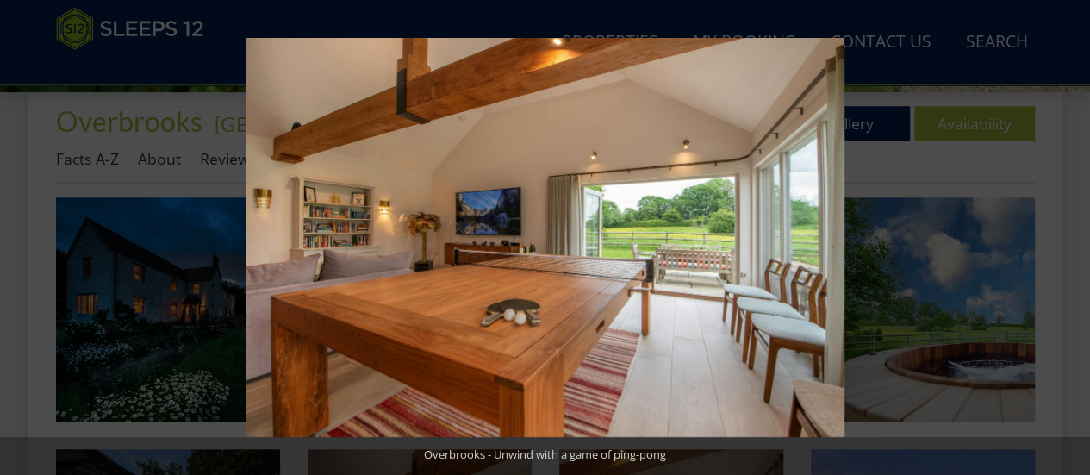
click at [1065, 237] on button at bounding box center [1059, 238] width 60 height 86
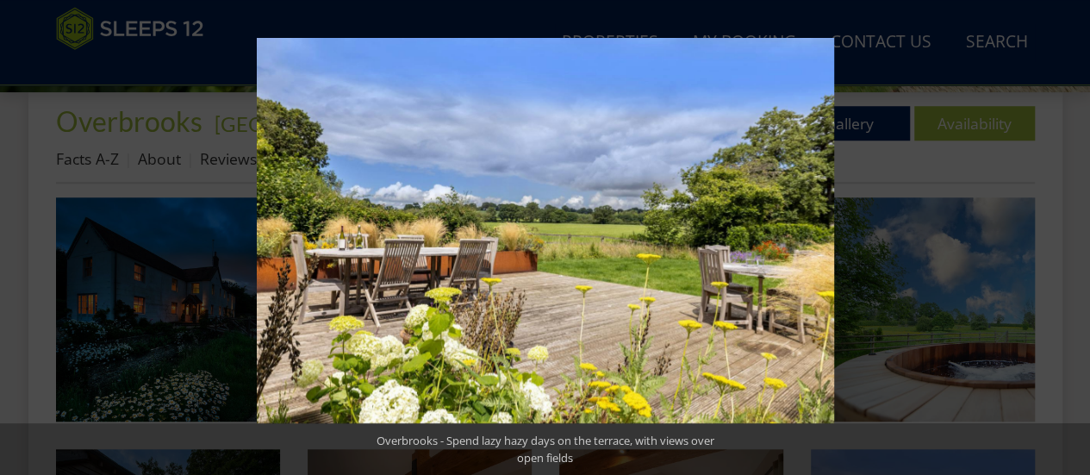
click at [1065, 237] on button at bounding box center [1059, 238] width 60 height 86
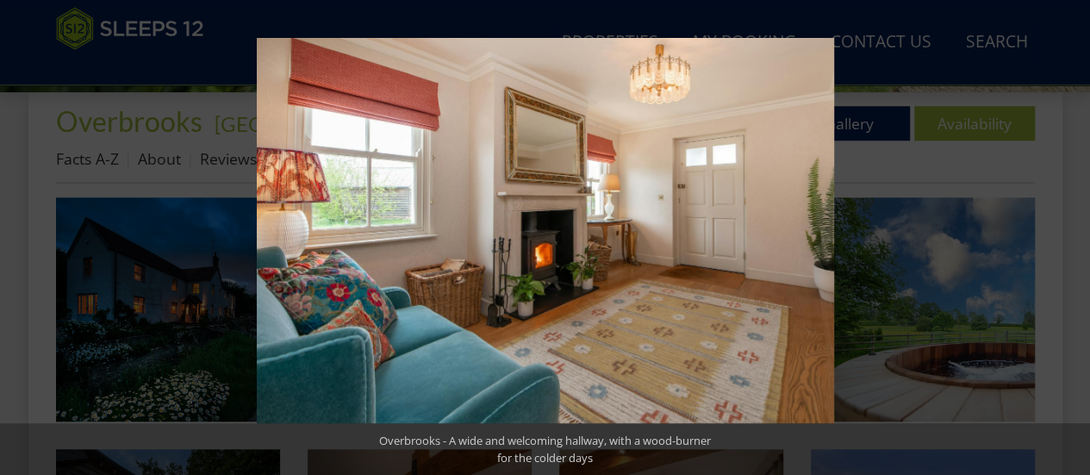
click at [1065, 237] on button at bounding box center [1059, 238] width 60 height 86
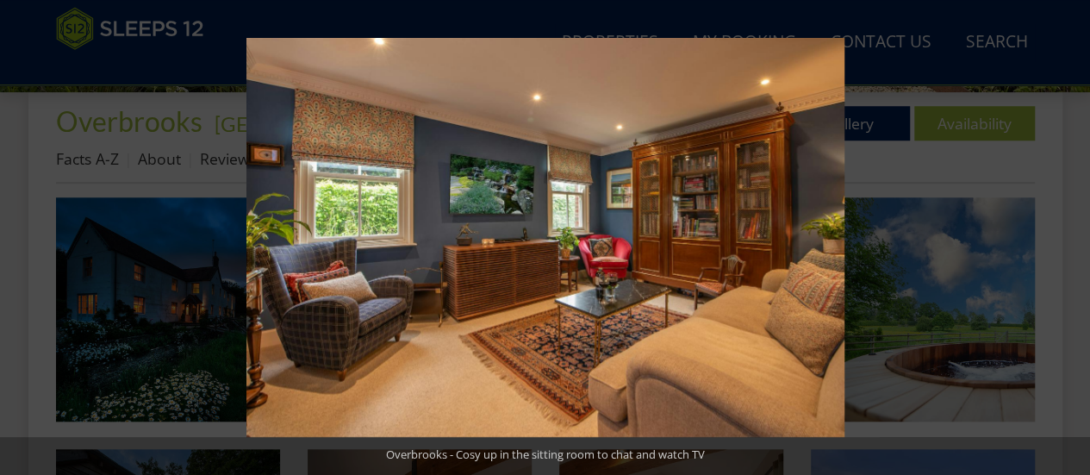
click at [1065, 237] on button at bounding box center [1059, 238] width 60 height 86
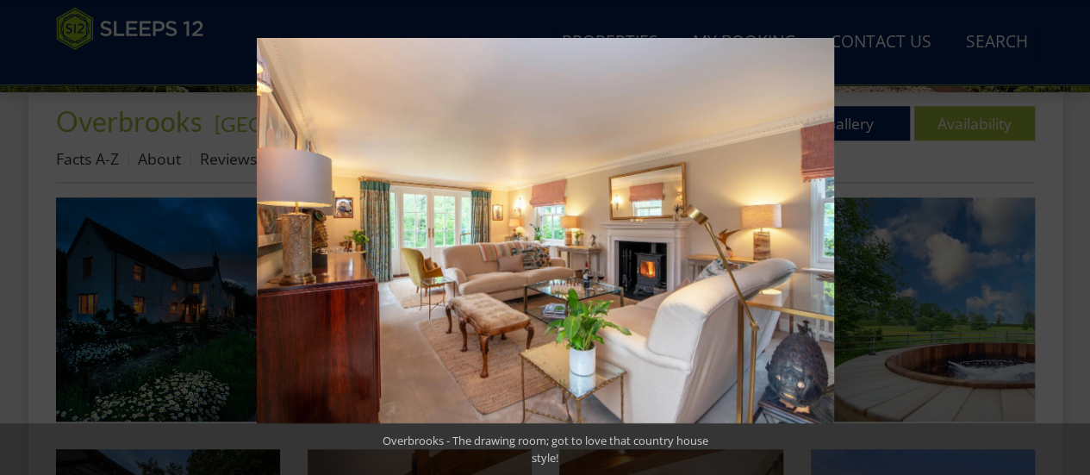
click at [1065, 237] on button at bounding box center [1059, 238] width 60 height 86
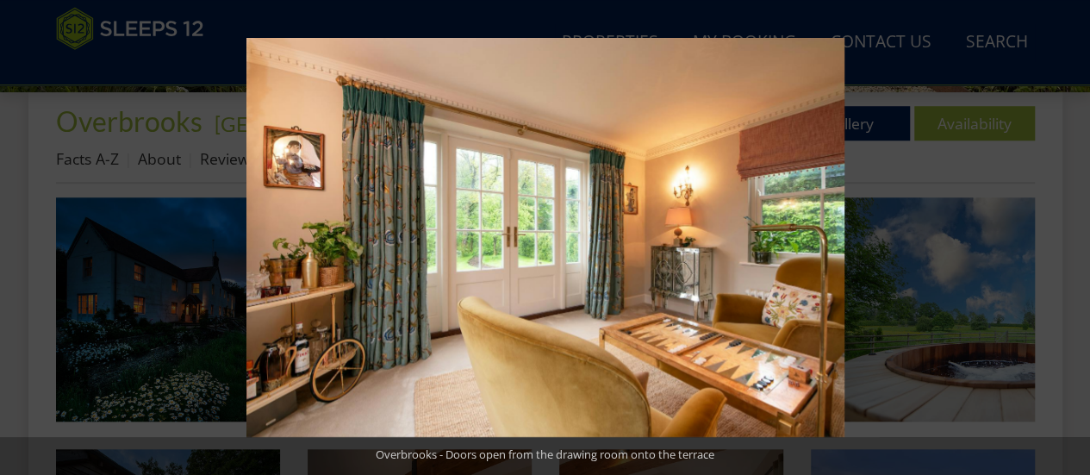
click at [1065, 237] on button at bounding box center [1059, 238] width 60 height 86
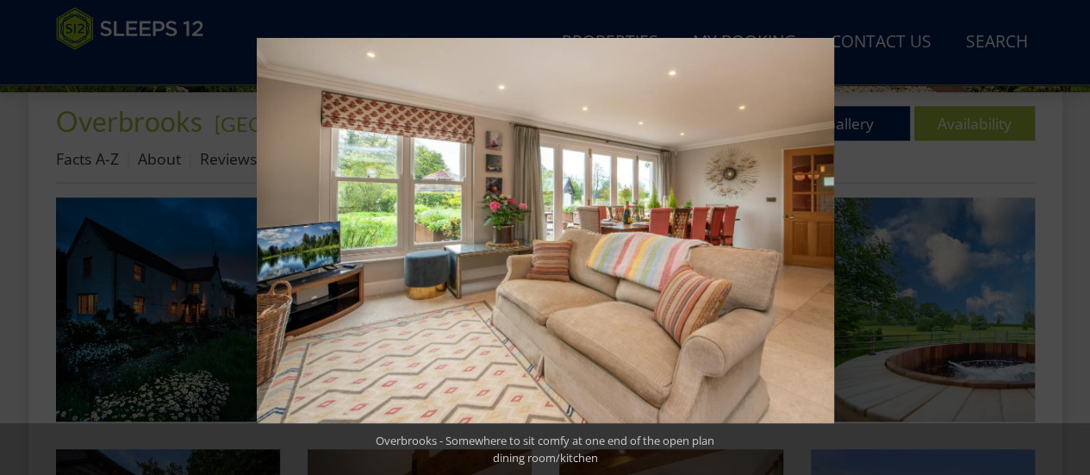
click at [1065, 237] on button at bounding box center [1059, 238] width 60 height 86
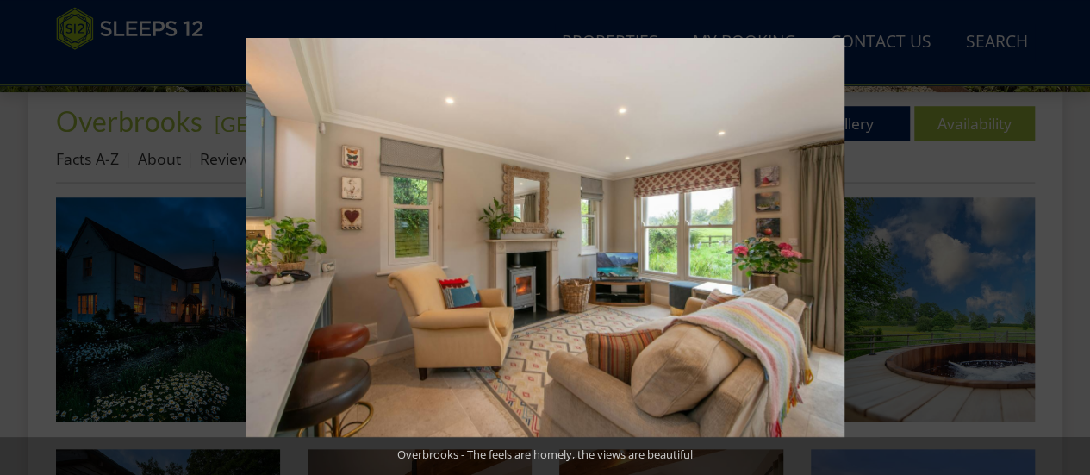
click at [1065, 237] on button at bounding box center [1059, 238] width 60 height 86
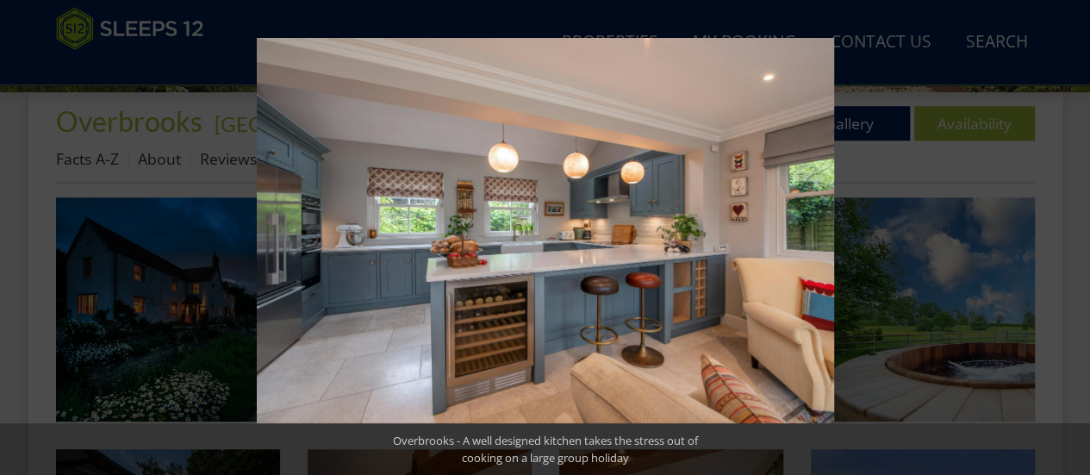
click at [1065, 237] on button at bounding box center [1059, 238] width 60 height 86
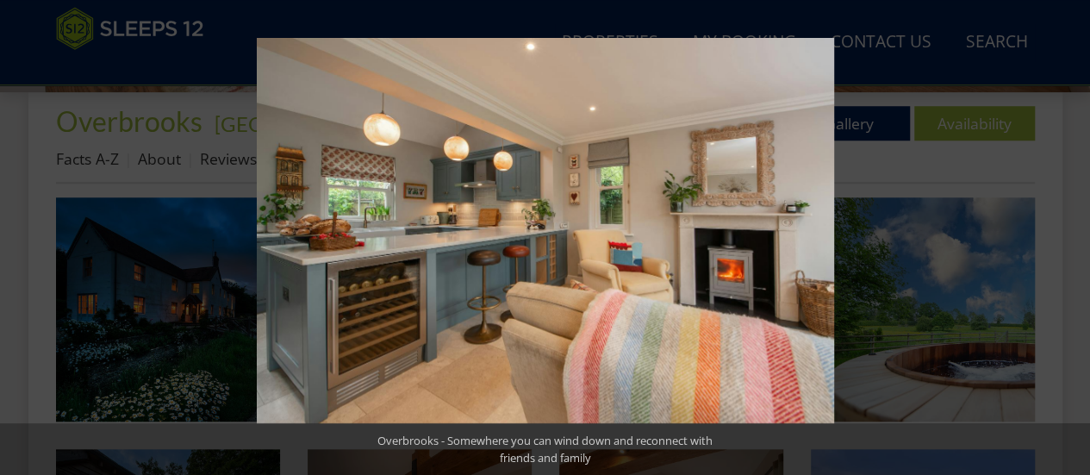
click at [1065, 237] on button at bounding box center [1059, 238] width 60 height 86
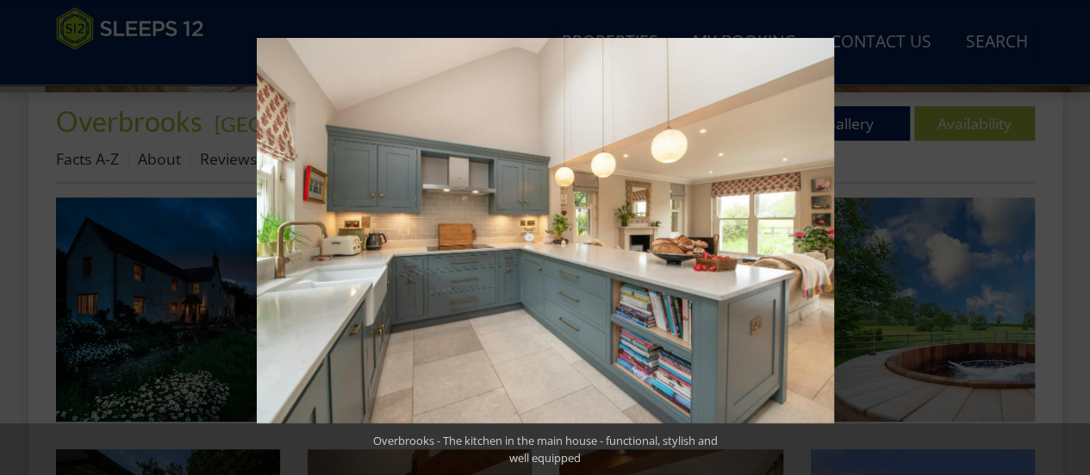
click at [1065, 237] on button at bounding box center [1059, 238] width 60 height 86
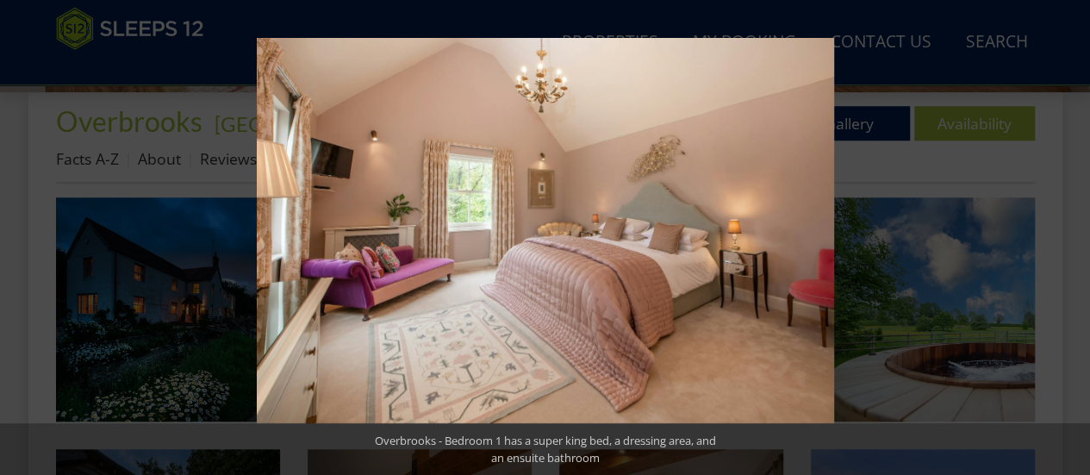
click at [1065, 237] on button at bounding box center [1059, 238] width 60 height 86
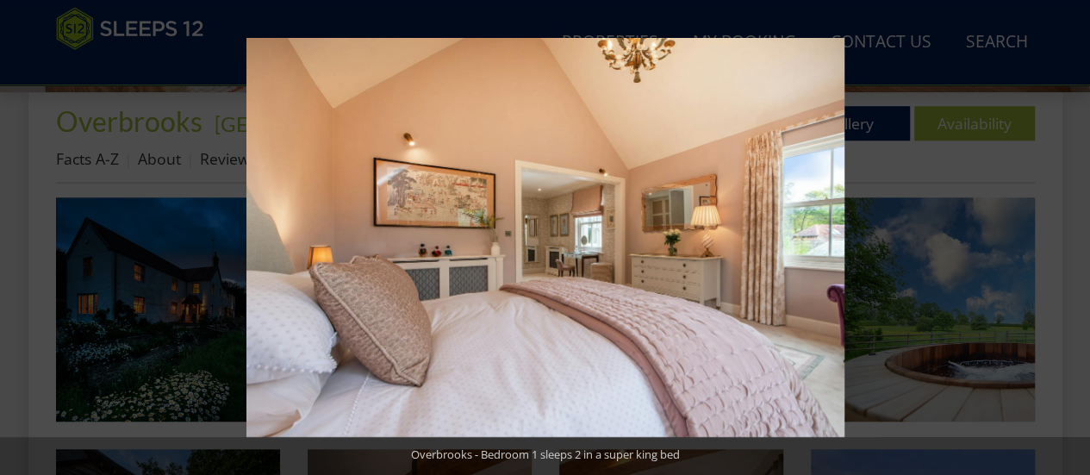
click at [1065, 237] on button at bounding box center [1059, 238] width 60 height 86
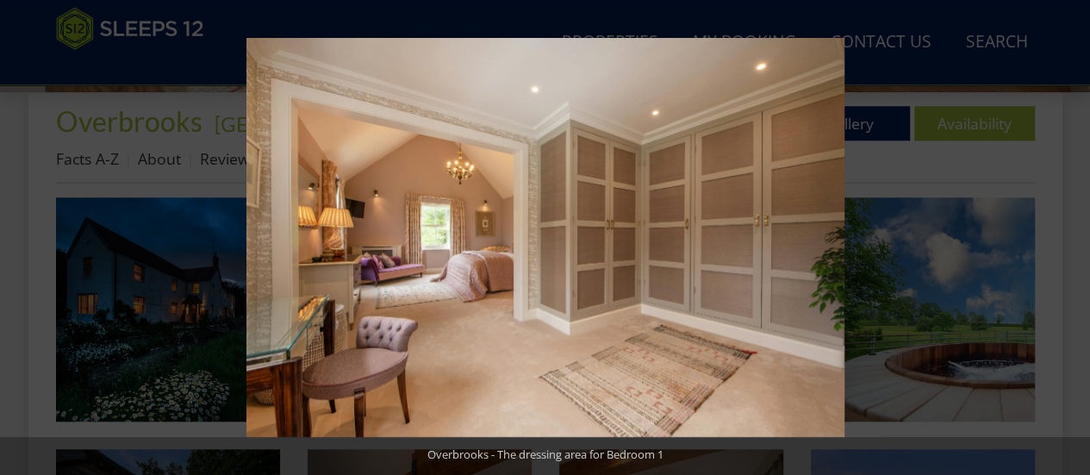
click at [1065, 237] on button at bounding box center [1059, 238] width 60 height 86
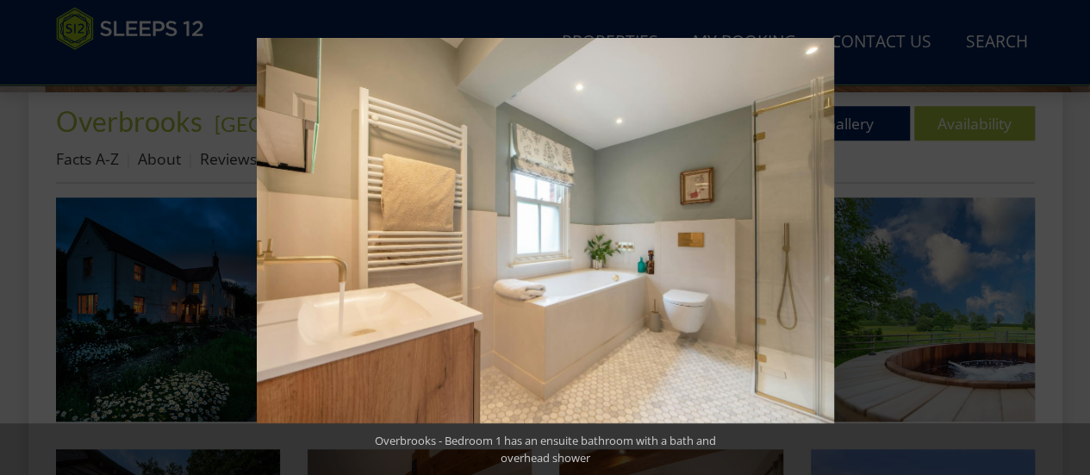
click at [1065, 237] on button at bounding box center [1059, 238] width 60 height 86
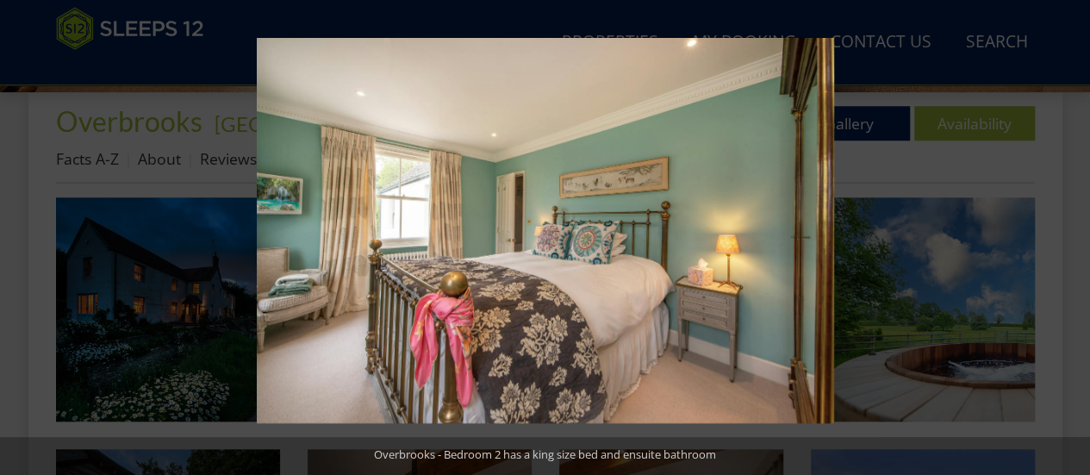
click at [1065, 237] on button at bounding box center [1059, 238] width 60 height 86
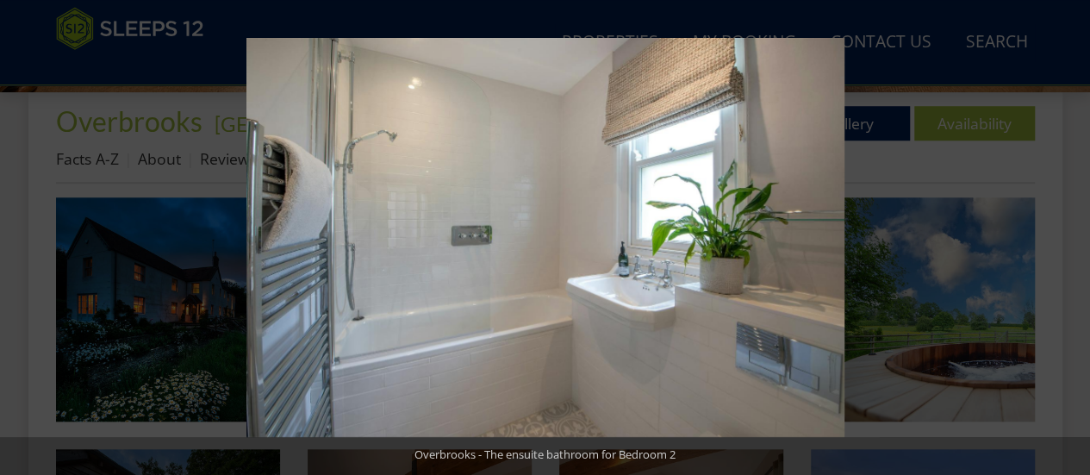
click at [1065, 237] on button at bounding box center [1059, 238] width 60 height 86
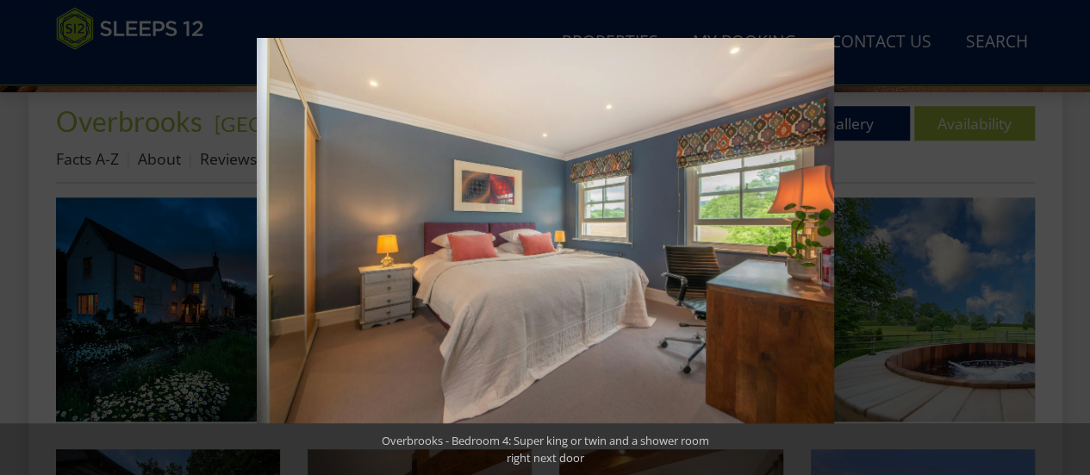
click at [1065, 237] on button at bounding box center [1059, 238] width 60 height 86
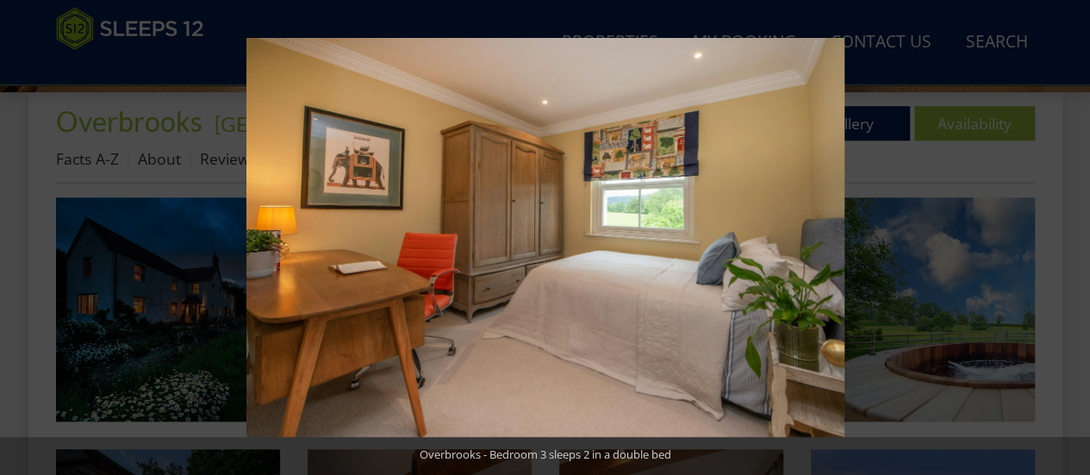
click at [1065, 237] on button at bounding box center [1059, 238] width 60 height 86
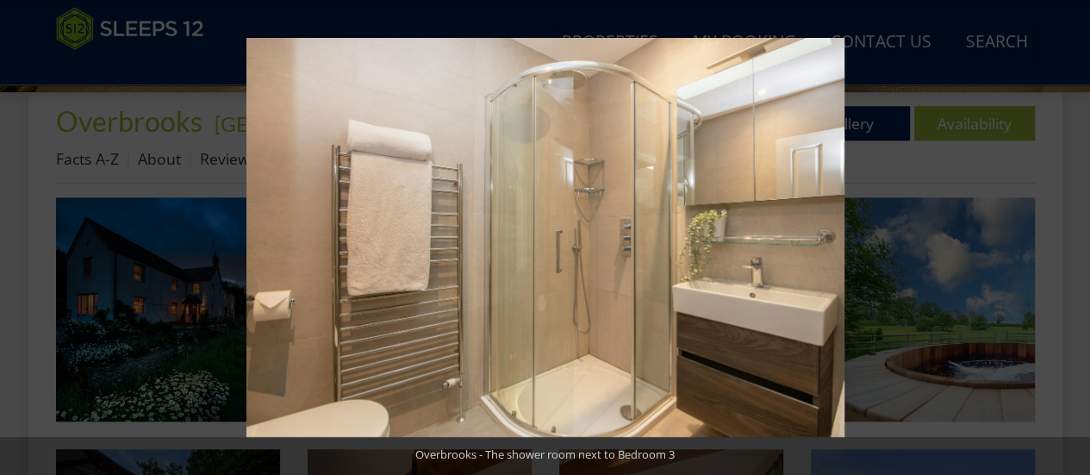
click at [1065, 237] on button at bounding box center [1059, 238] width 60 height 86
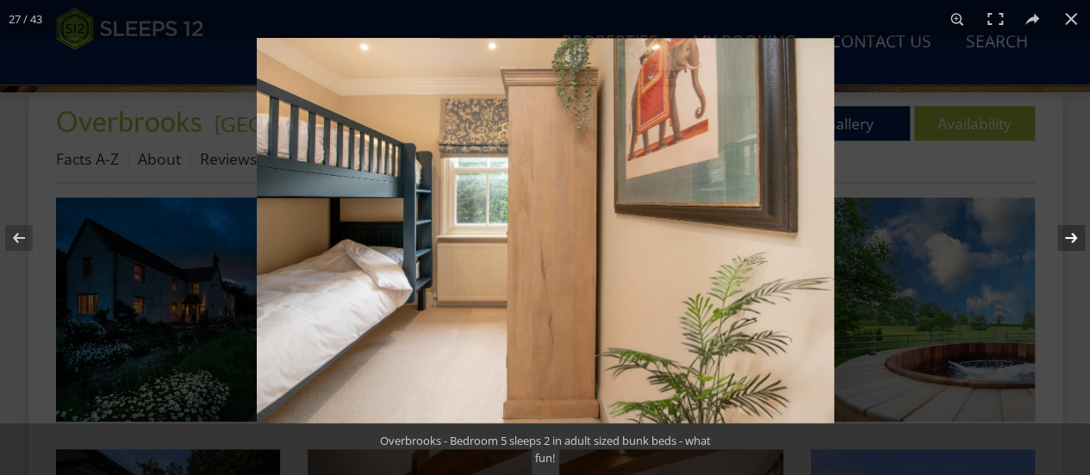
click at [1063, 239] on button at bounding box center [1059, 238] width 60 height 86
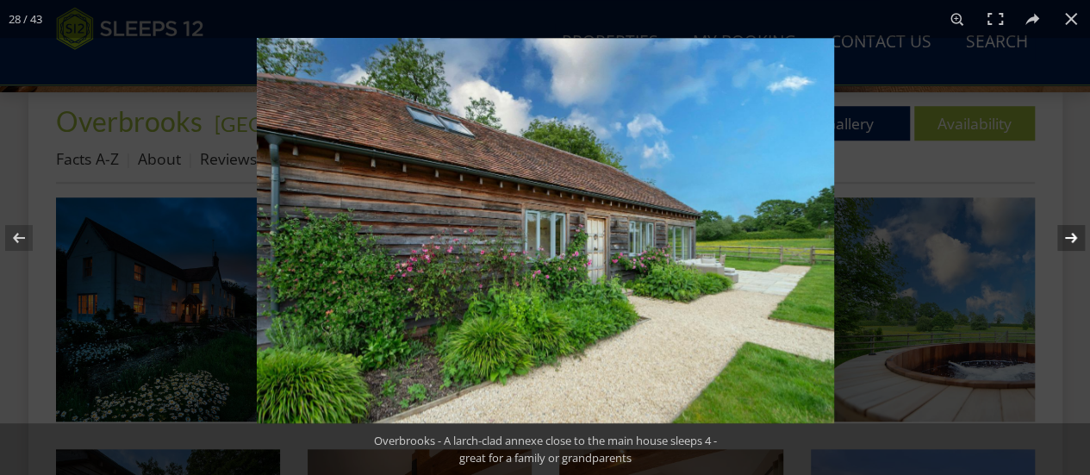
click at [1063, 239] on button at bounding box center [1059, 238] width 60 height 86
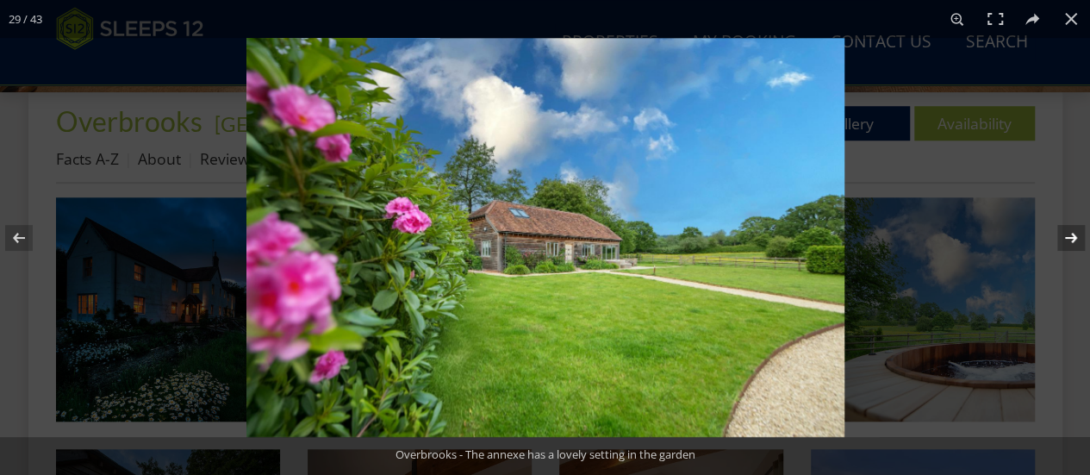
click at [1063, 239] on button at bounding box center [1059, 238] width 60 height 86
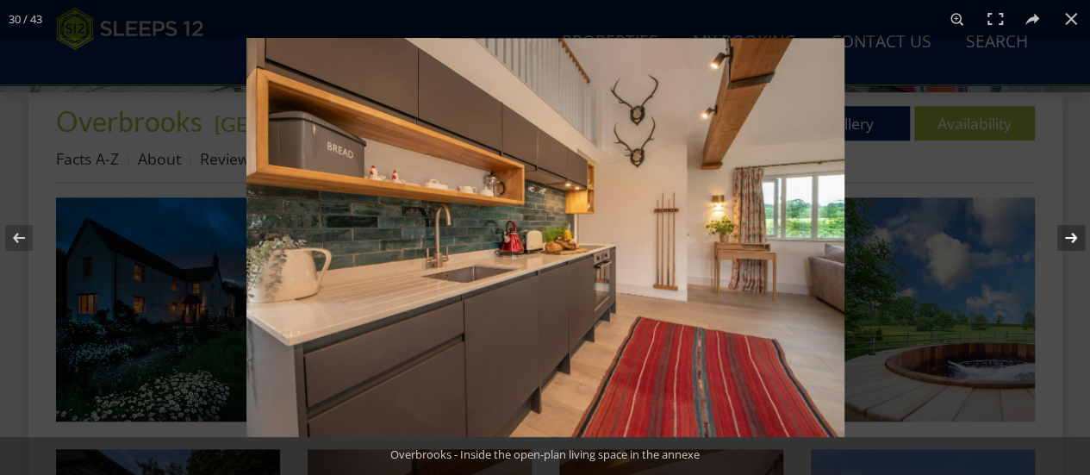
click at [1063, 239] on button at bounding box center [1059, 238] width 60 height 86
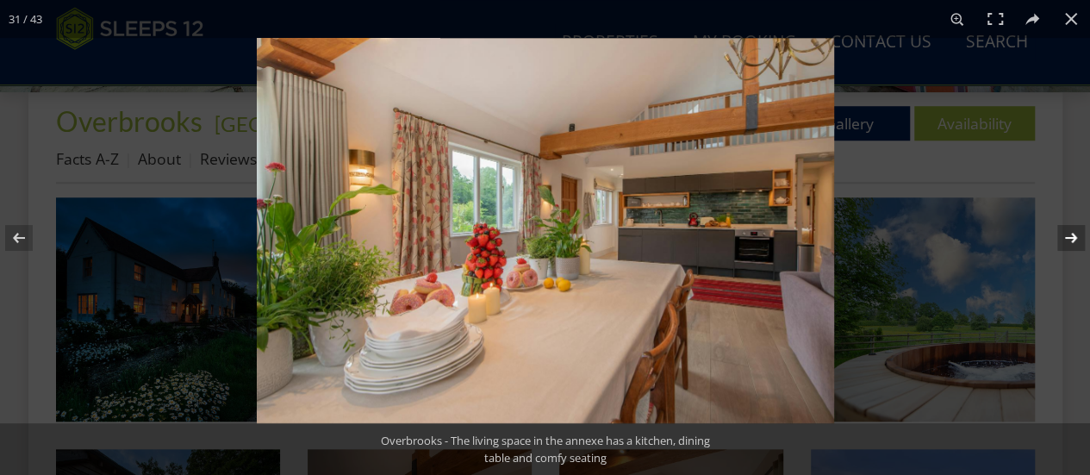
click at [1063, 239] on button at bounding box center [1059, 238] width 60 height 86
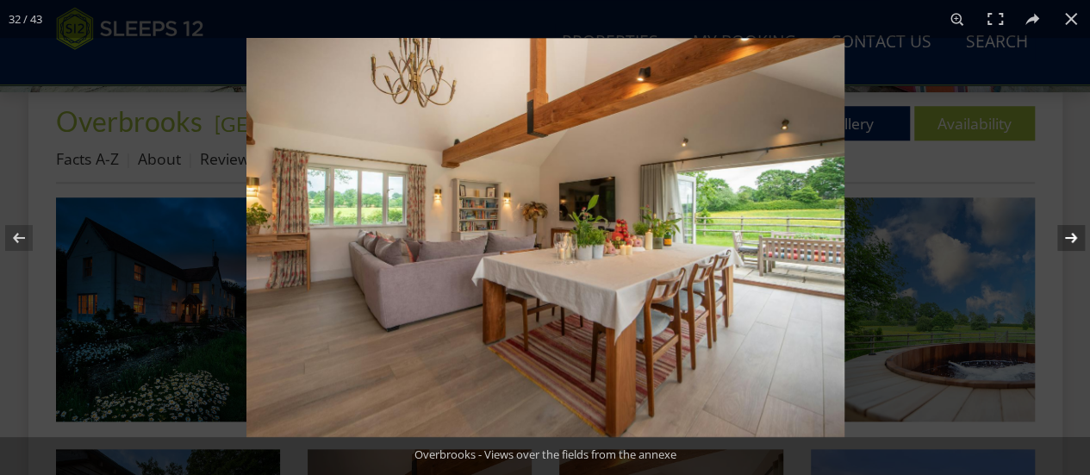
click at [1063, 239] on button at bounding box center [1059, 238] width 60 height 86
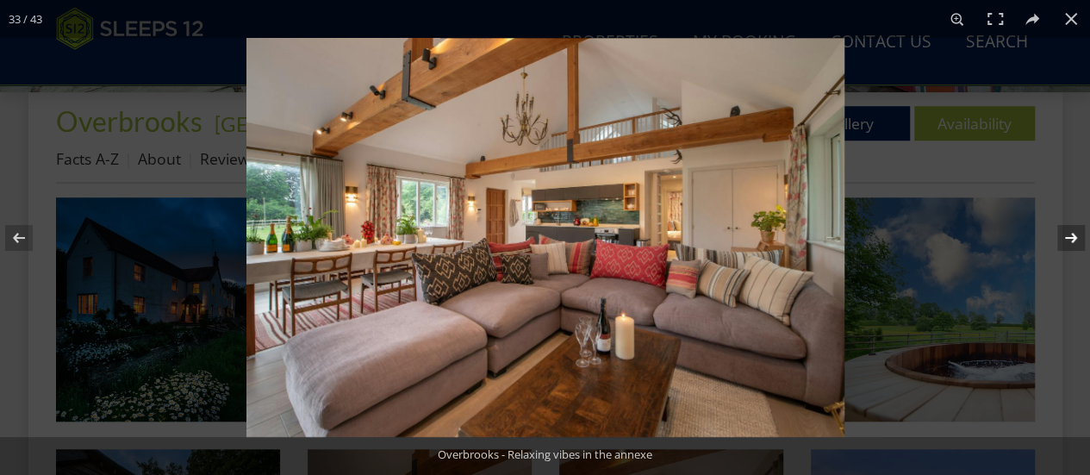
click at [1063, 239] on button at bounding box center [1059, 238] width 60 height 86
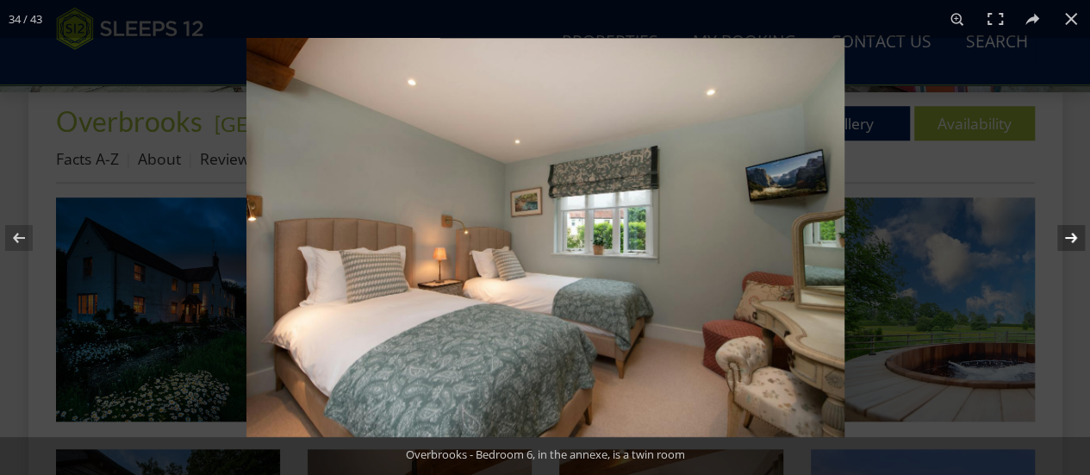
click at [1063, 239] on button at bounding box center [1059, 238] width 60 height 86
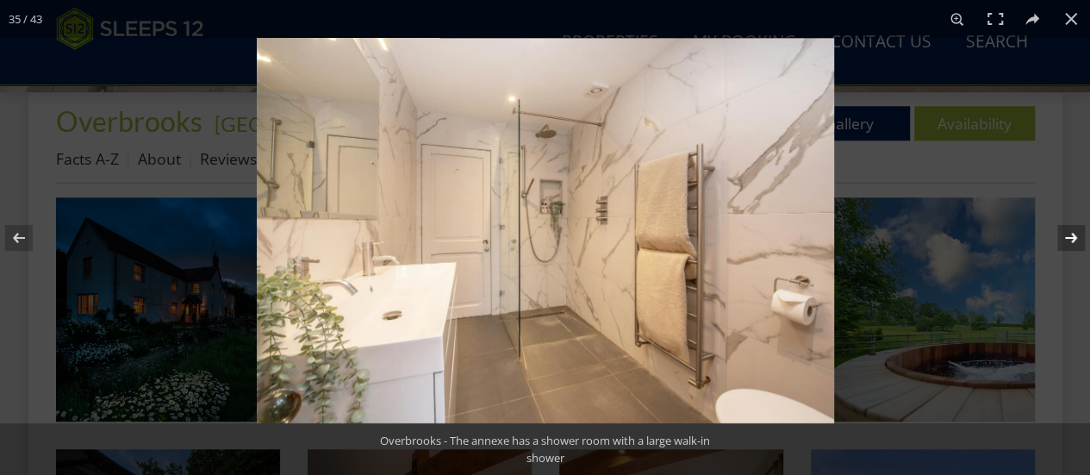
click at [1063, 239] on button at bounding box center [1059, 238] width 60 height 86
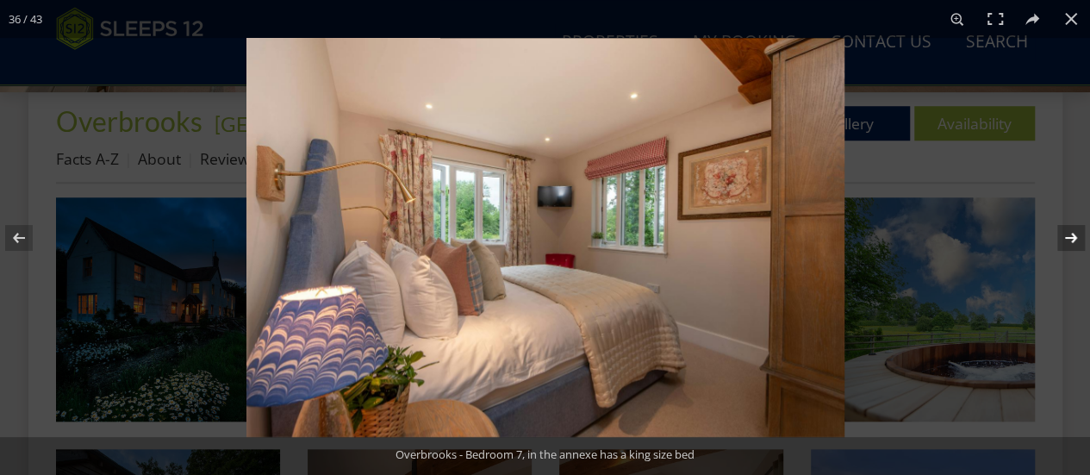
click at [1063, 239] on button at bounding box center [1059, 238] width 60 height 86
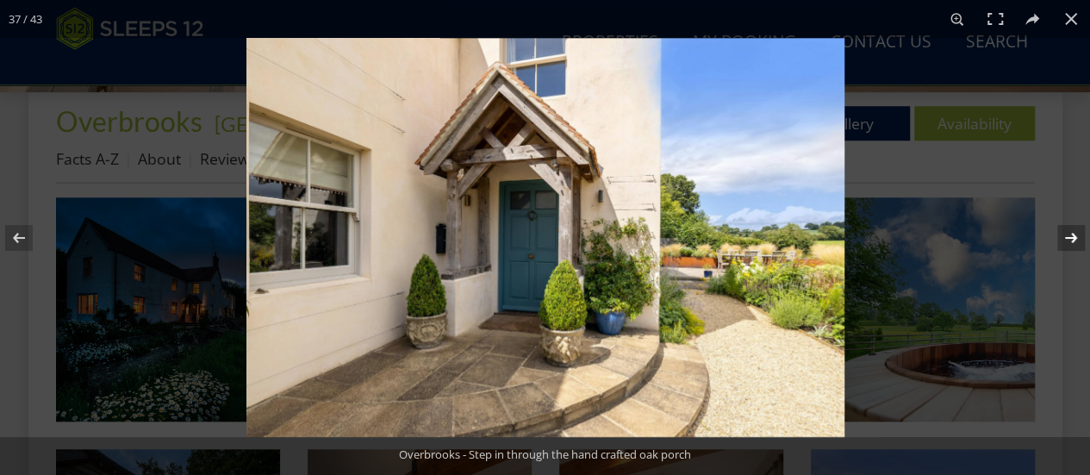
click at [1063, 239] on button at bounding box center [1059, 238] width 60 height 86
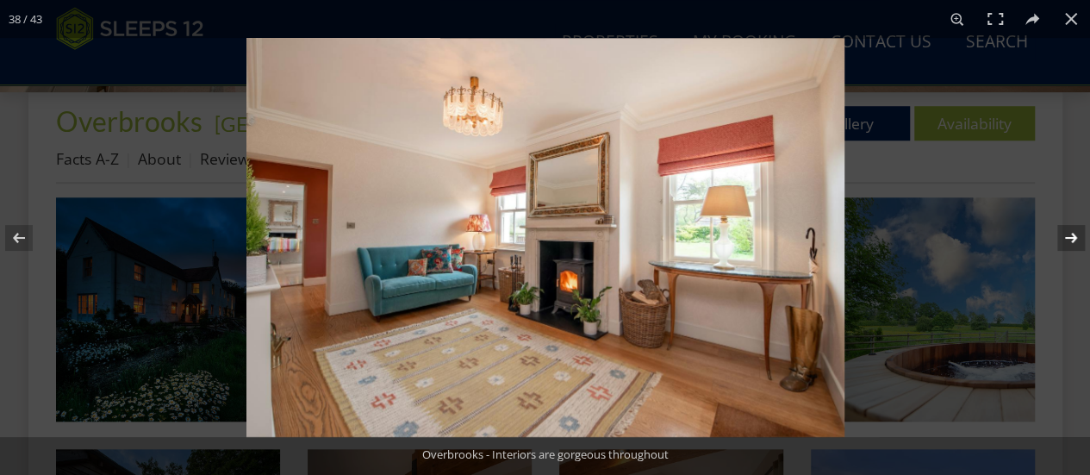
click at [1063, 239] on button at bounding box center [1059, 238] width 60 height 86
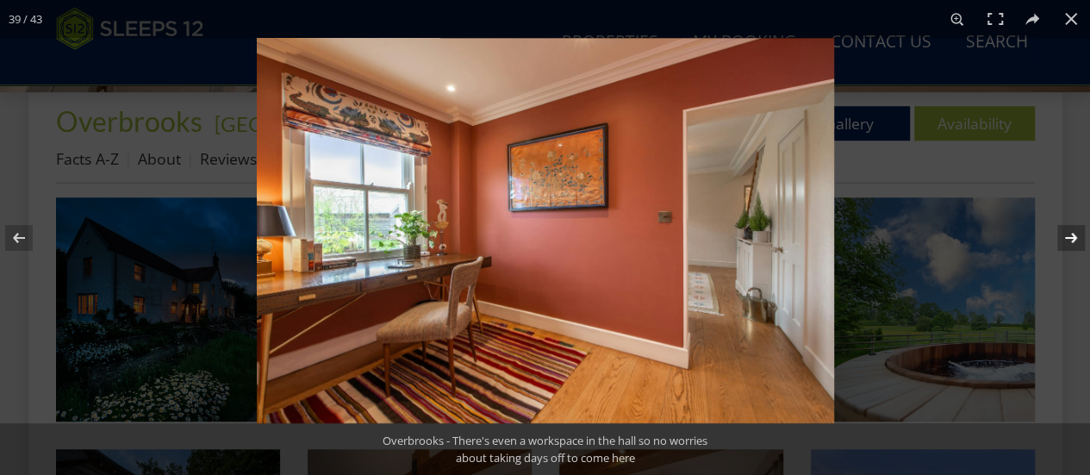
click at [1063, 239] on button at bounding box center [1059, 238] width 60 height 86
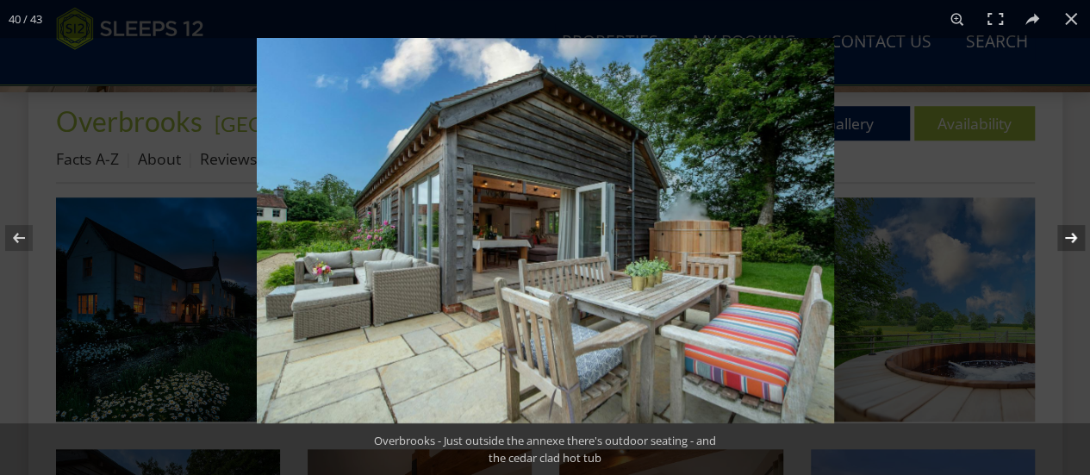
click at [1063, 239] on button at bounding box center [1059, 238] width 60 height 86
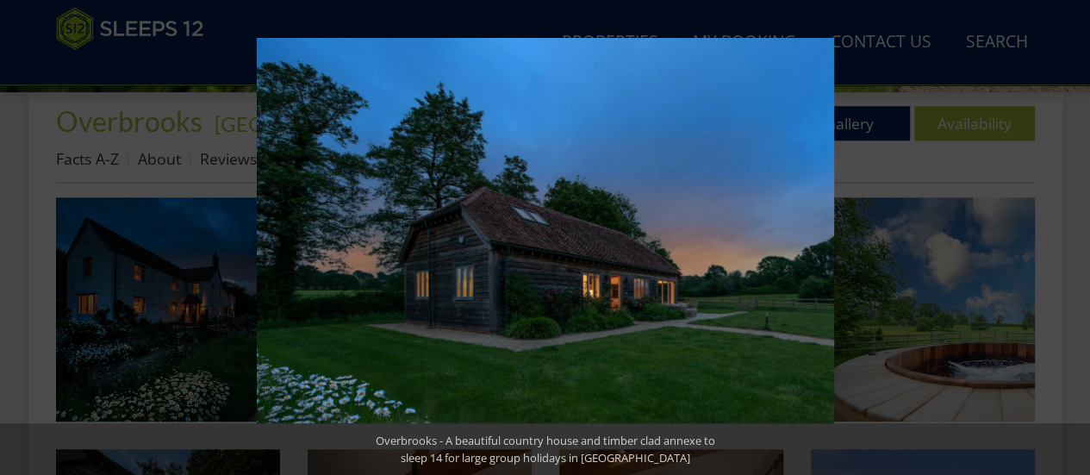
click at [1063, 239] on button at bounding box center [1059, 238] width 60 height 86
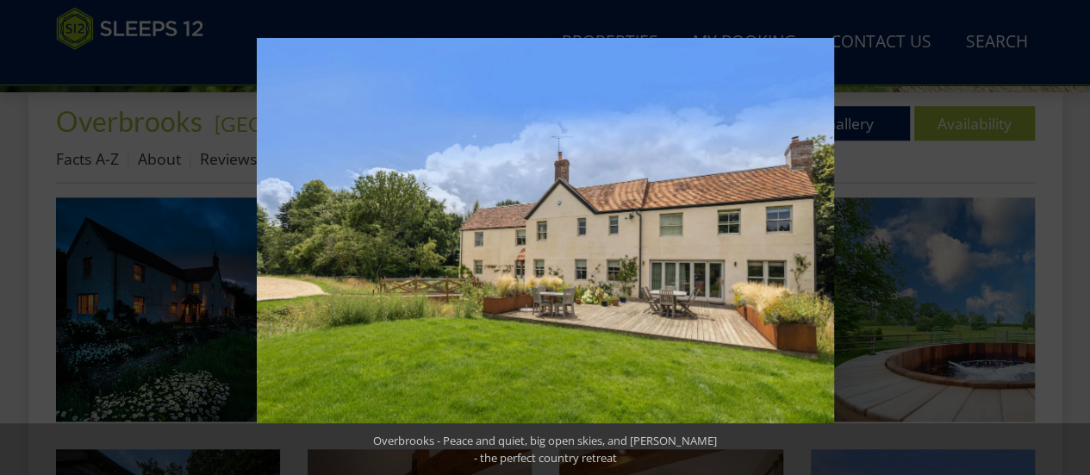
click at [1063, 239] on button at bounding box center [1059, 238] width 60 height 86
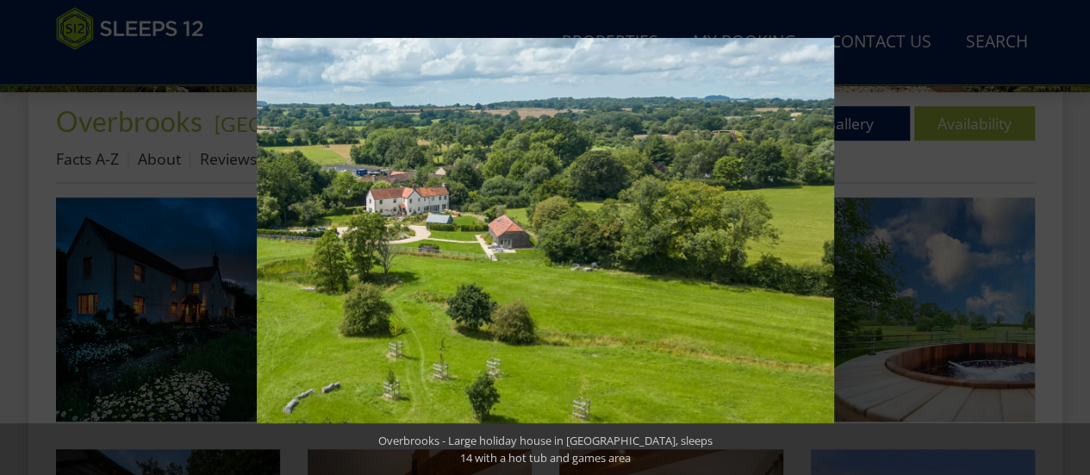
click at [1063, 239] on button at bounding box center [1059, 238] width 60 height 86
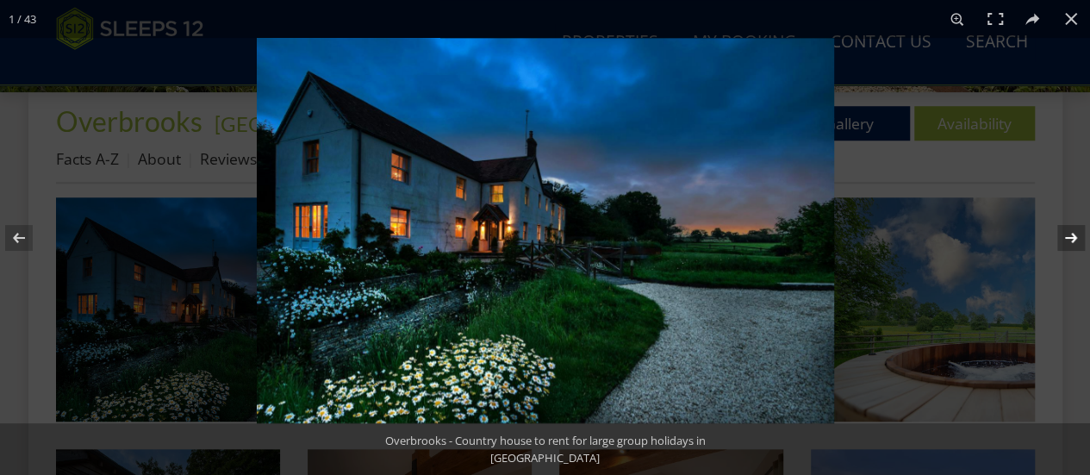
click at [1063, 239] on button at bounding box center [1059, 238] width 60 height 86
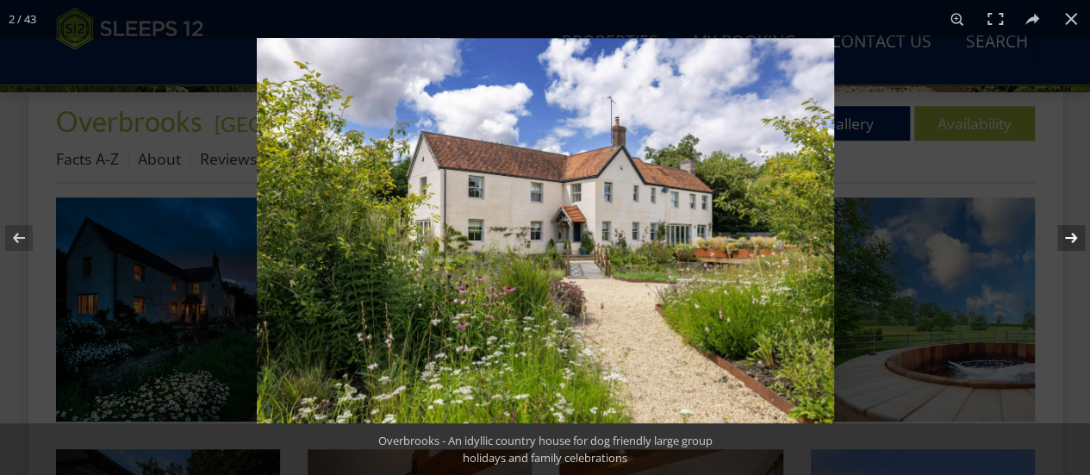
click at [1063, 239] on button at bounding box center [1059, 238] width 60 height 86
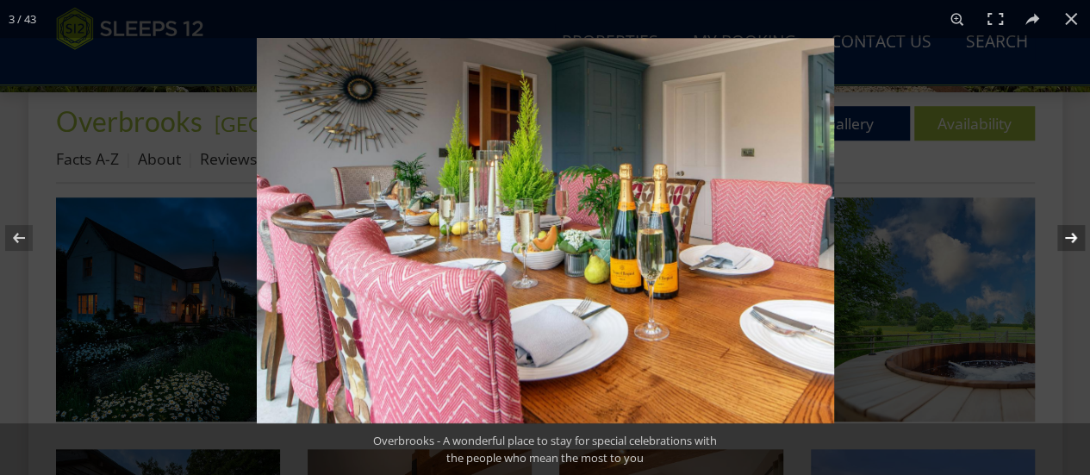
click at [1063, 239] on button at bounding box center [1059, 238] width 60 height 86
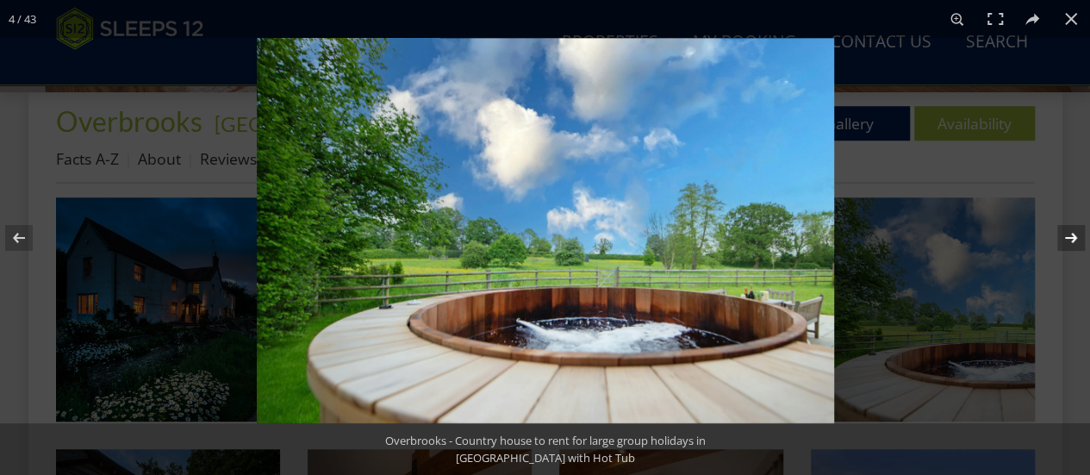
click at [1063, 239] on button at bounding box center [1059, 238] width 60 height 86
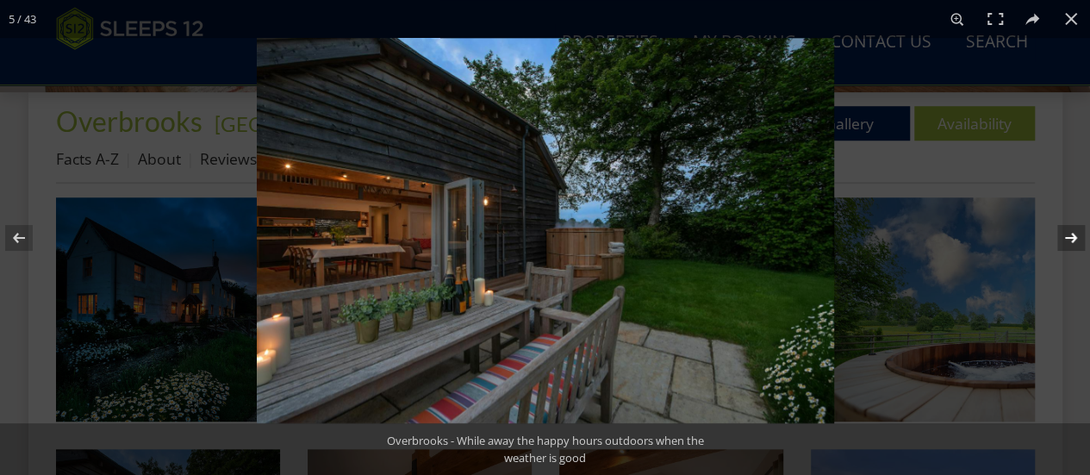
click at [1063, 239] on button at bounding box center [1059, 238] width 60 height 86
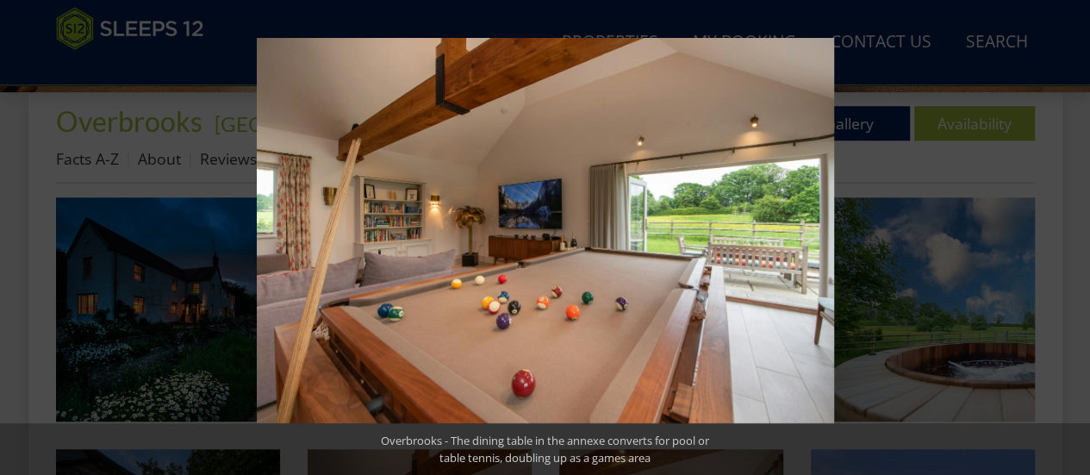
click at [1063, 239] on button at bounding box center [1059, 238] width 60 height 86
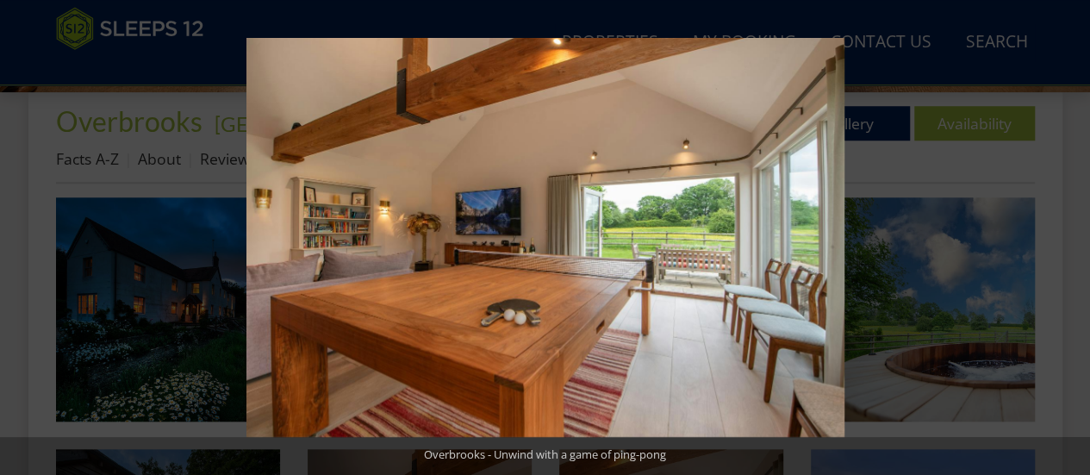
click at [1063, 239] on button at bounding box center [1059, 238] width 60 height 86
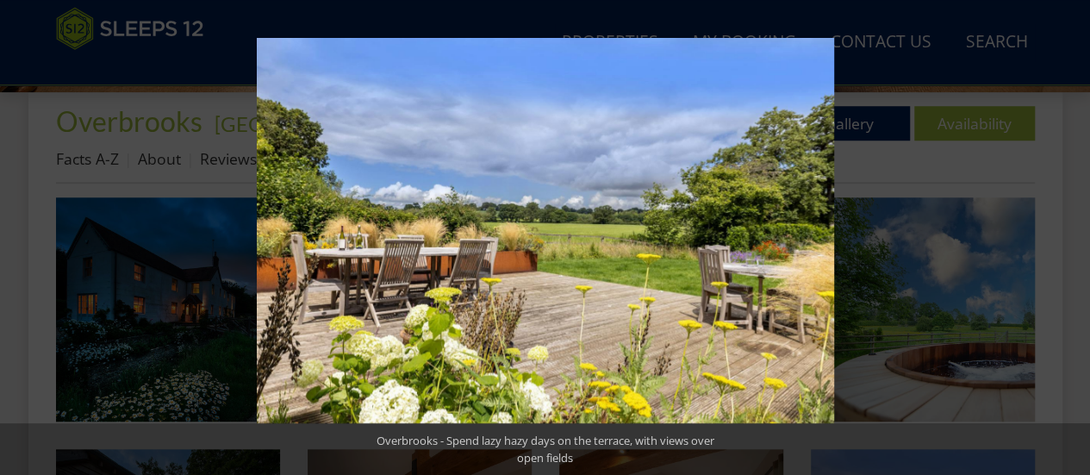
click at [1063, 239] on button at bounding box center [1059, 238] width 60 height 86
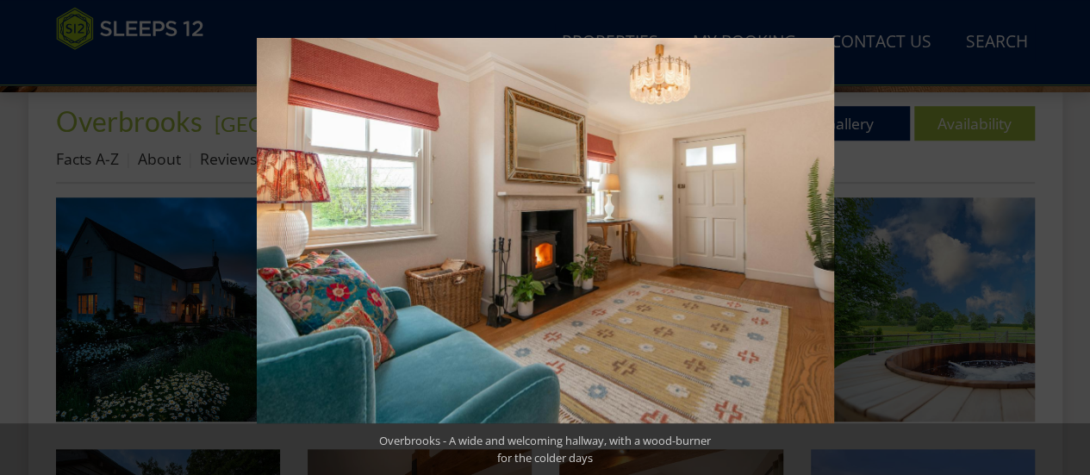
click at [1063, 239] on button at bounding box center [1059, 238] width 60 height 86
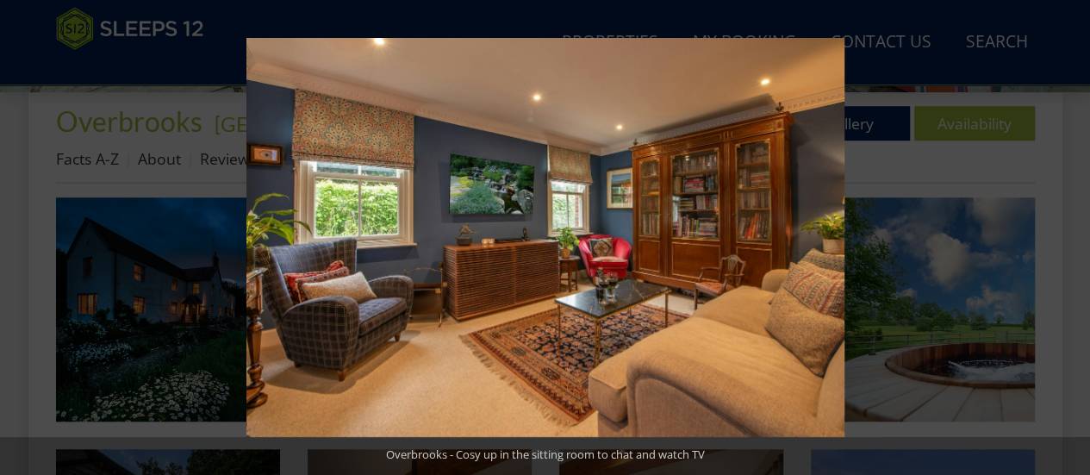
click at [1063, 239] on button at bounding box center [1059, 238] width 60 height 86
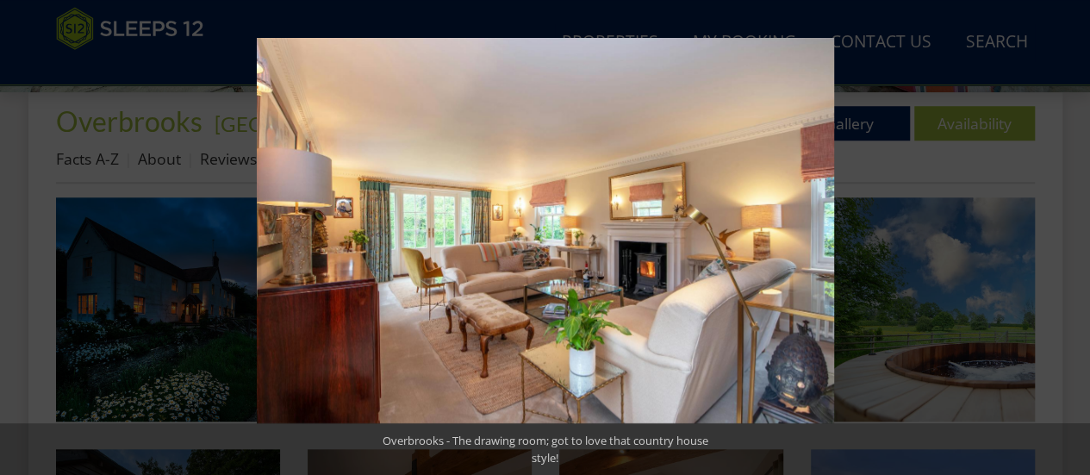
click at [1063, 239] on button at bounding box center [1059, 238] width 60 height 86
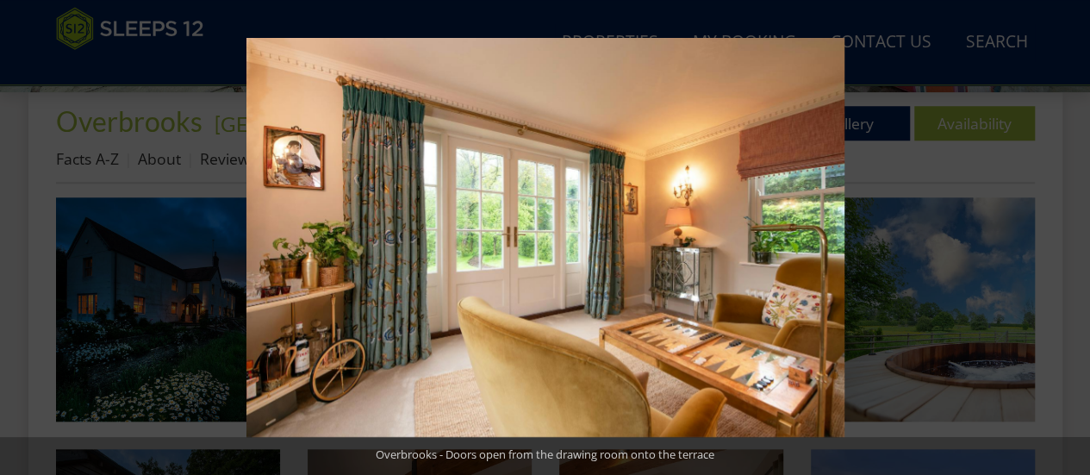
click at [1063, 239] on button at bounding box center [1059, 238] width 60 height 86
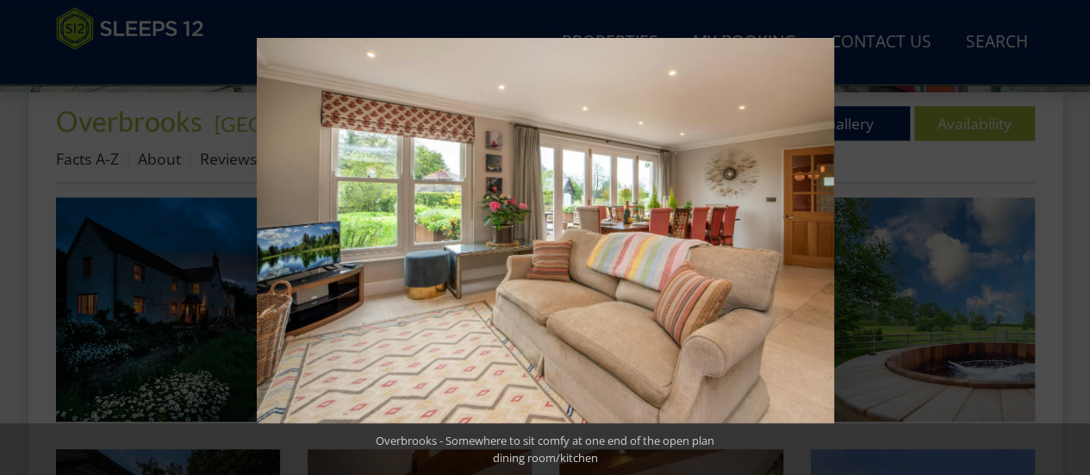
click at [1063, 239] on button at bounding box center [1059, 238] width 60 height 86
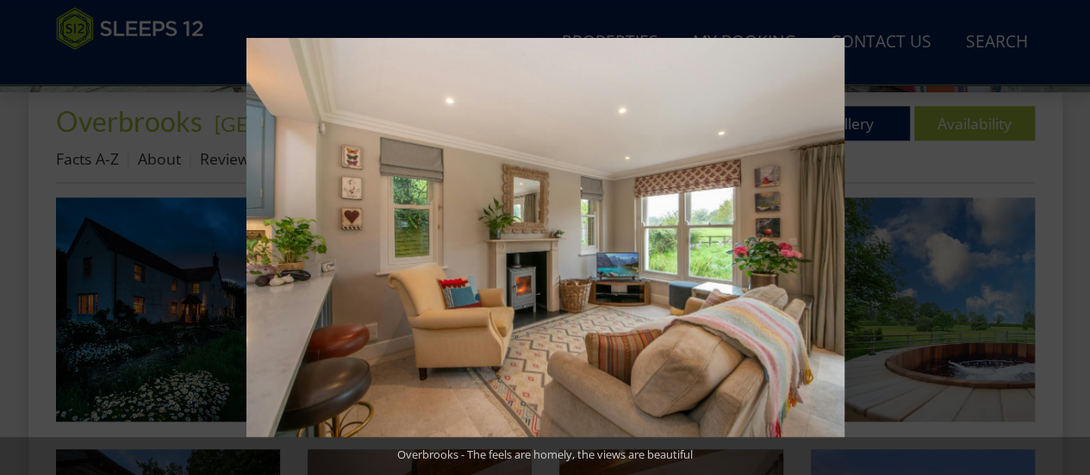
click at [1063, 239] on button at bounding box center [1059, 238] width 60 height 86
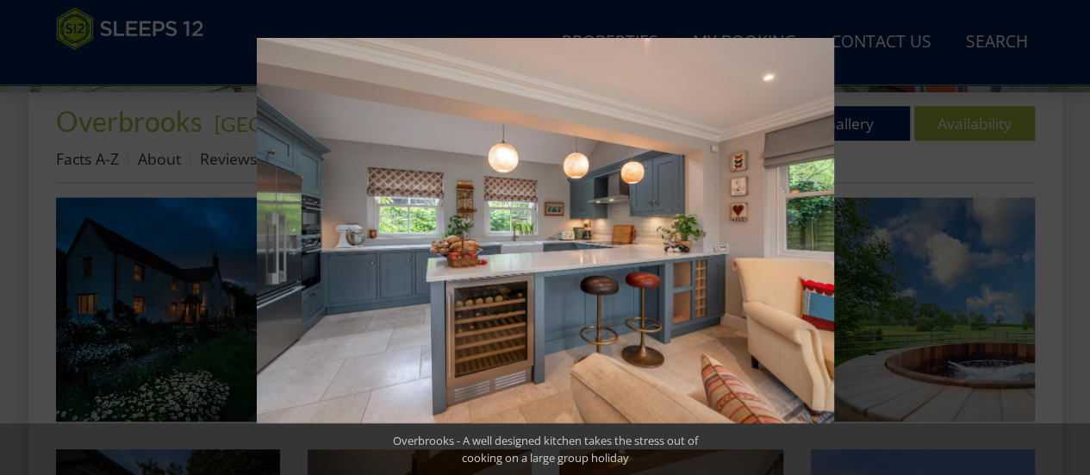
click at [1063, 239] on button at bounding box center [1059, 238] width 60 height 86
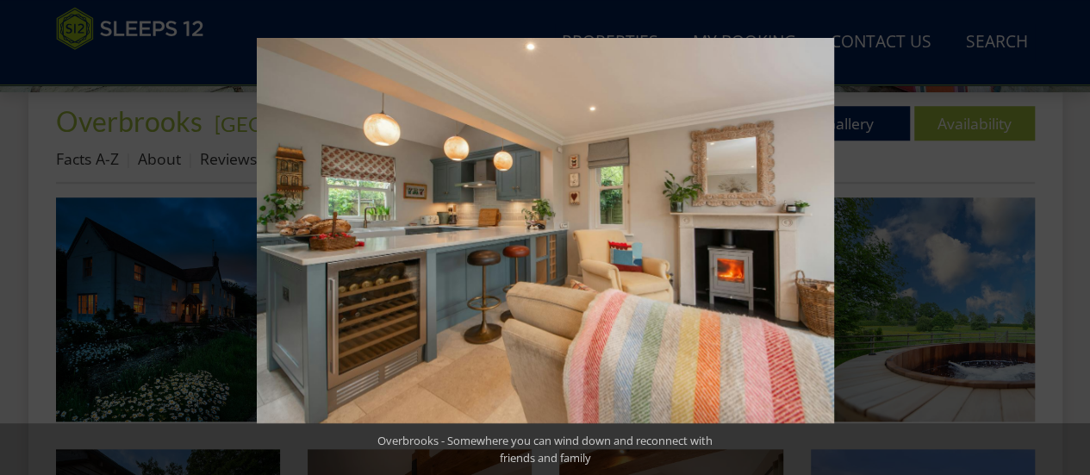
click at [1063, 239] on button at bounding box center [1059, 238] width 60 height 86
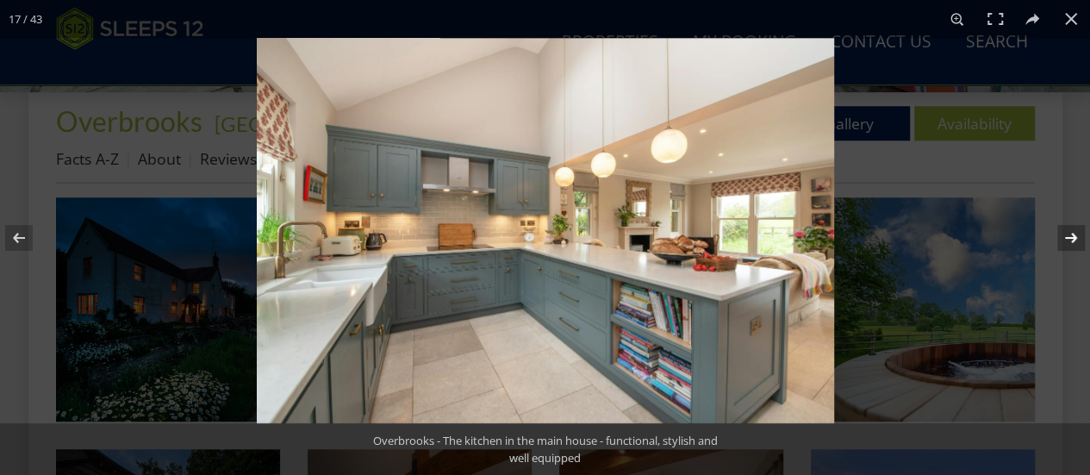
click at [1064, 242] on button at bounding box center [1059, 238] width 60 height 86
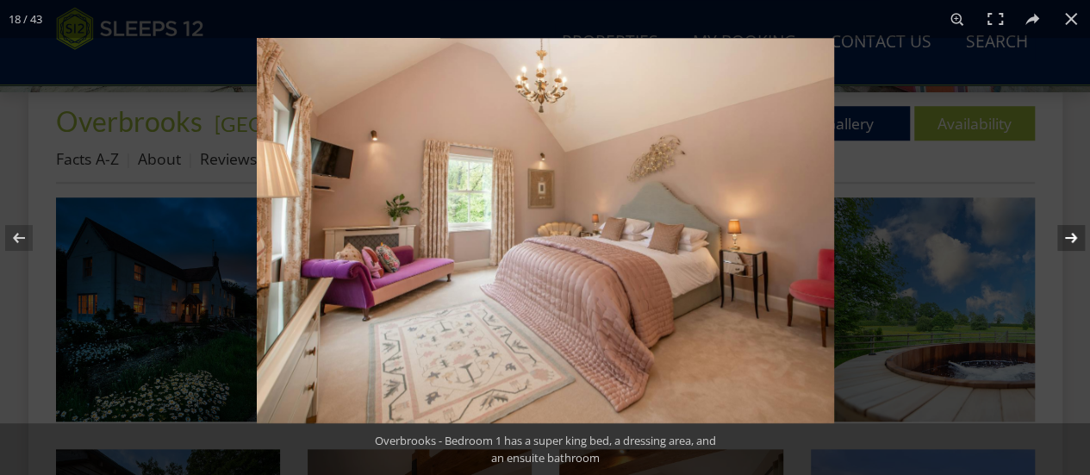
click at [1064, 242] on button at bounding box center [1059, 238] width 60 height 86
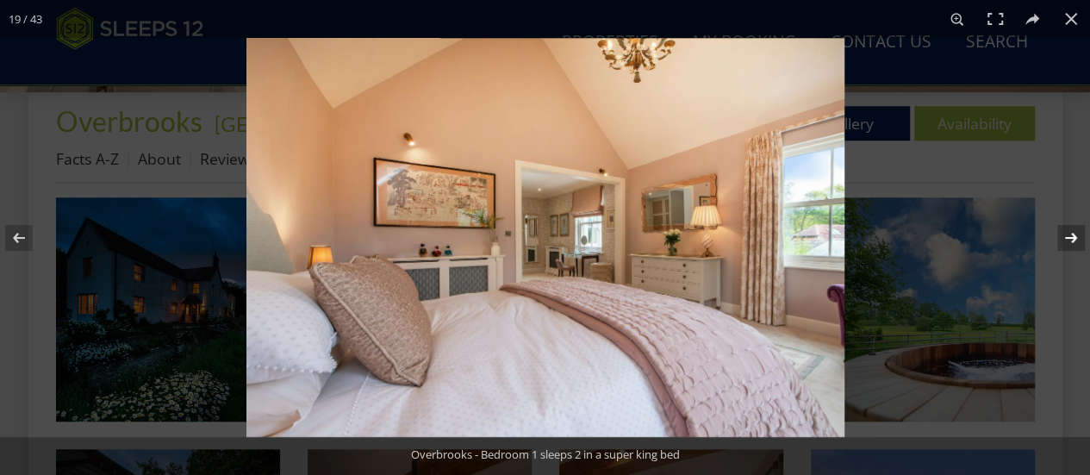
click at [1064, 242] on button at bounding box center [1059, 238] width 60 height 86
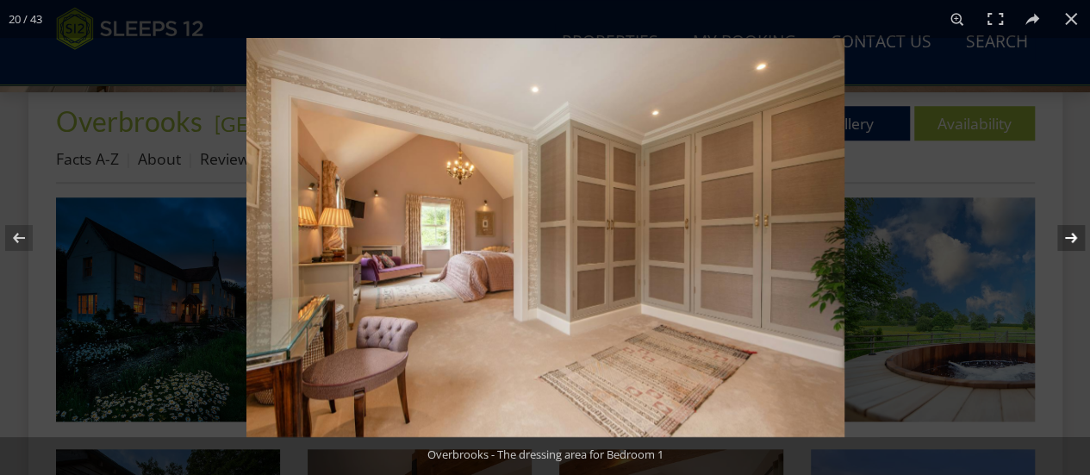
click at [1064, 242] on button at bounding box center [1059, 238] width 60 height 86
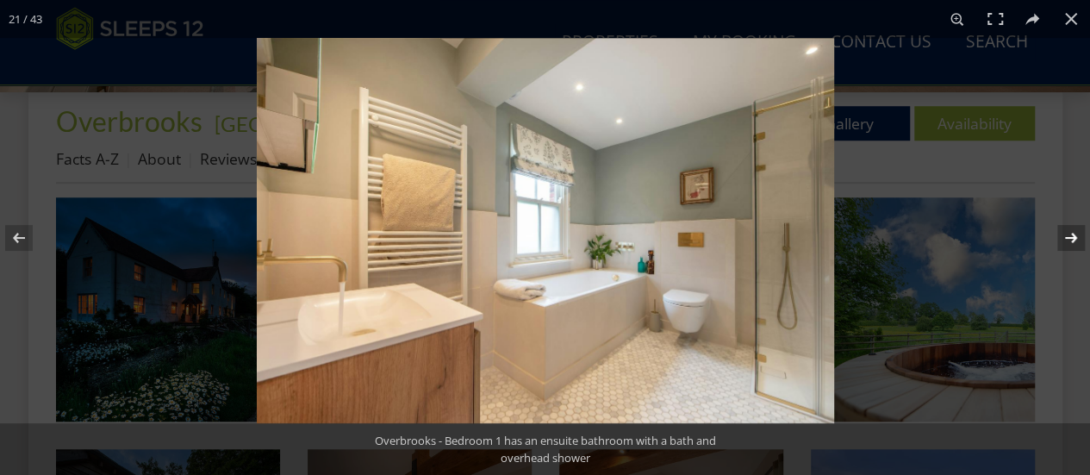
click at [1064, 242] on button at bounding box center [1059, 238] width 60 height 86
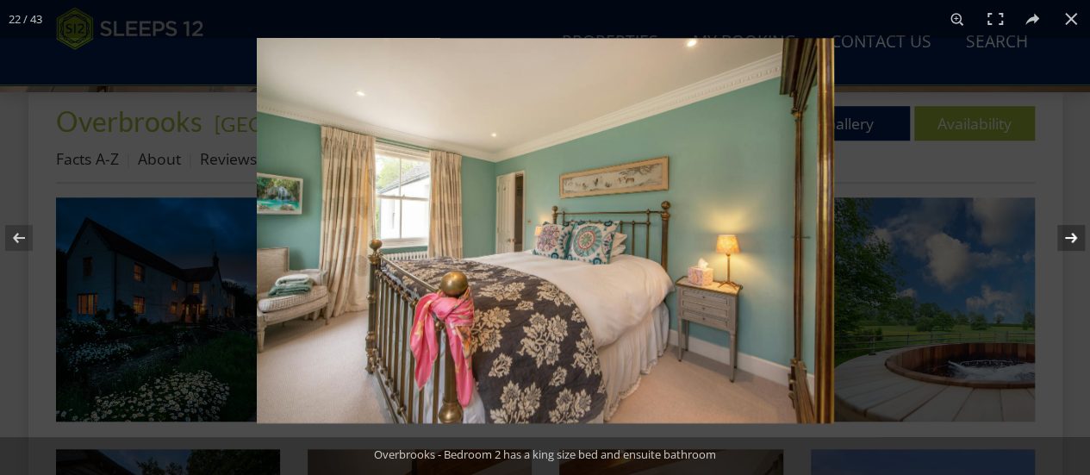
click at [1064, 242] on button at bounding box center [1059, 238] width 60 height 86
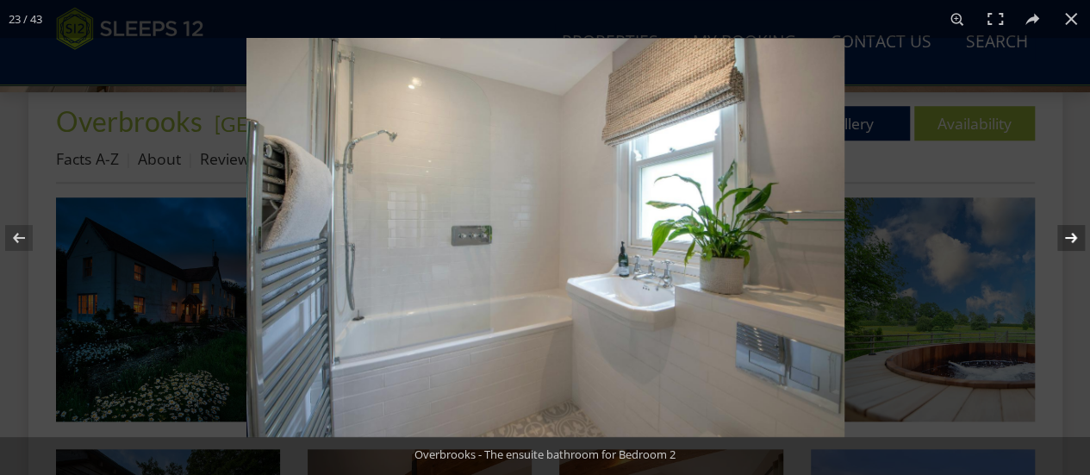
click at [1064, 242] on button at bounding box center [1059, 238] width 60 height 86
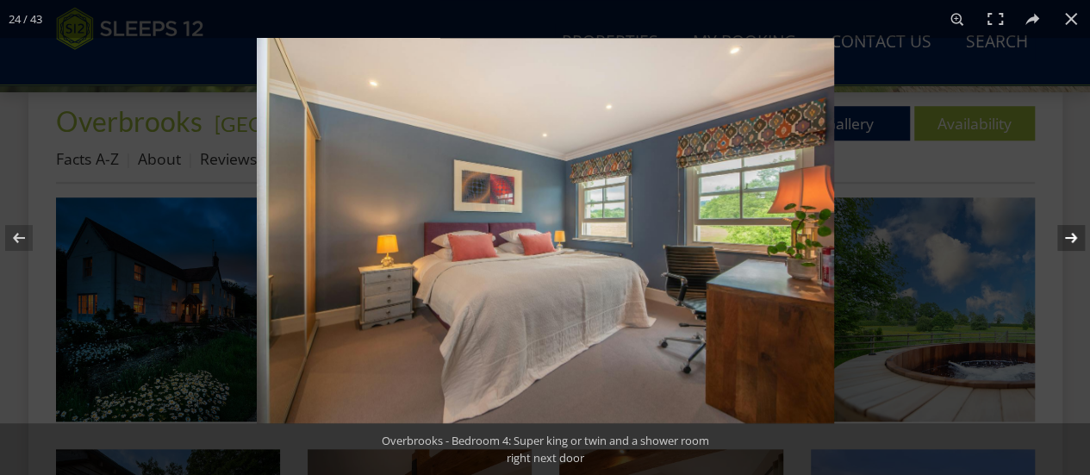
click at [1064, 242] on button at bounding box center [1059, 238] width 60 height 86
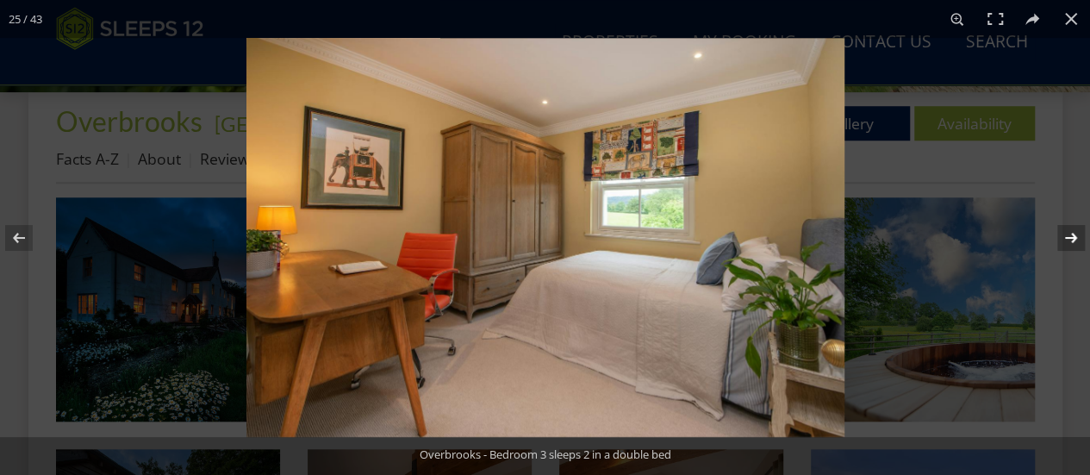
click at [1064, 242] on button at bounding box center [1059, 238] width 60 height 86
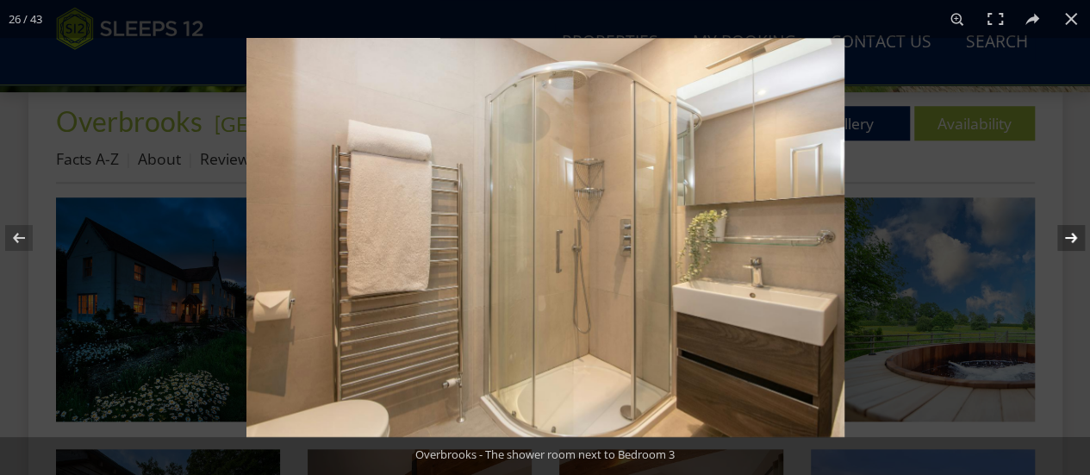
click at [1064, 242] on button at bounding box center [1059, 238] width 60 height 86
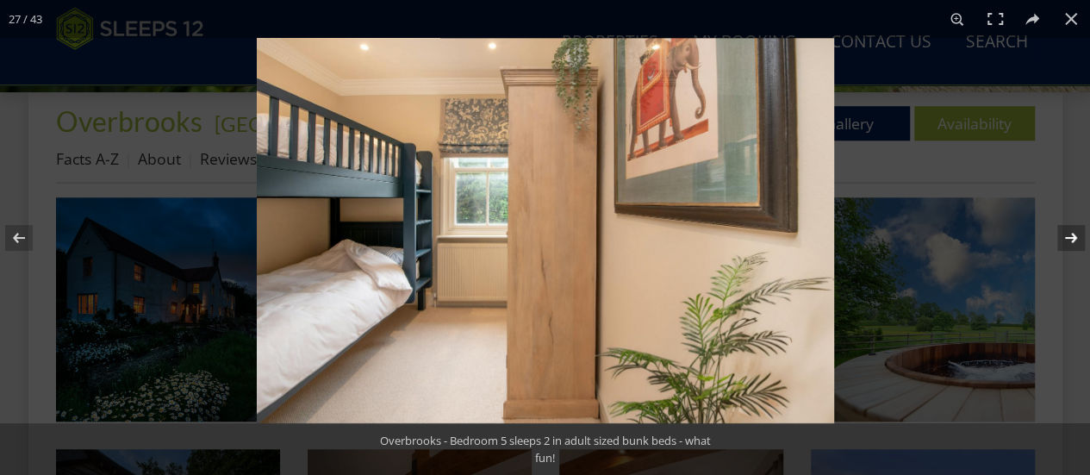
click at [1064, 242] on button at bounding box center [1059, 238] width 60 height 86
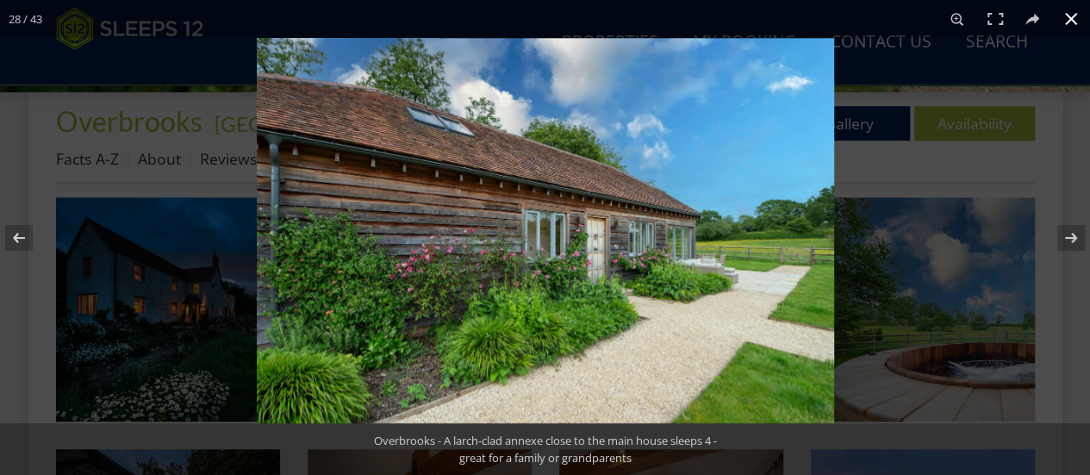
click at [1070, 18] on button at bounding box center [1071, 19] width 38 height 38
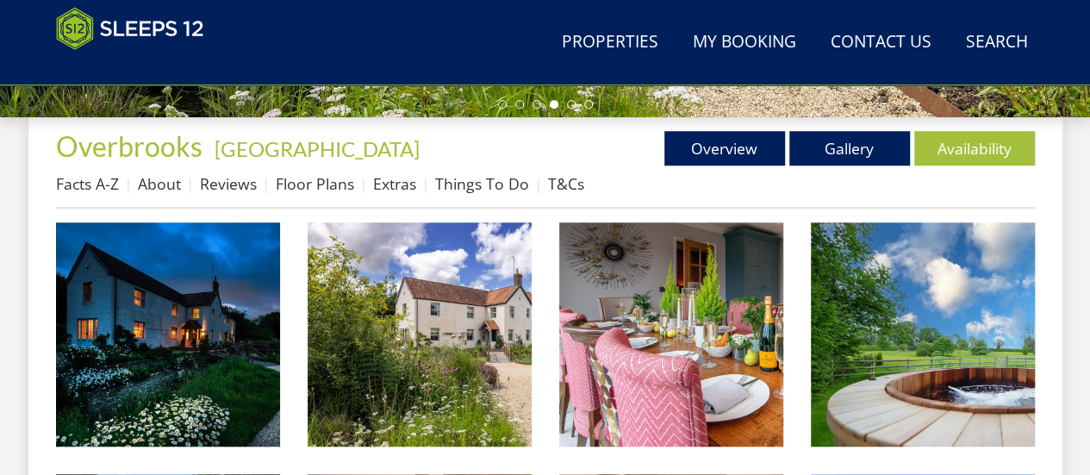
scroll to position [624, 0]
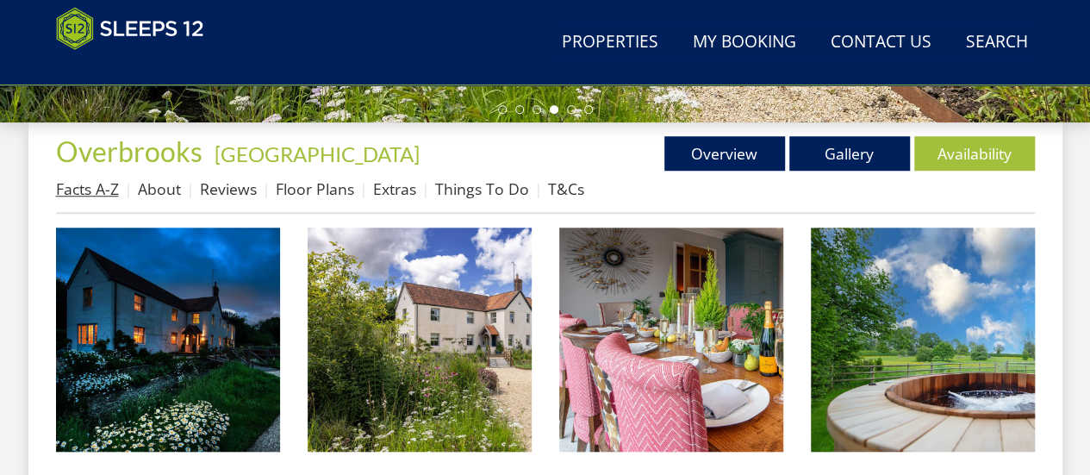
click at [75, 189] on link "Facts A-Z" at bounding box center [87, 188] width 63 height 21
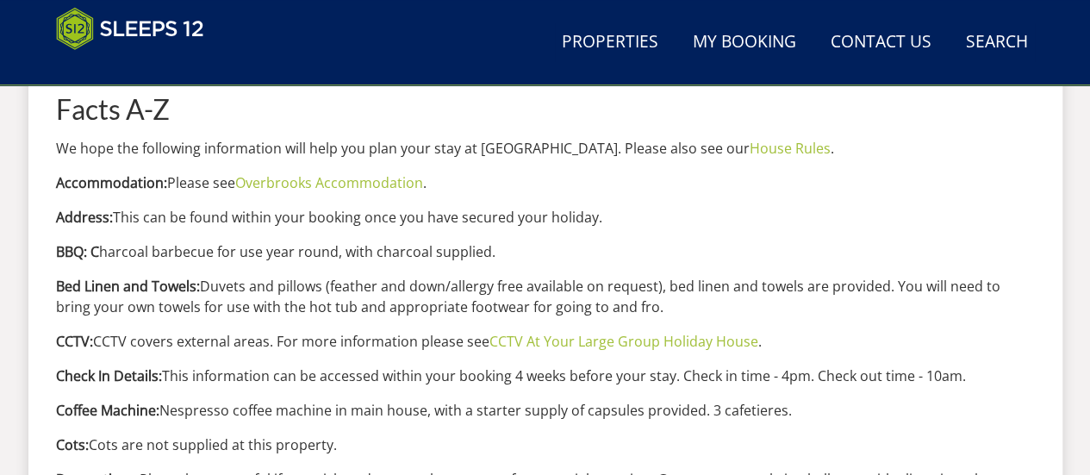
scroll to position [689, 0]
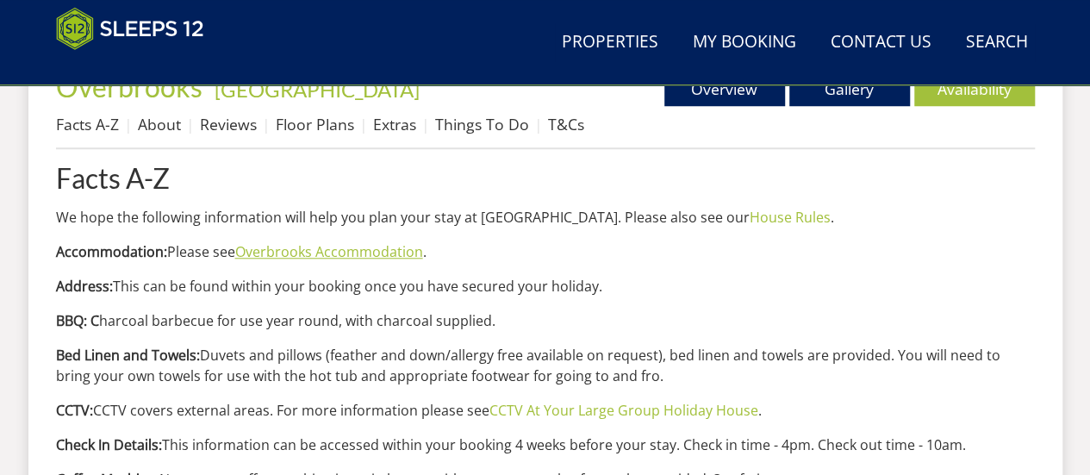
click at [383, 253] on link "Overbrooks Accommodation" at bounding box center [329, 251] width 188 height 19
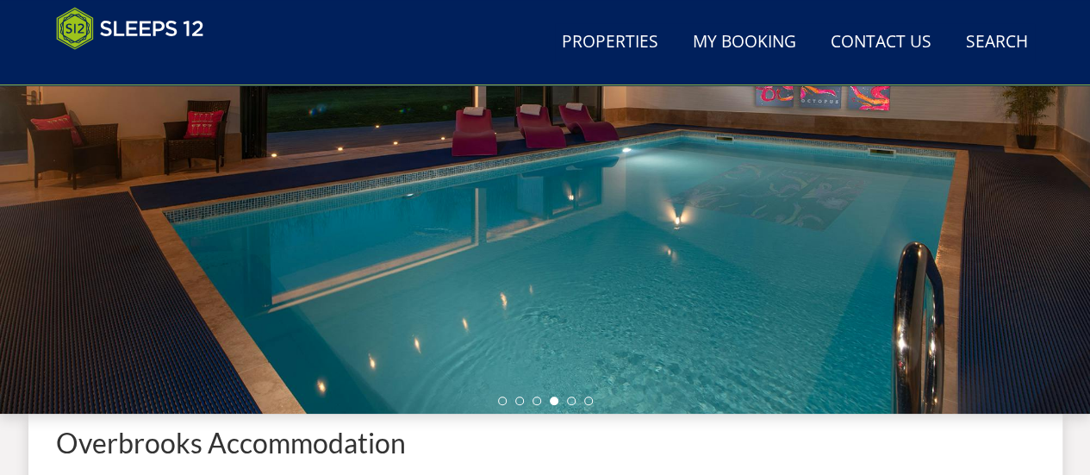
scroll to position [319, 0]
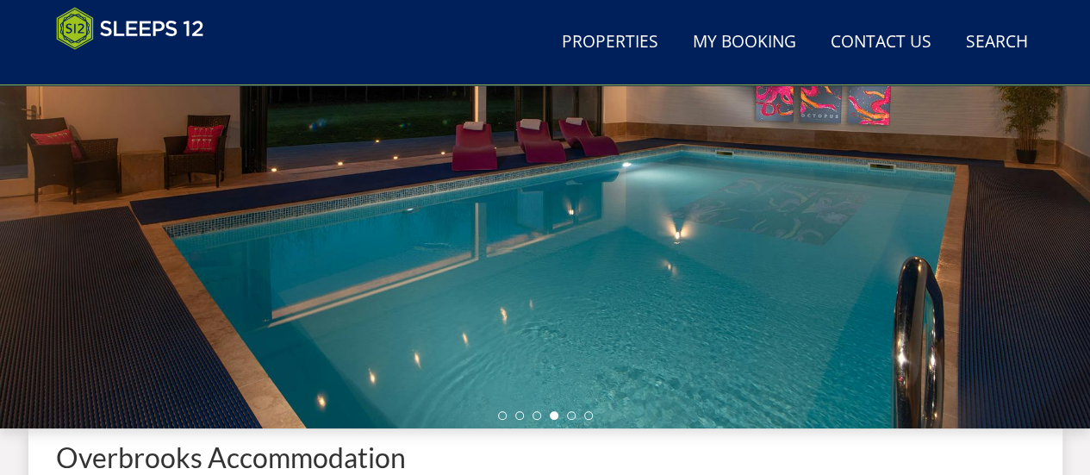
click at [977, 159] on div at bounding box center [545, 126] width 1090 height 603
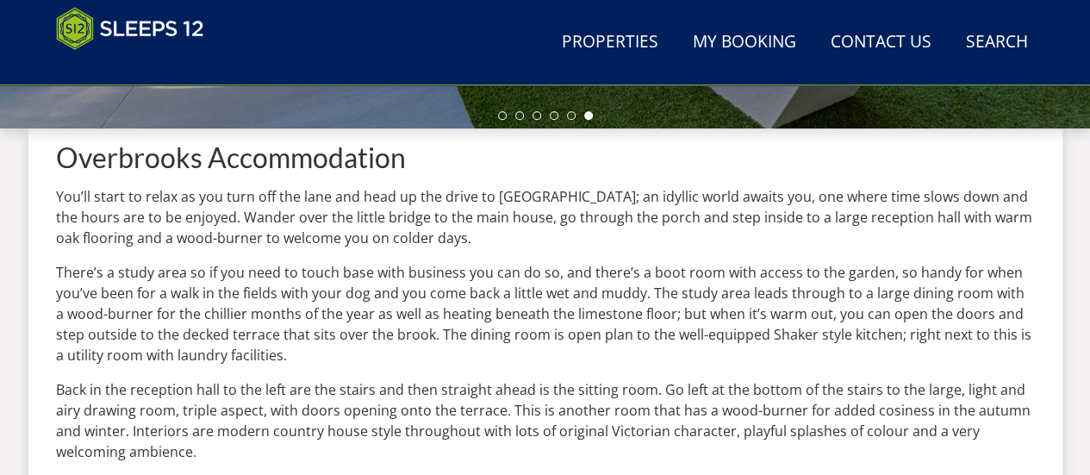
scroll to position [629, 0]
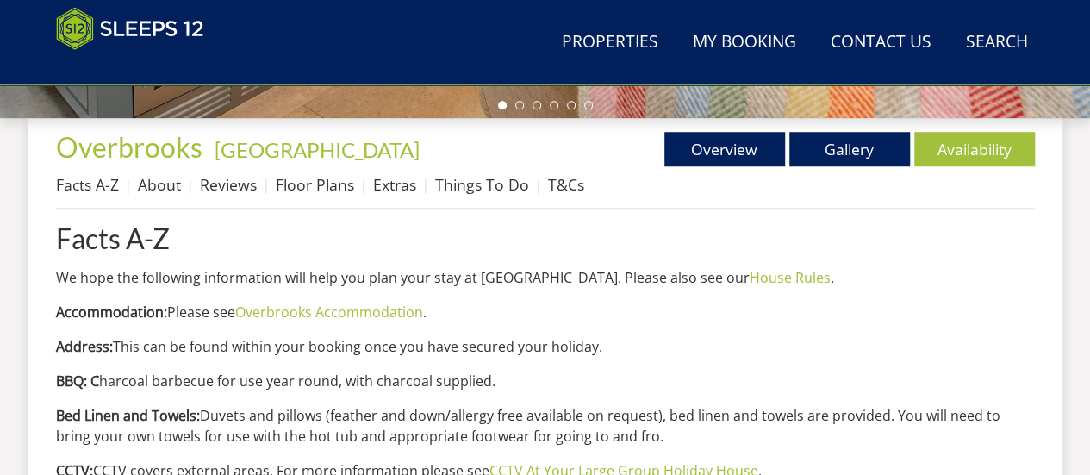
scroll to position [689, 0]
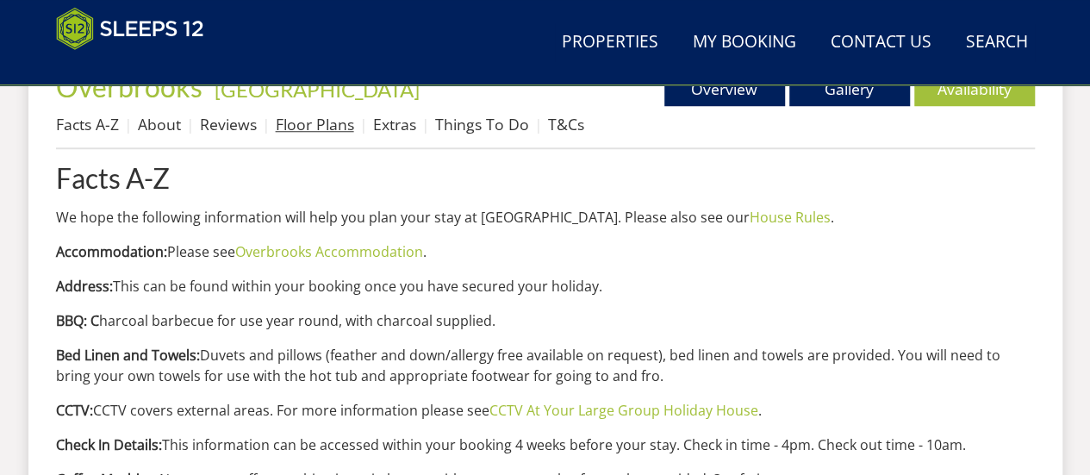
click at [305, 131] on link "Floor Plans" at bounding box center [315, 124] width 78 height 21
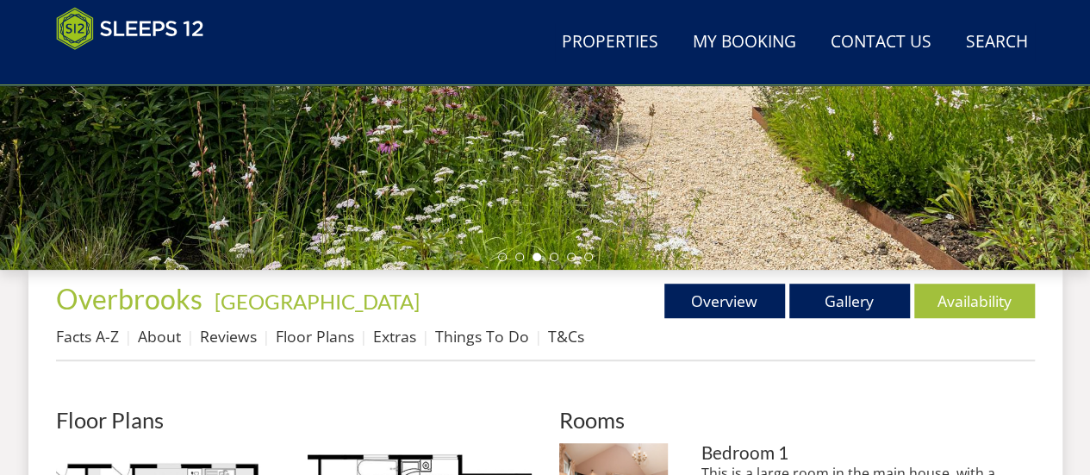
scroll to position [517, 0]
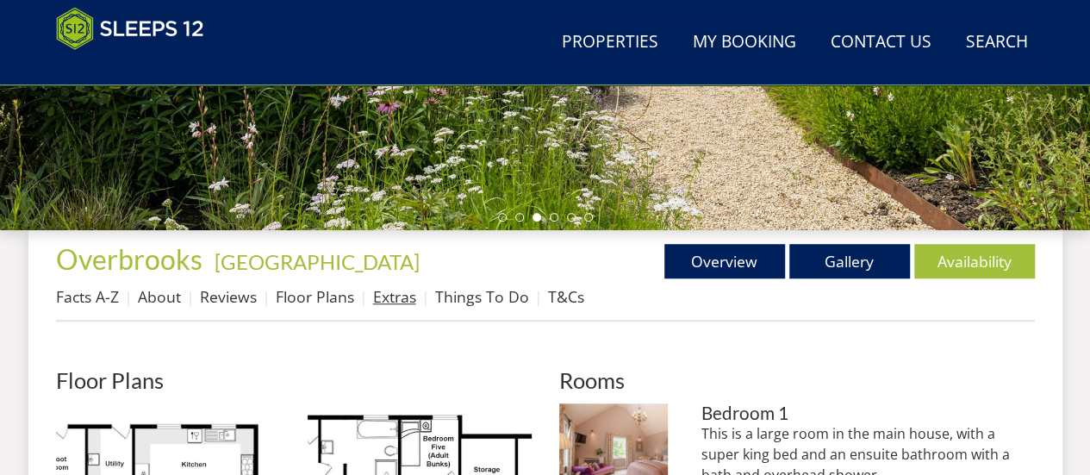
click at [384, 302] on link "Extras" at bounding box center [394, 296] width 43 height 21
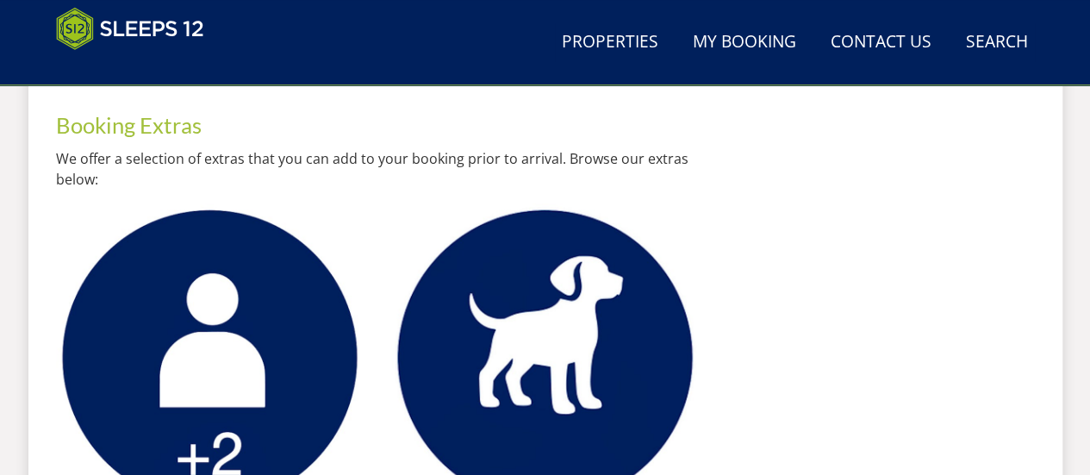
scroll to position [586, 0]
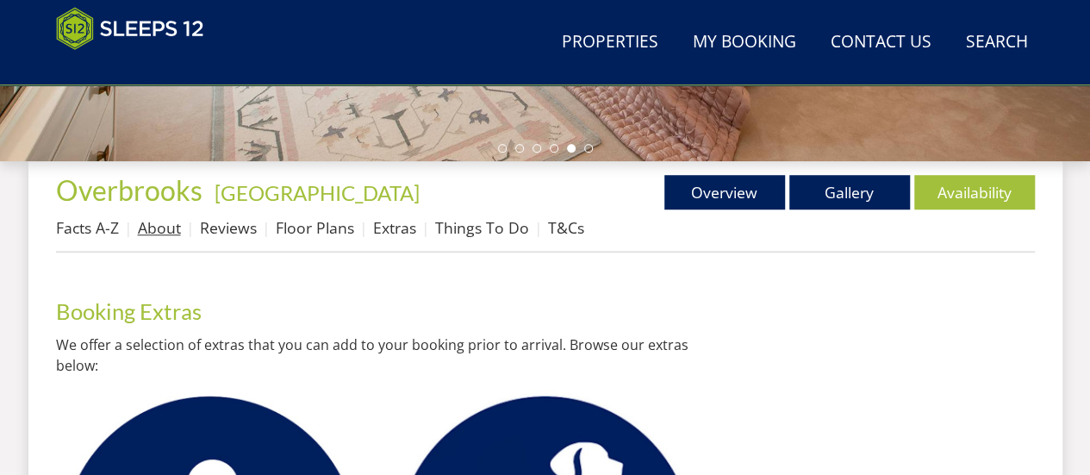
click at [174, 227] on link "About" at bounding box center [159, 227] width 43 height 21
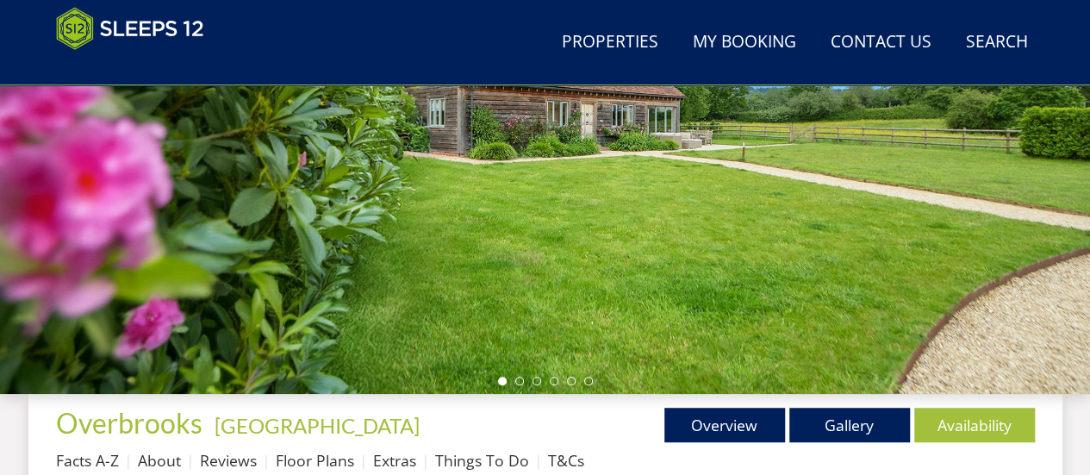
scroll to position [379, 0]
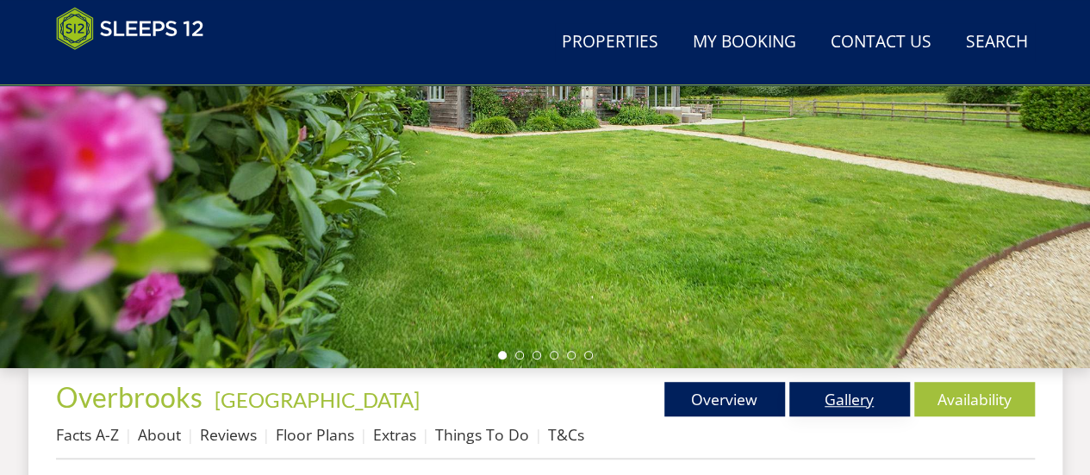
click at [827, 400] on link "Gallery" at bounding box center [849, 399] width 121 height 34
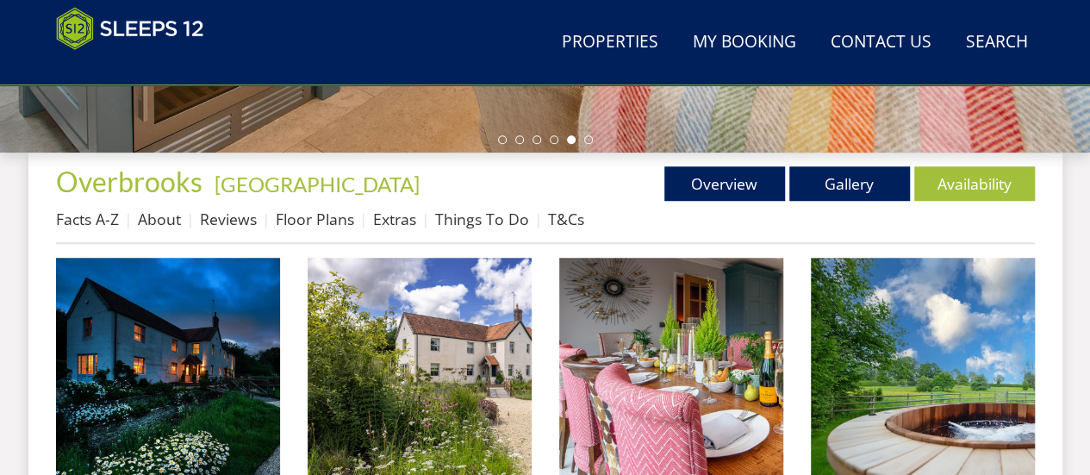
scroll to position [620, 0]
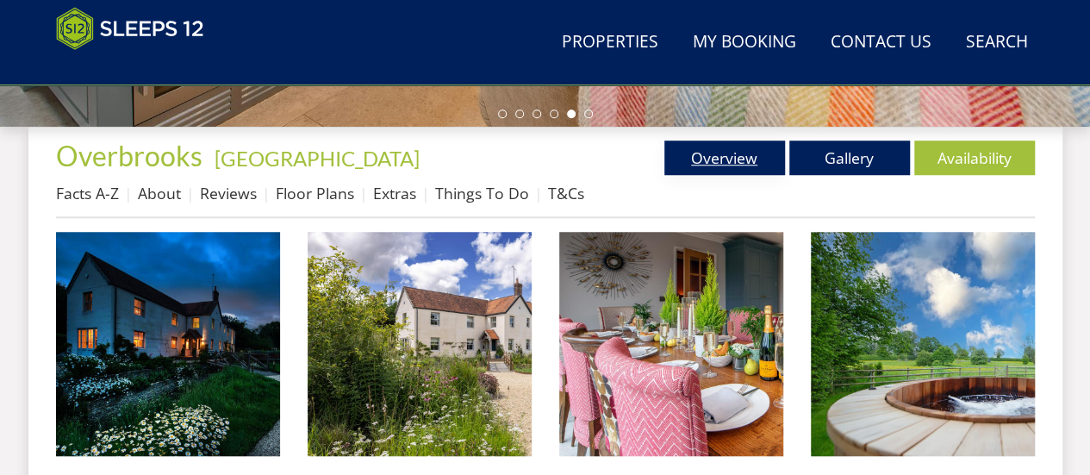
click at [725, 163] on link "Overview" at bounding box center [724, 157] width 121 height 34
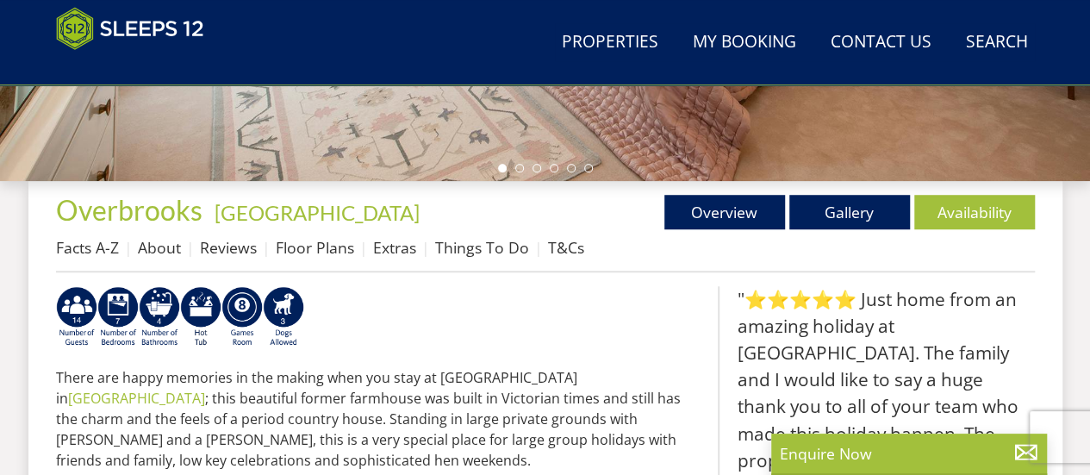
scroll to position [551, 0]
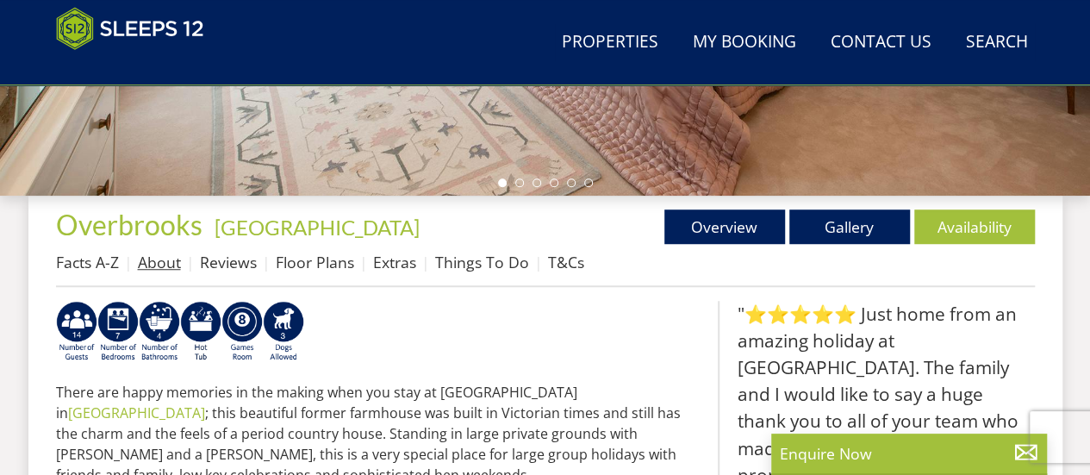
click at [167, 262] on link "About" at bounding box center [159, 262] width 43 height 21
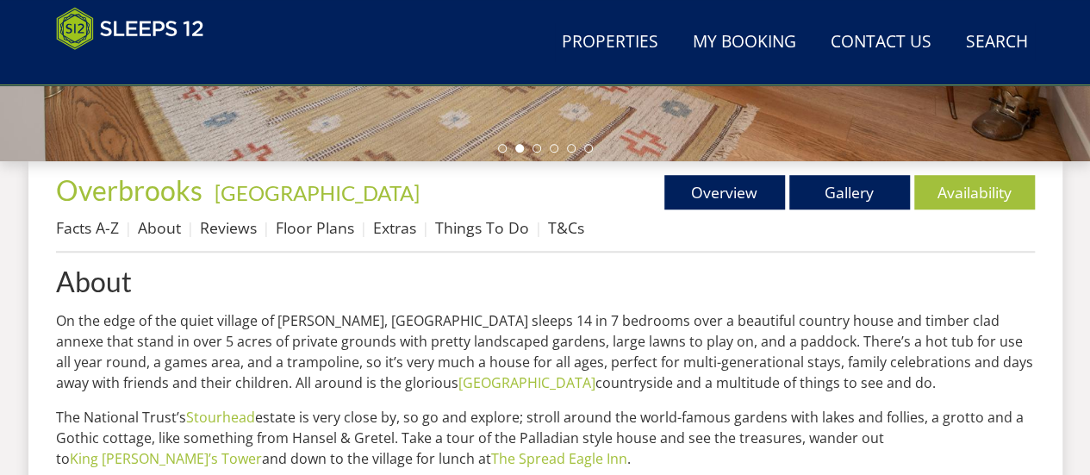
scroll to position [620, 0]
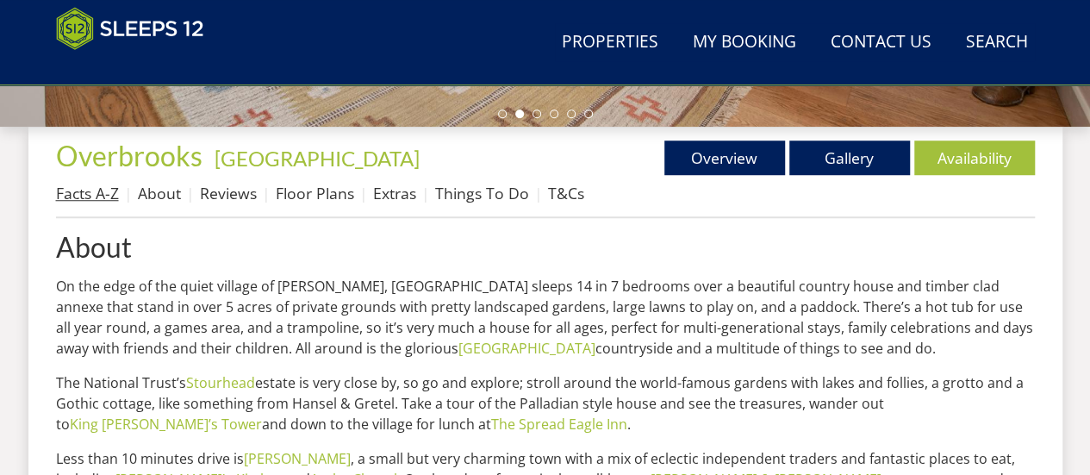
click at [103, 192] on link "Facts A-Z" at bounding box center [87, 193] width 63 height 21
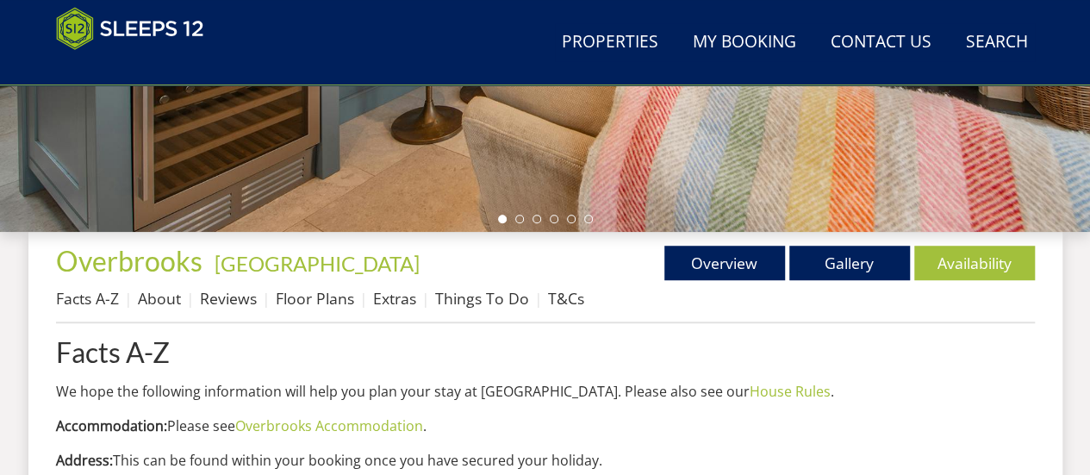
scroll to position [517, 0]
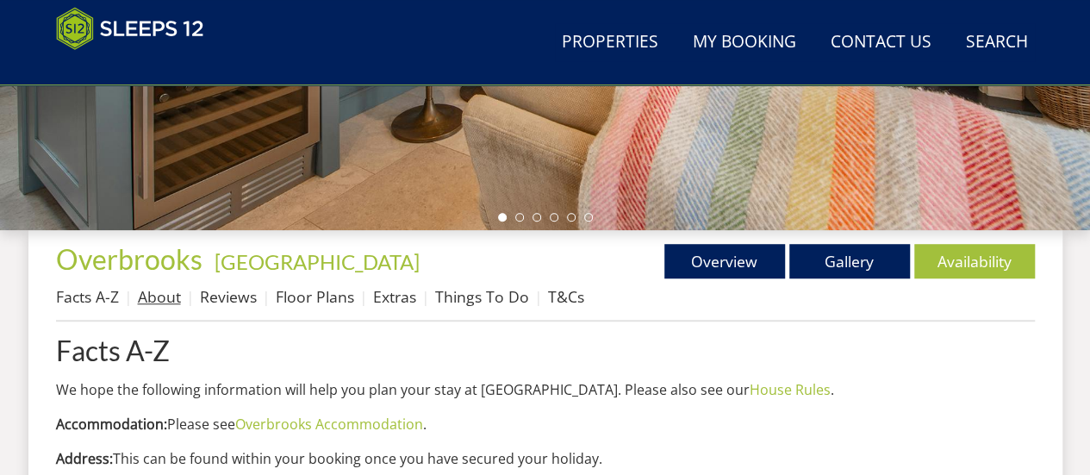
click at [162, 295] on link "About" at bounding box center [159, 296] width 43 height 21
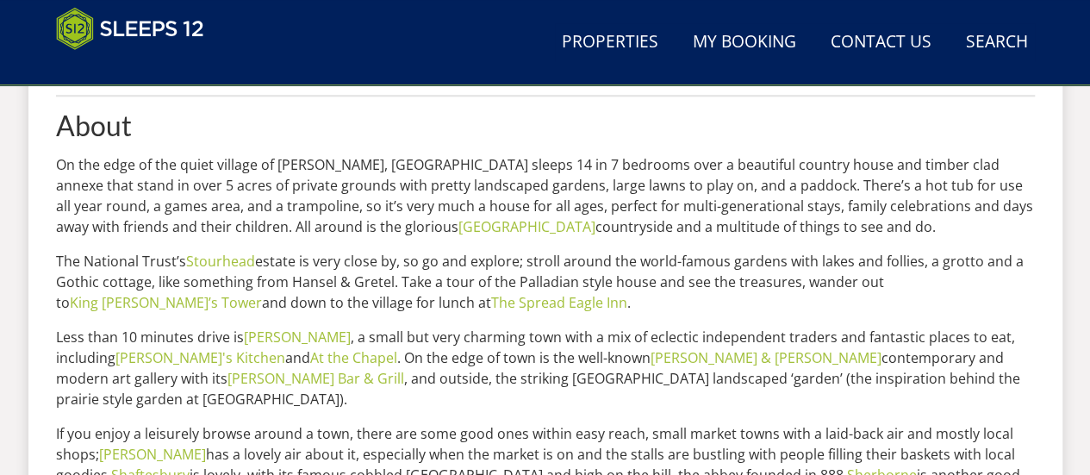
scroll to position [707, 0]
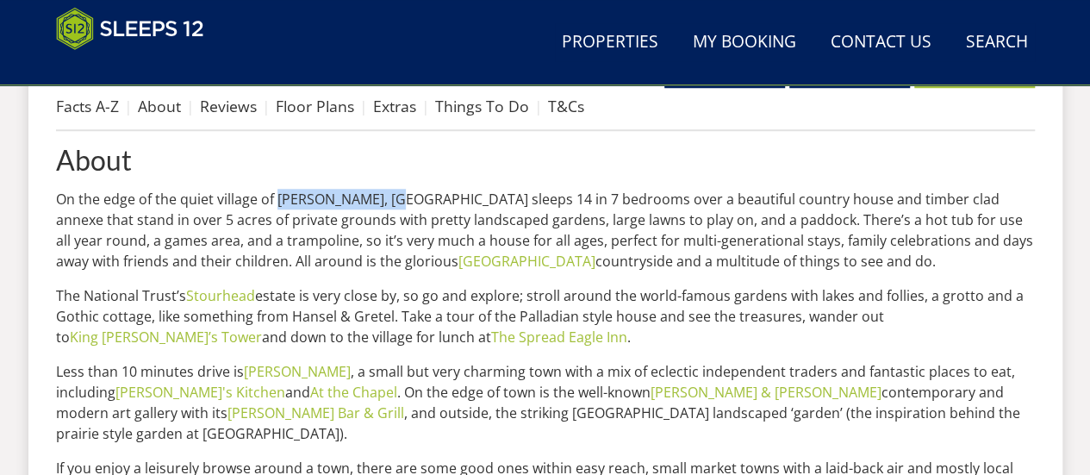
drag, startPoint x: 280, startPoint y: 194, endPoint x: 398, endPoint y: 199, distance: 118.1
click at [398, 199] on p "On the edge of the quiet village of Charlton Musgrove, Overbrooks sleeps 14 in …" at bounding box center [545, 230] width 978 height 83
copy p "Charlton Musgrove"
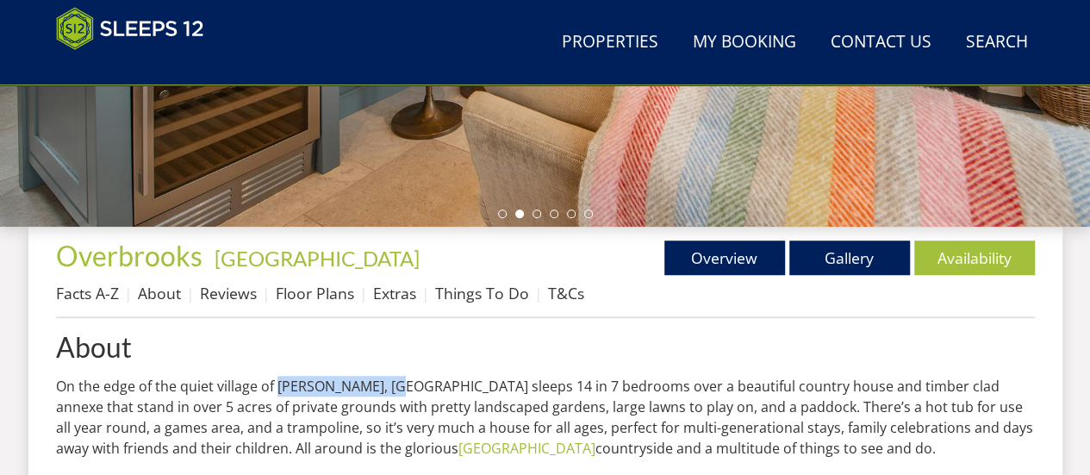
scroll to position [525, 0]
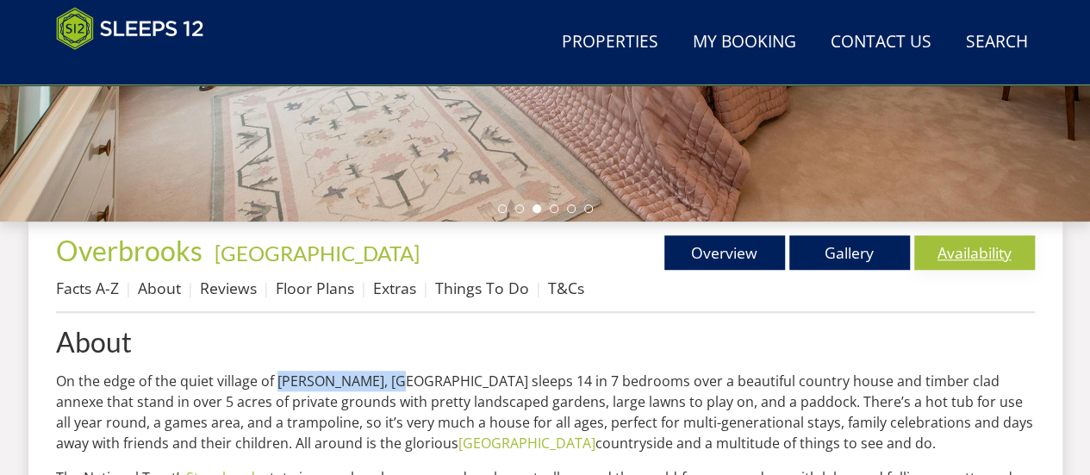
click at [939, 254] on link "Availability" at bounding box center [974, 252] width 121 height 34
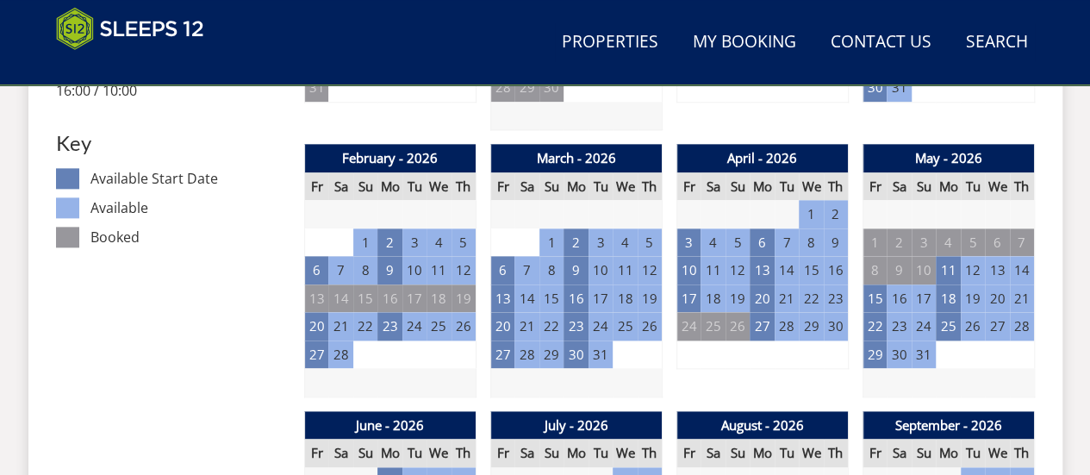
scroll to position [979, 0]
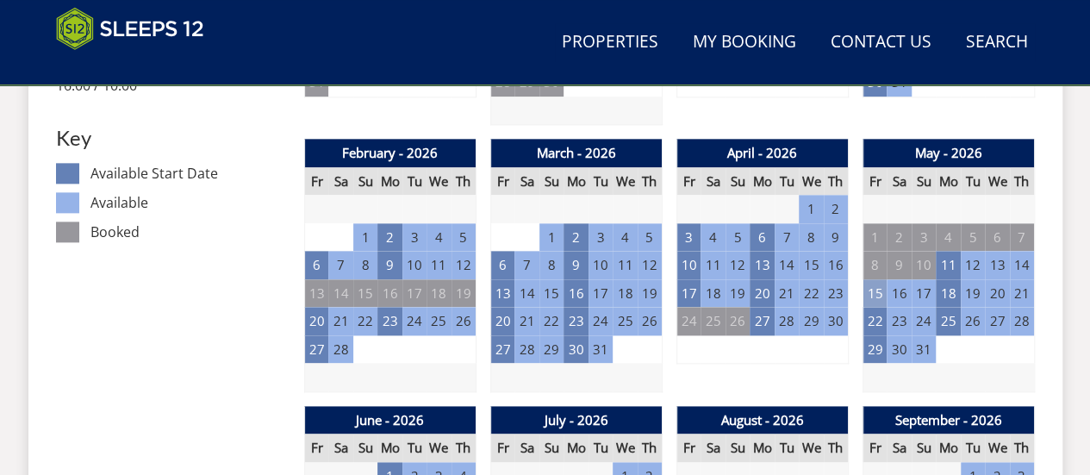
click at [878, 290] on td "15" at bounding box center [874, 293] width 24 height 28
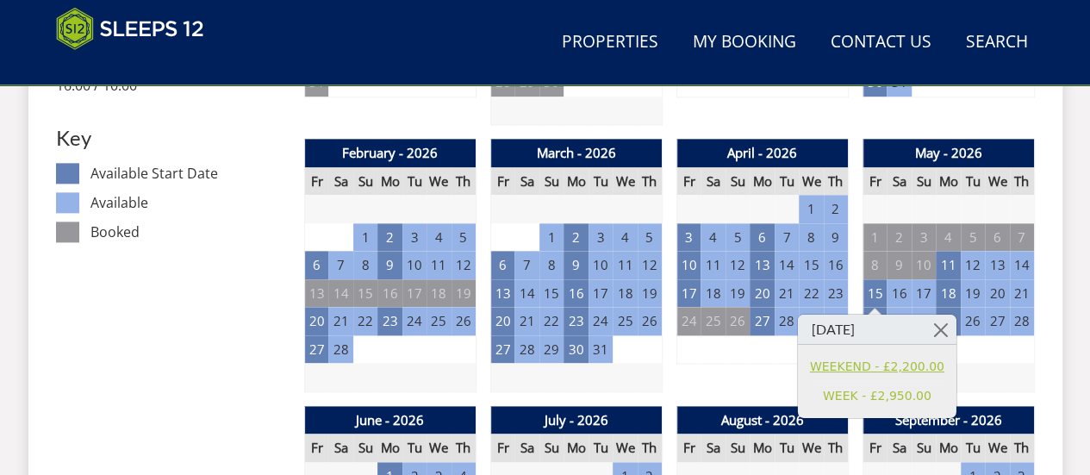
click at [872, 370] on link "WEEKEND - £2,200.00" at bounding box center [877, 366] width 134 height 18
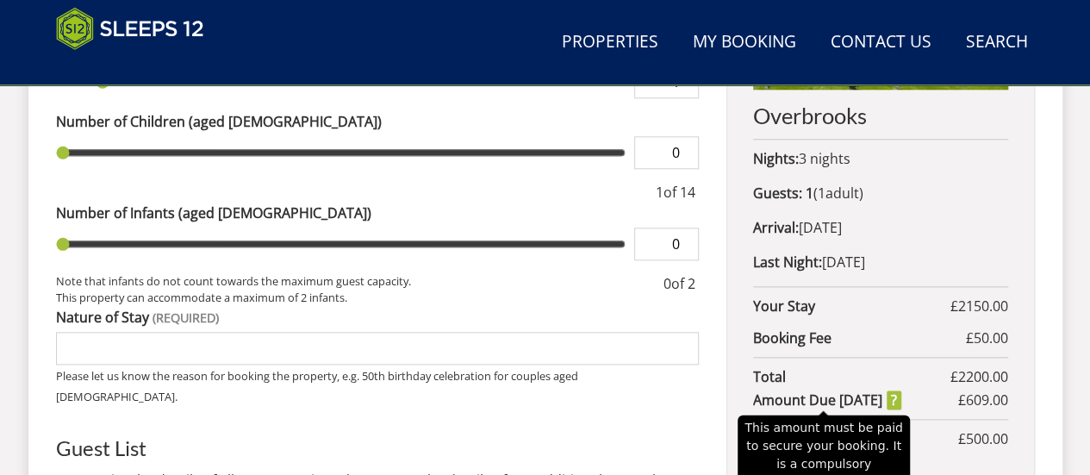
scroll to position [896, 0]
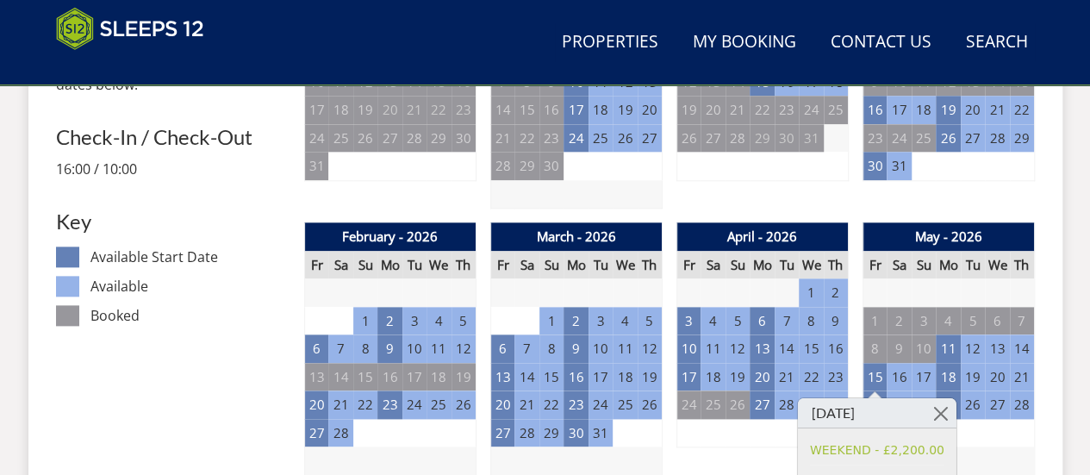
scroll to position [979, 0]
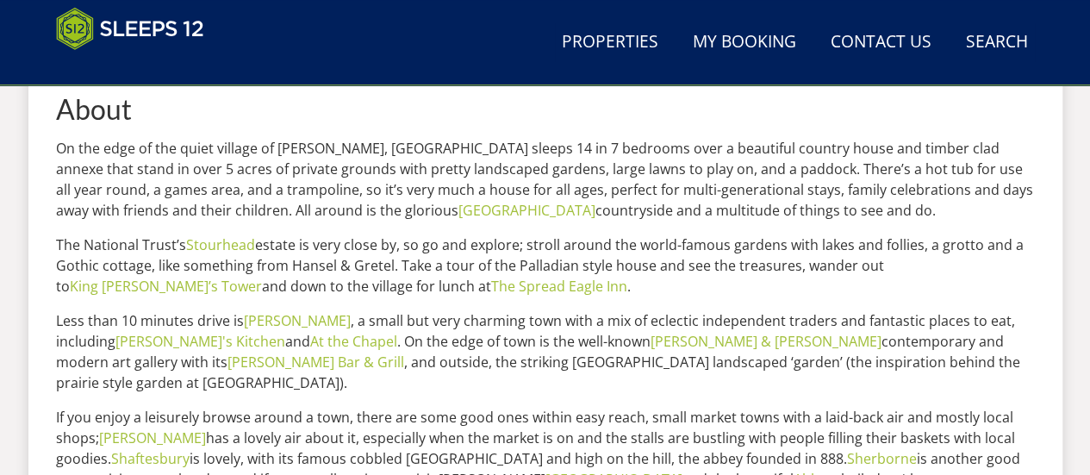
scroll to position [560, 0]
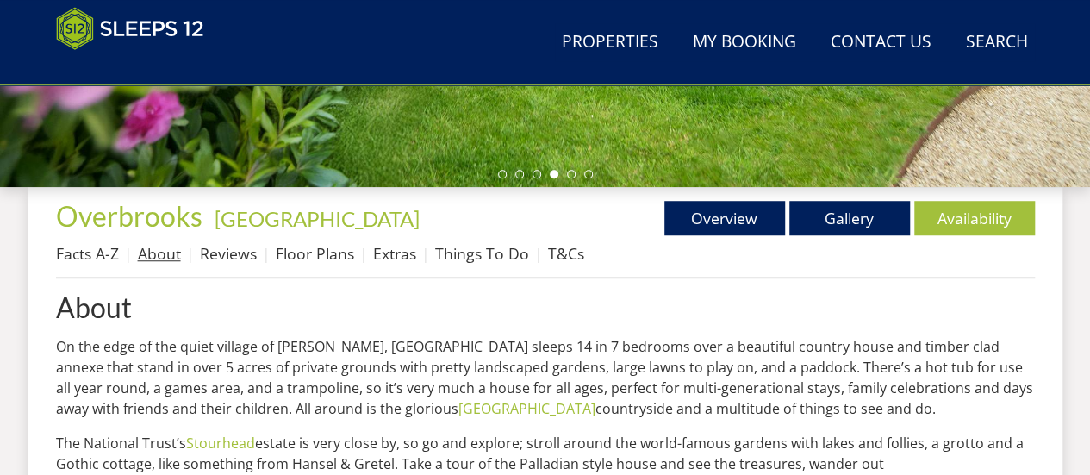
click at [162, 252] on link "About" at bounding box center [159, 253] width 43 height 21
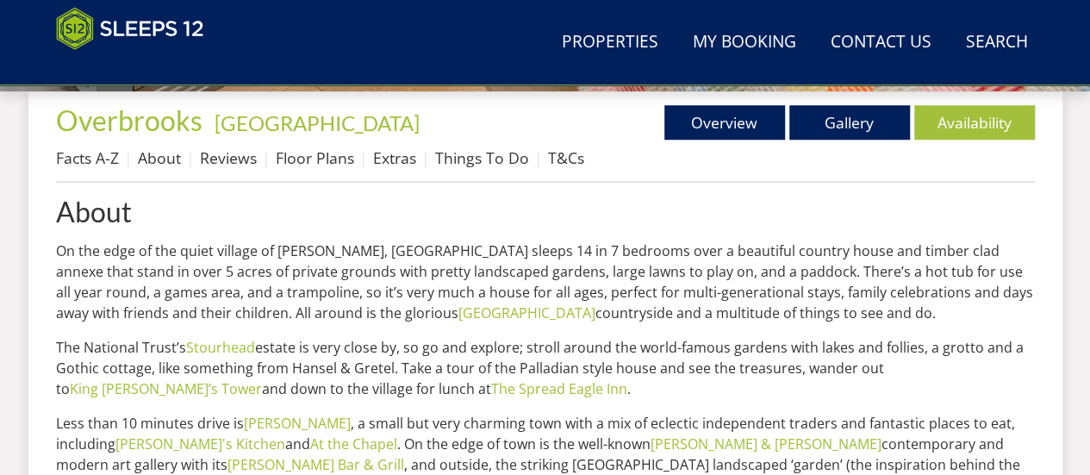
scroll to position [655, 0]
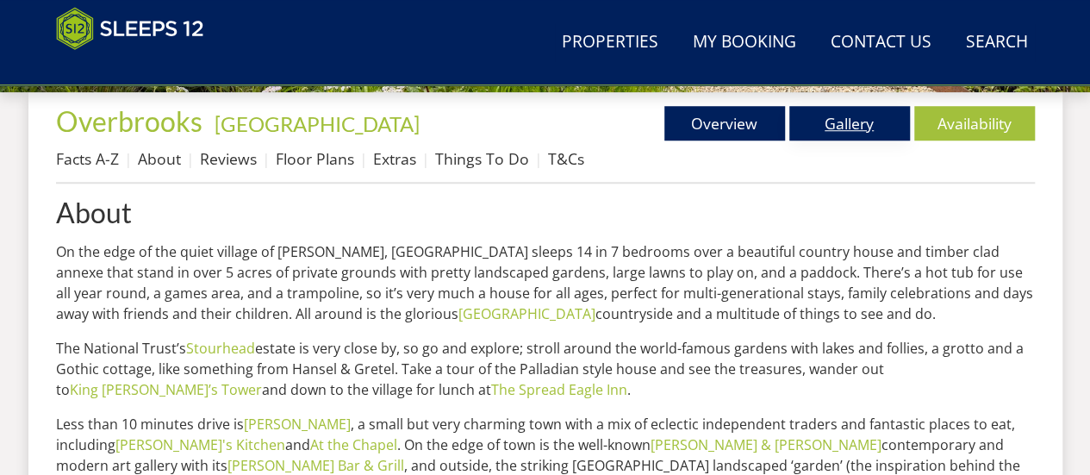
click at [836, 118] on link "Gallery" at bounding box center [849, 123] width 121 height 34
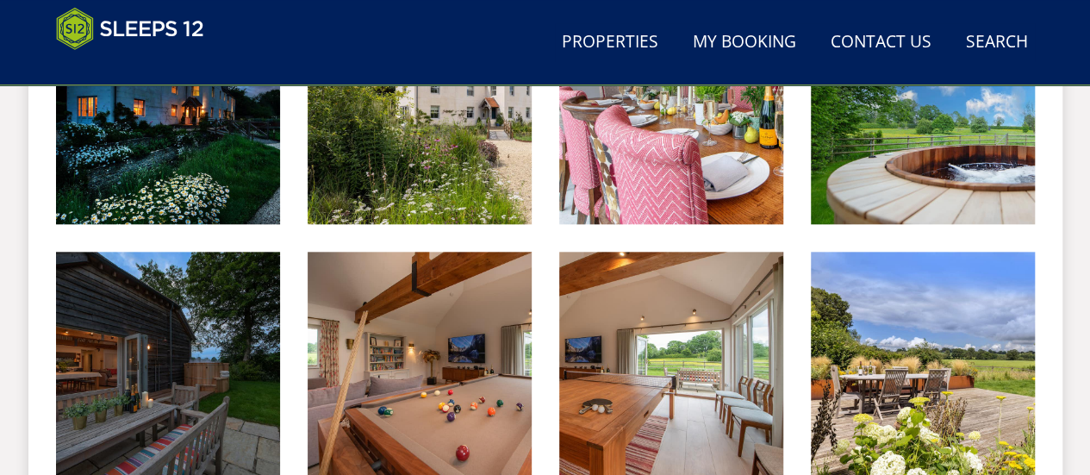
scroll to position [863, 0]
